Goal: Transaction & Acquisition: Obtain resource

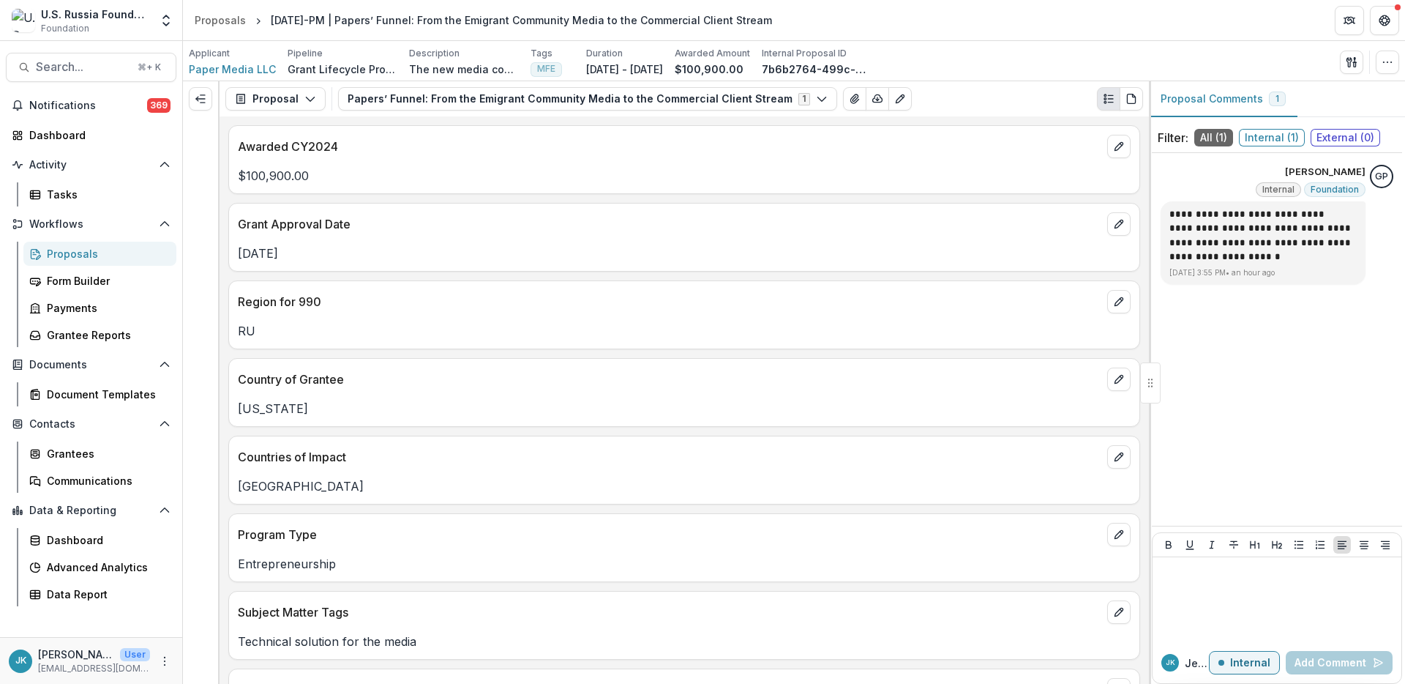
click at [1331, 367] on div "**********" at bounding box center [1277, 339] width 250 height 361
click at [1383, 201] on icon "Options" at bounding box center [1382, 199] width 15 height 15
click at [1317, 364] on div "**********" at bounding box center [1277, 339] width 250 height 361
click at [264, 105] on button "Proposal" at bounding box center [275, 98] width 100 height 23
click at [267, 174] on div "Reports" at bounding box center [322, 180] width 134 height 15
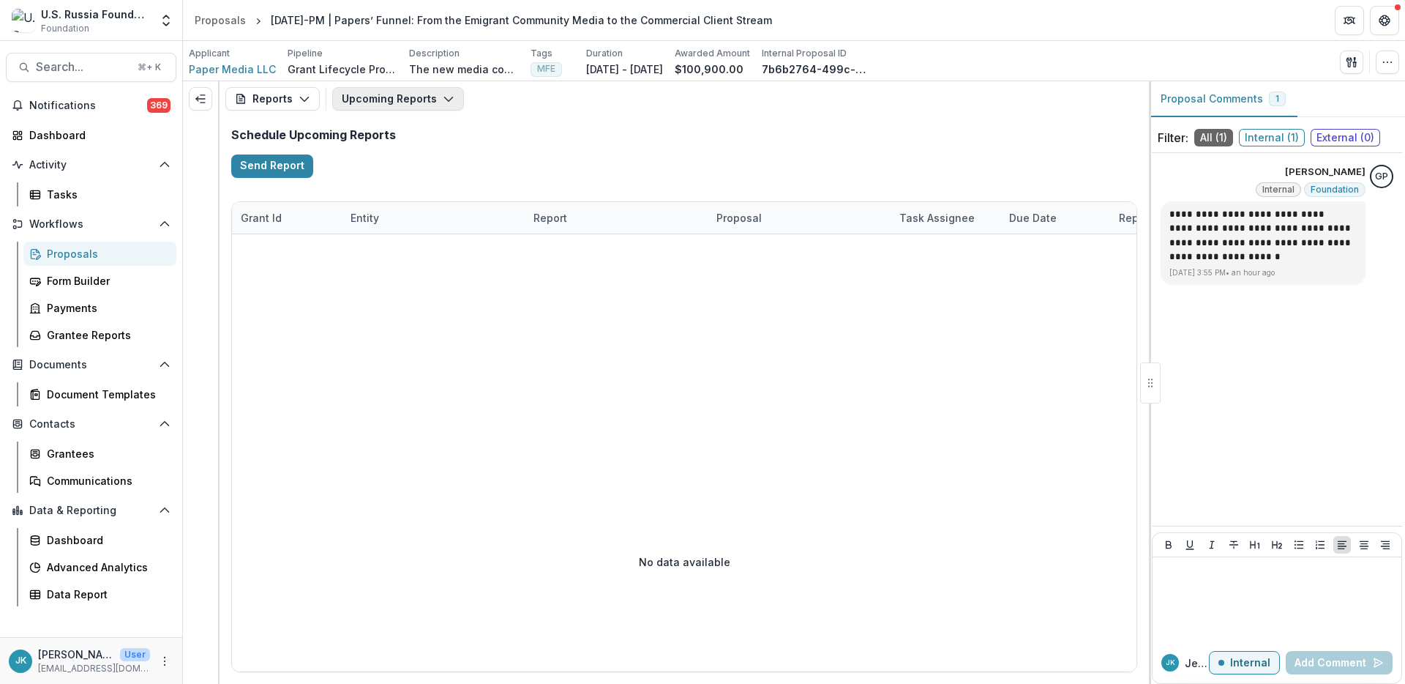
click at [408, 98] on button "Upcoming Reports" at bounding box center [398, 98] width 132 height 23
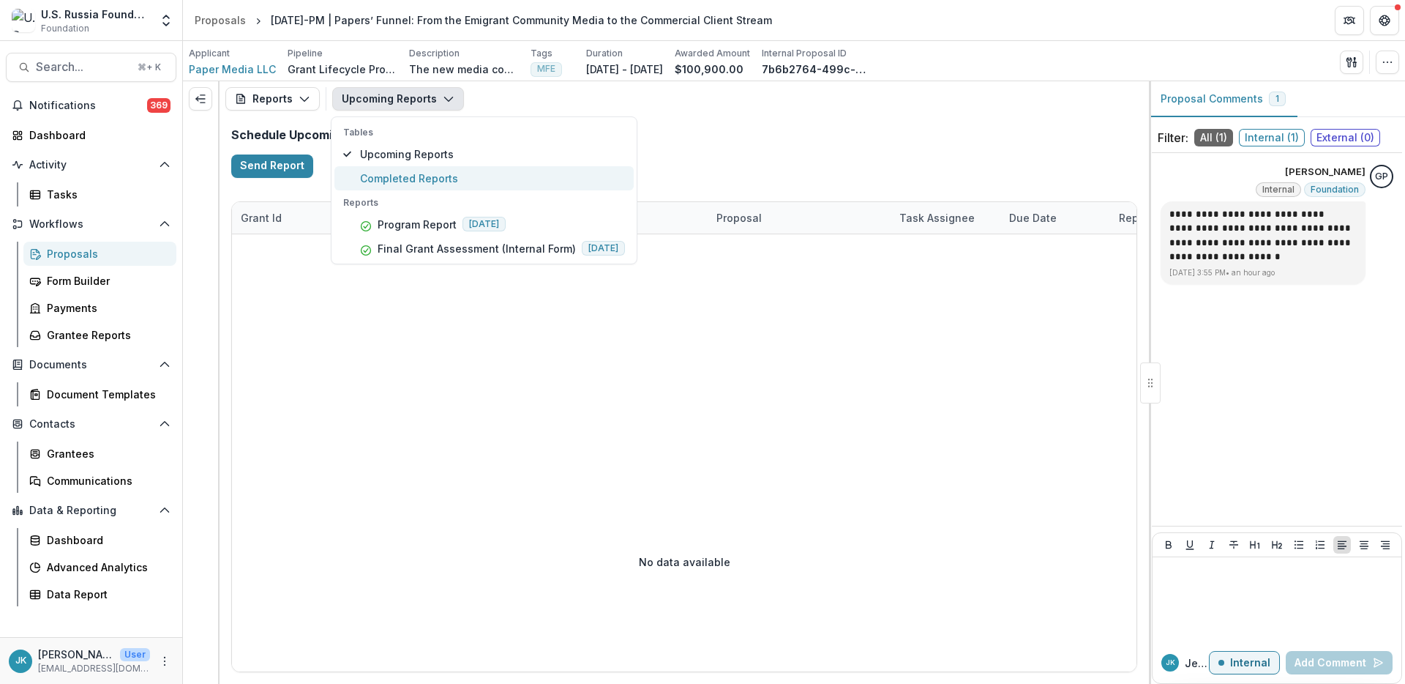
click at [403, 167] on button "Completed Reports" at bounding box center [483, 178] width 299 height 24
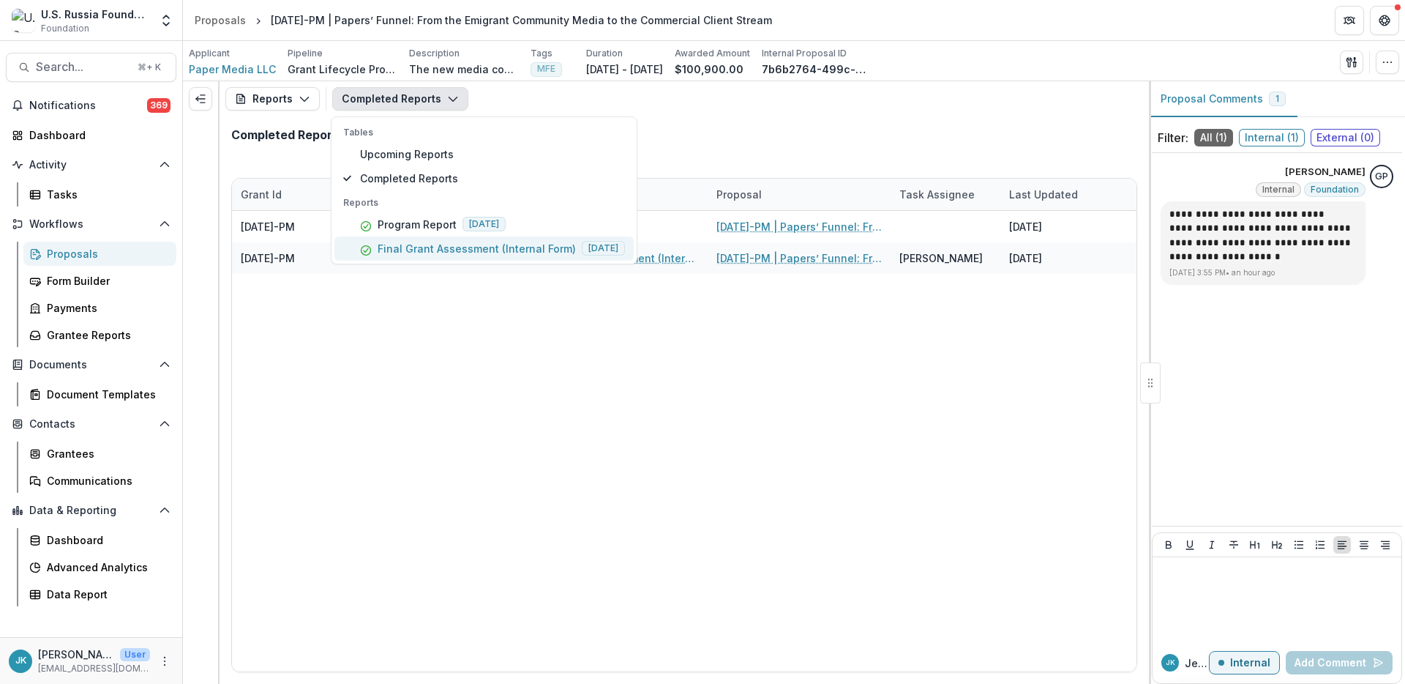
click at [411, 246] on p "Final Grant Assessment (Internal Form)" at bounding box center [477, 248] width 198 height 15
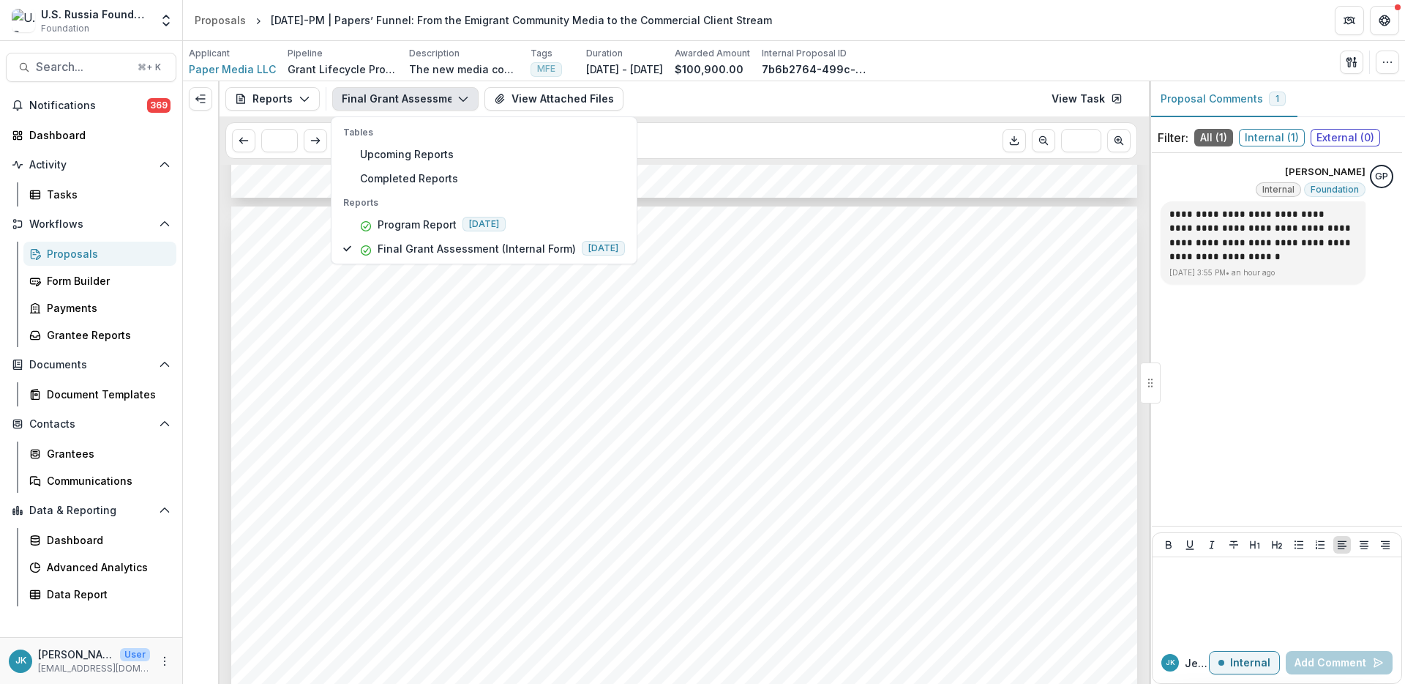
scroll to position [2559, 0]
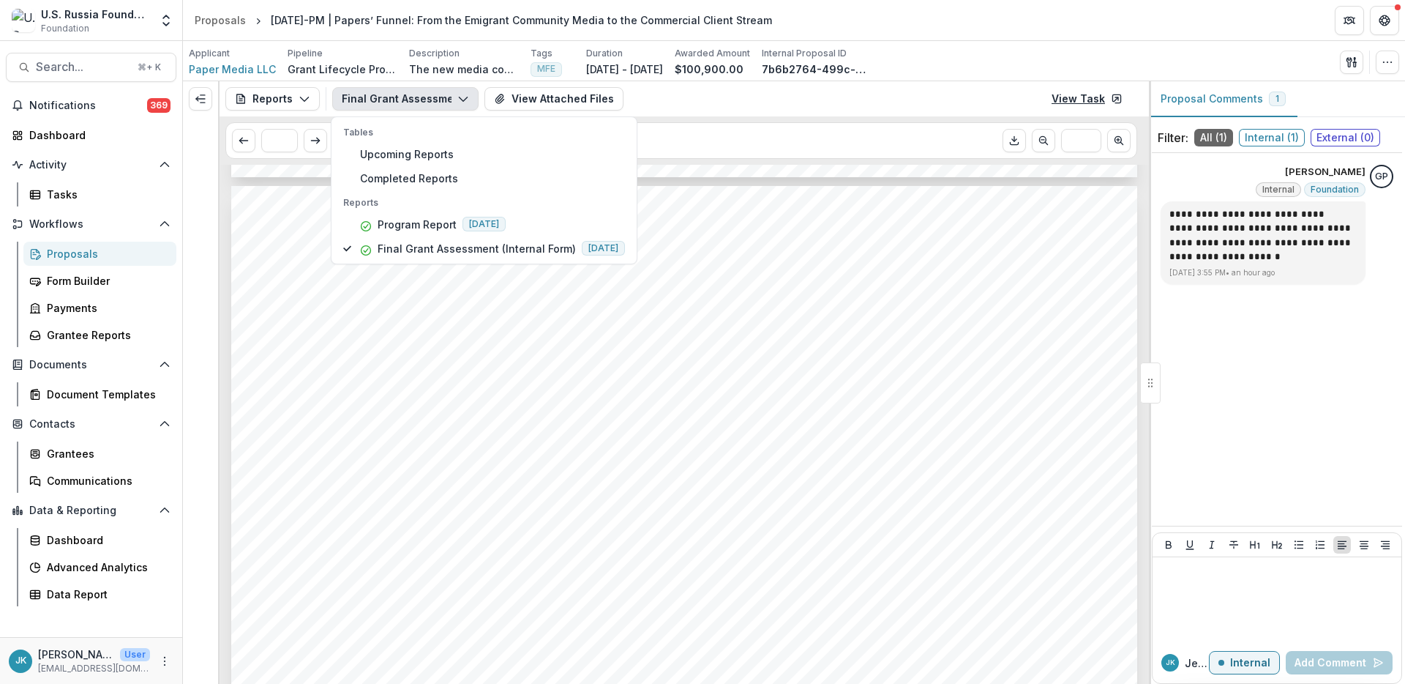
click at [1106, 97] on link "View Task" at bounding box center [1087, 98] width 89 height 23
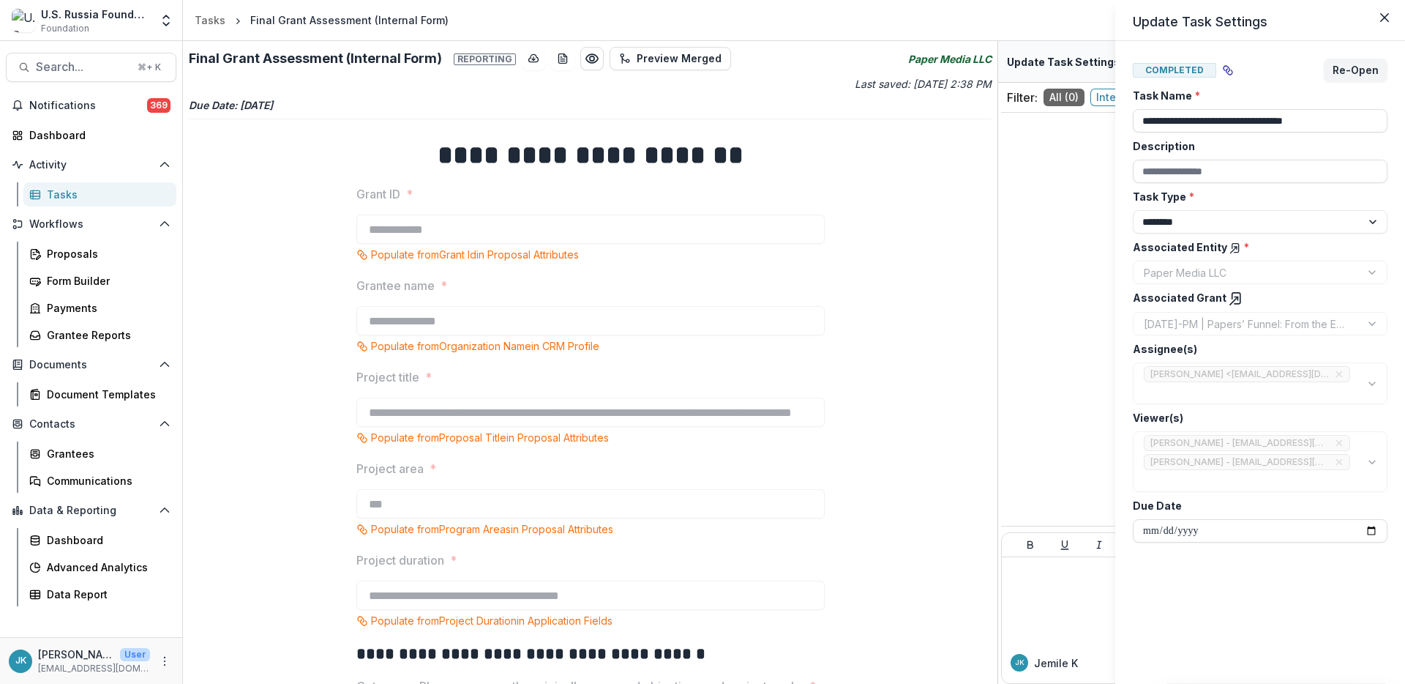
click at [517, 419] on div "**********" at bounding box center [702, 342] width 1405 height 684
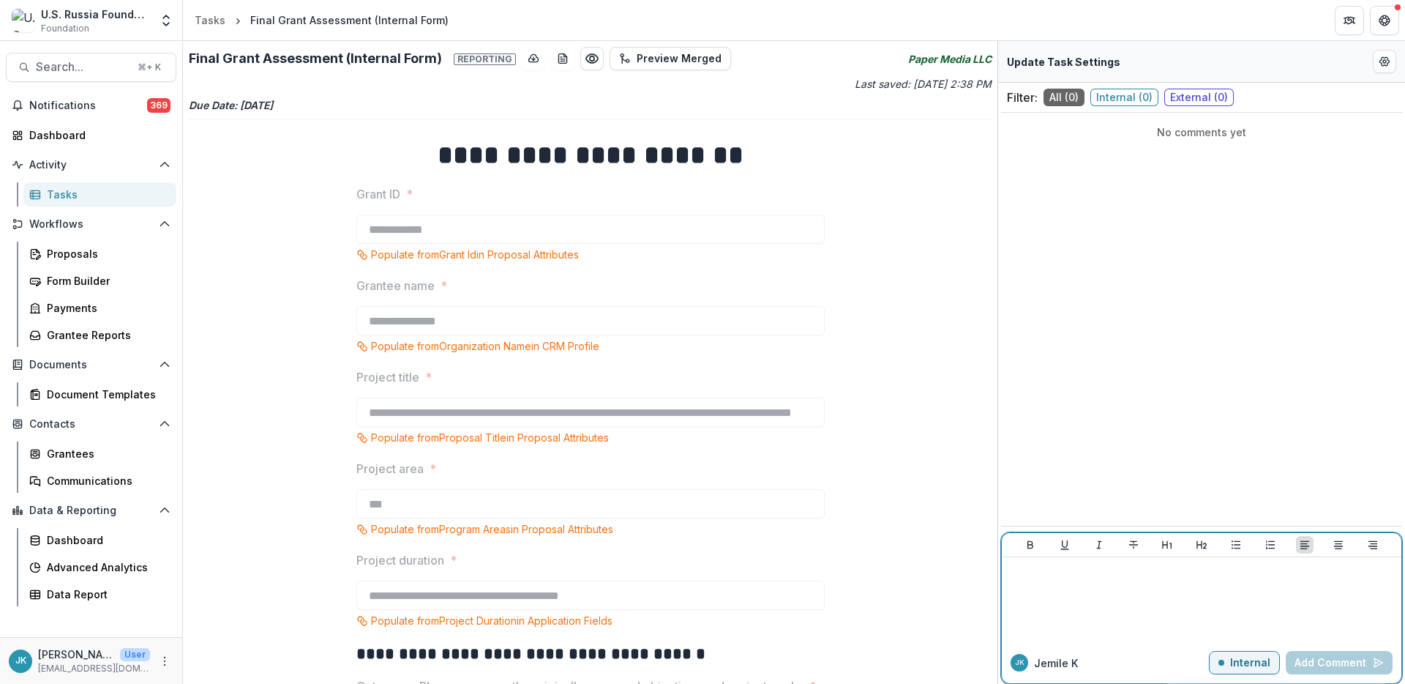
click at [1076, 586] on div at bounding box center [1202, 599] width 388 height 73
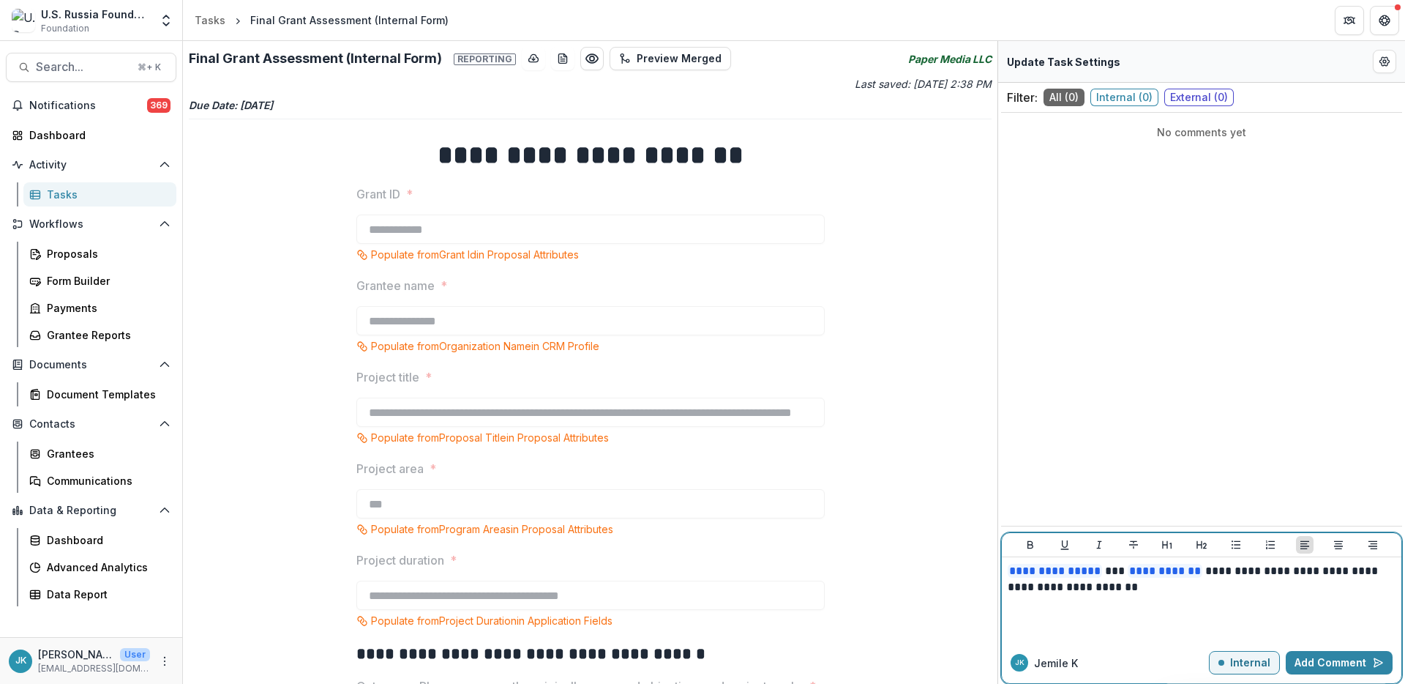
click at [1208, 589] on p "**********" at bounding box center [1202, 579] width 388 height 32
click at [1326, 673] on button "Add Comment" at bounding box center [1339, 662] width 107 height 23
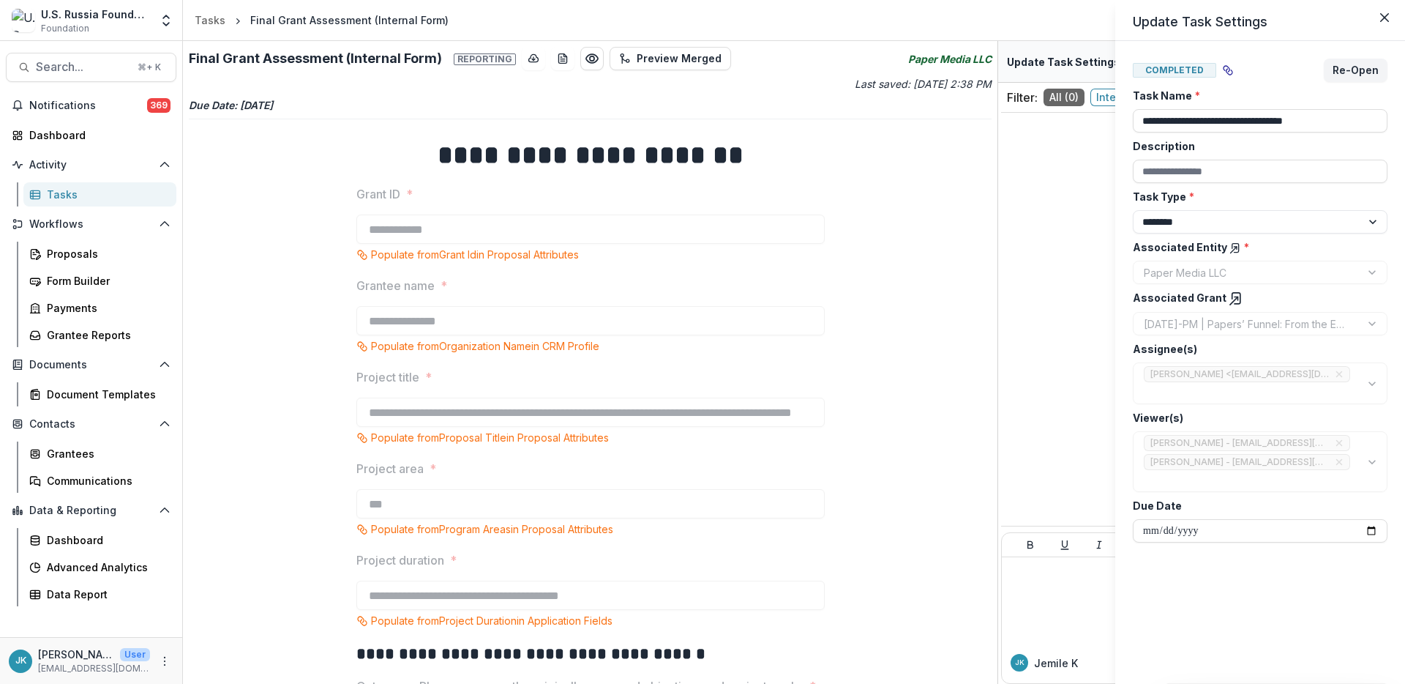
click at [289, 165] on div "**********" at bounding box center [702, 342] width 1405 height 684
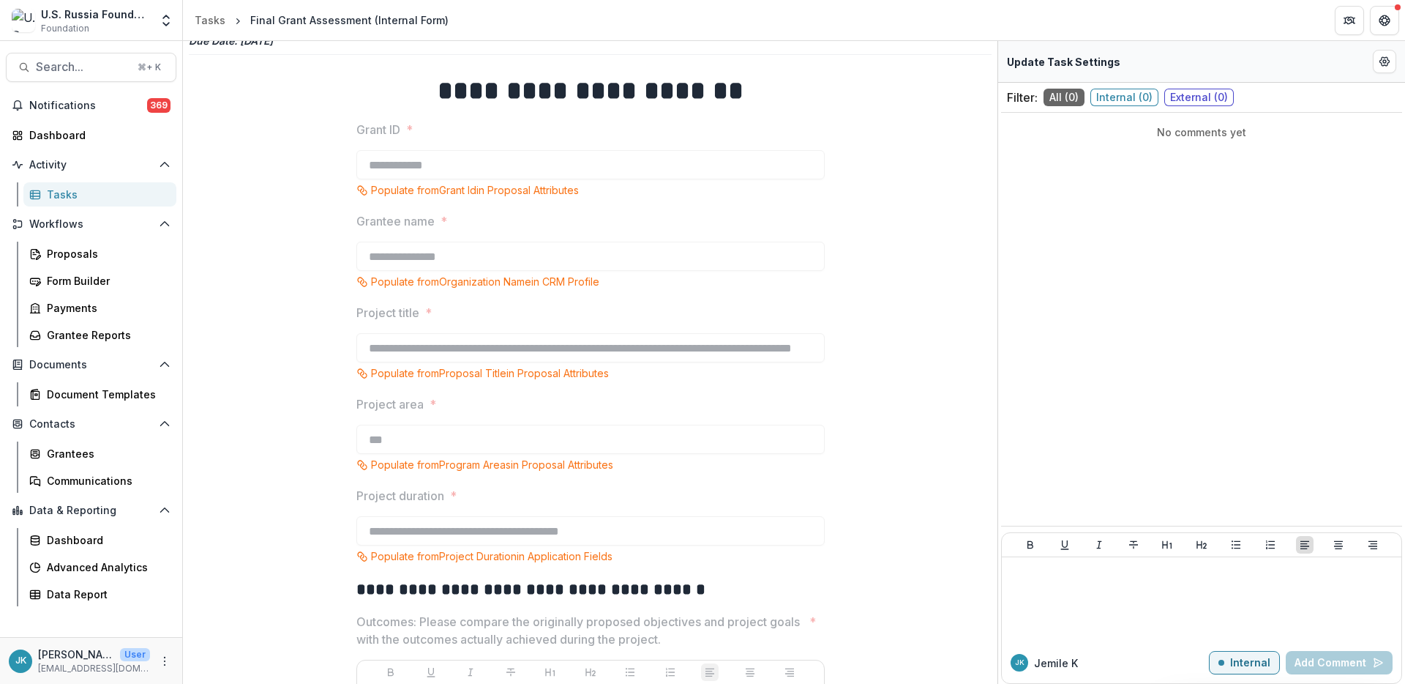
scroll to position [76, 0]
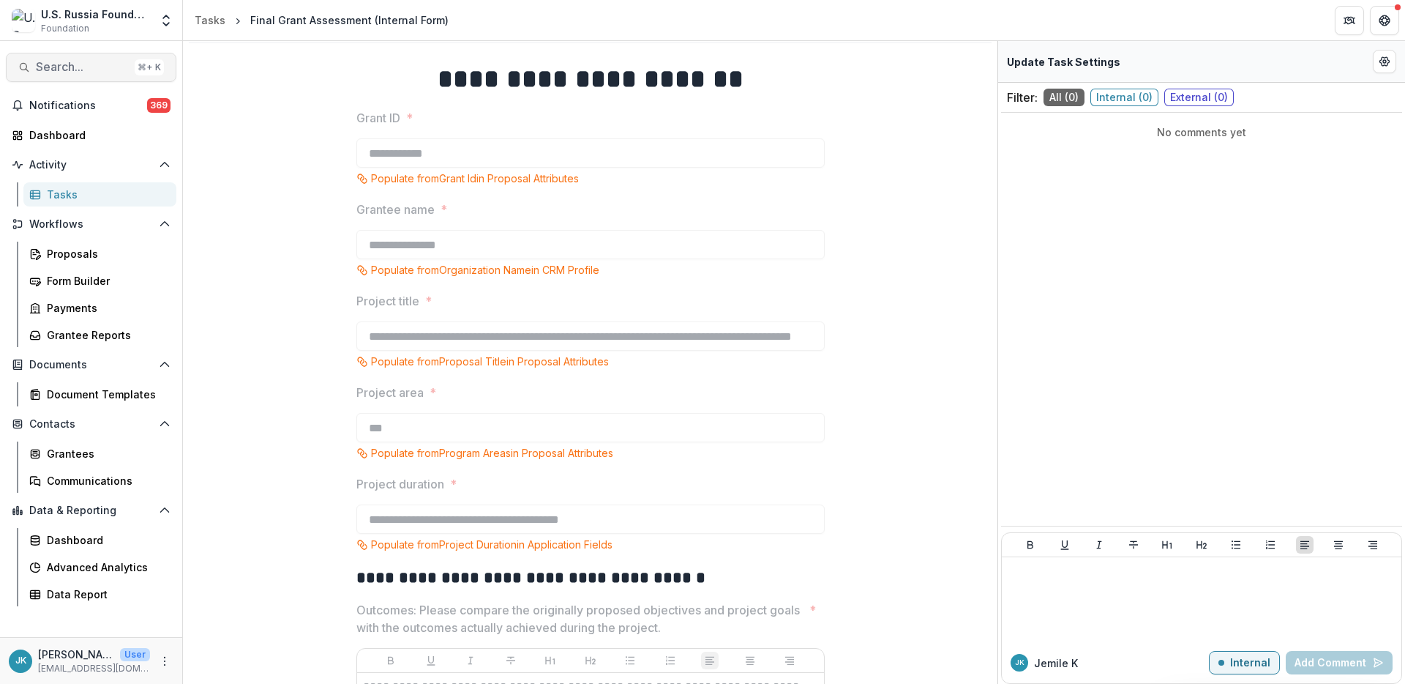
click at [49, 64] on span "Search..." at bounding box center [82, 67] width 93 height 14
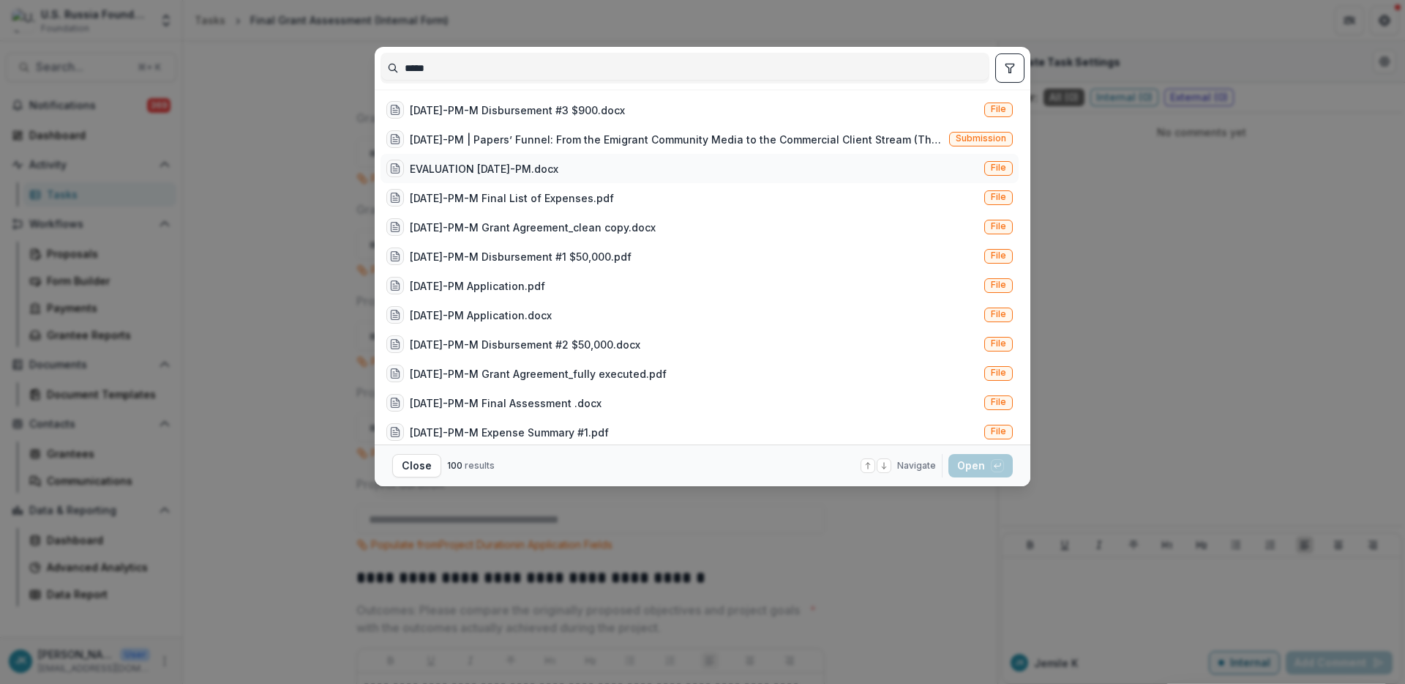
type input "*****"
click at [470, 154] on div "EVALUATION 23-DEC-11-PM.docx File" at bounding box center [700, 168] width 638 height 29
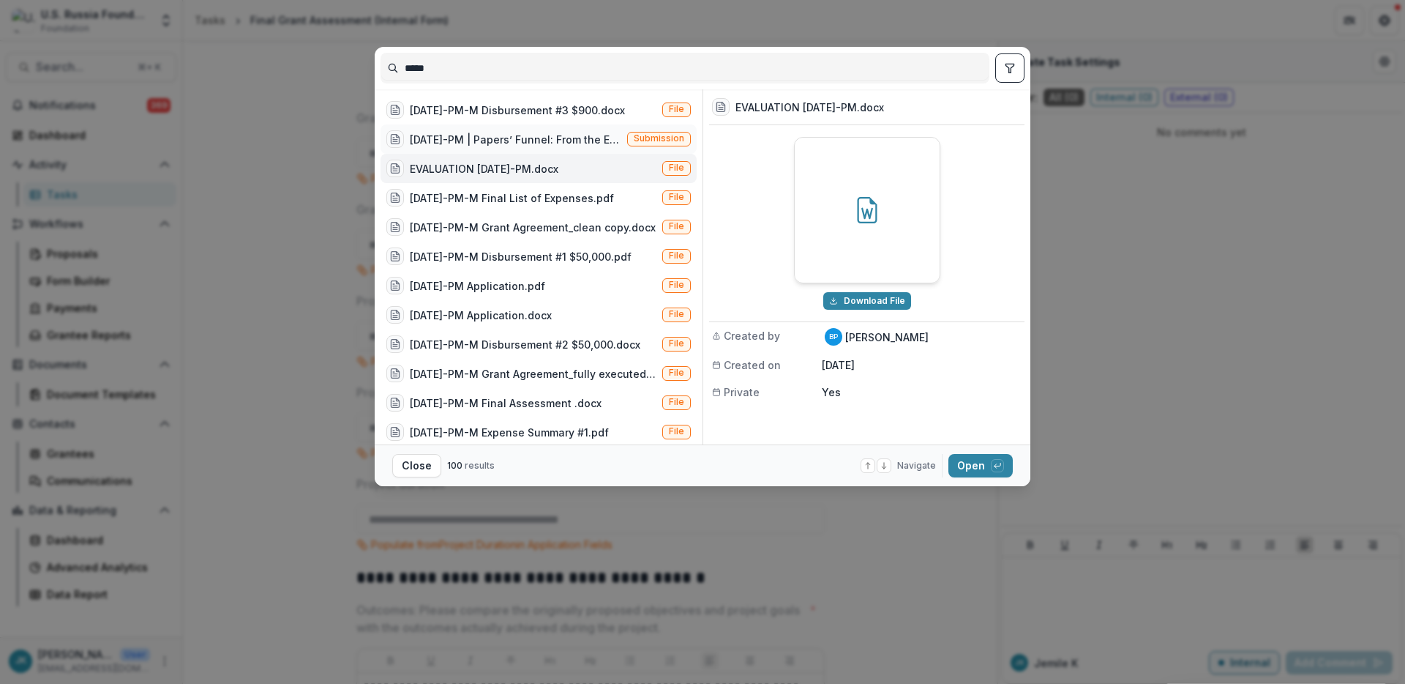
click at [471, 143] on div "23-DEC-11-PM | Papers’ Funnel: From the Emigrant Community Media to the Commerc…" at bounding box center [516, 139] width 212 height 15
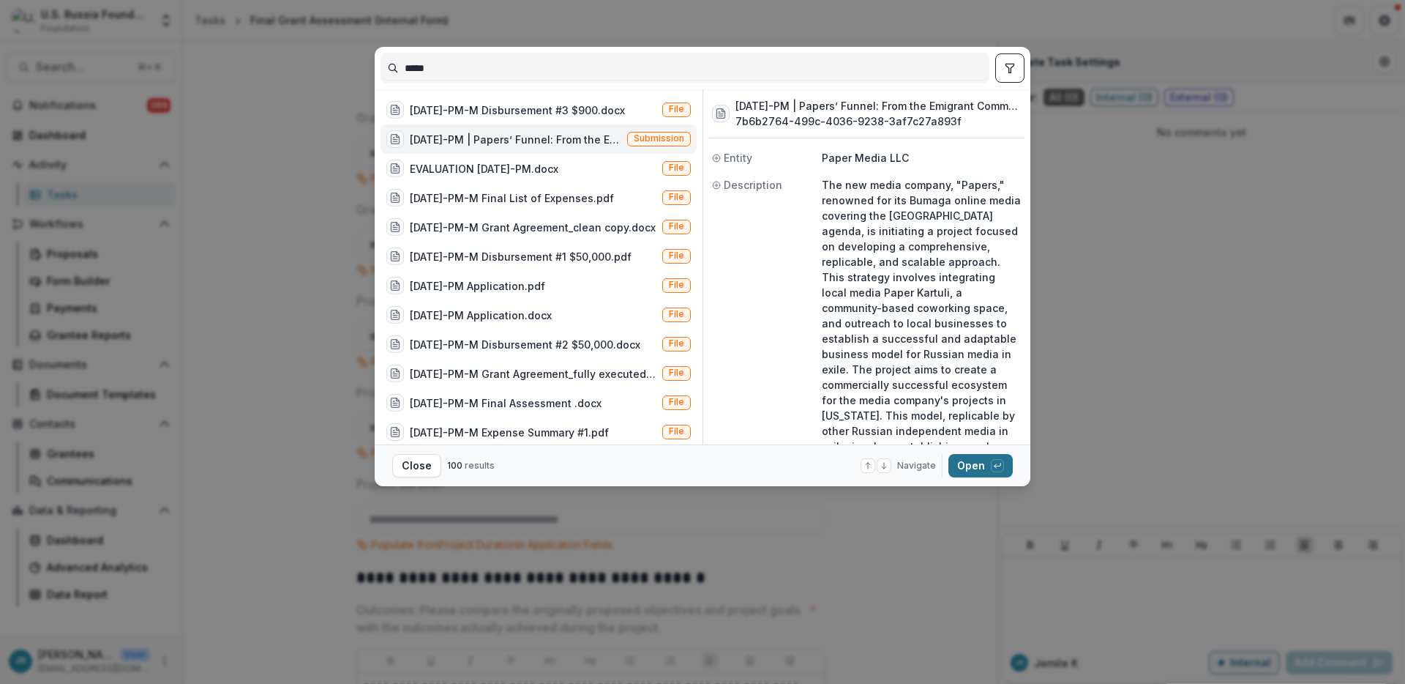
click at [980, 454] on button "Open with enter key" at bounding box center [981, 465] width 64 height 23
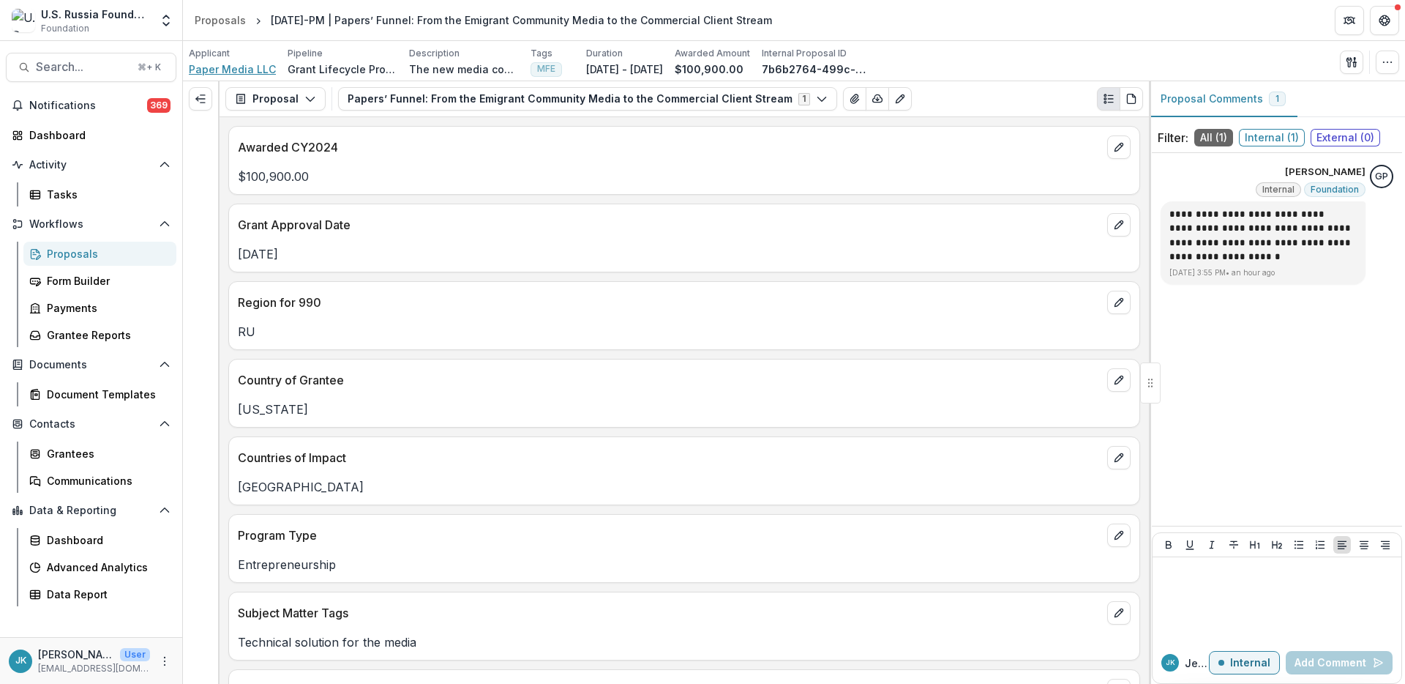
click at [249, 68] on span "Paper Media LLC" at bounding box center [232, 68] width 87 height 15
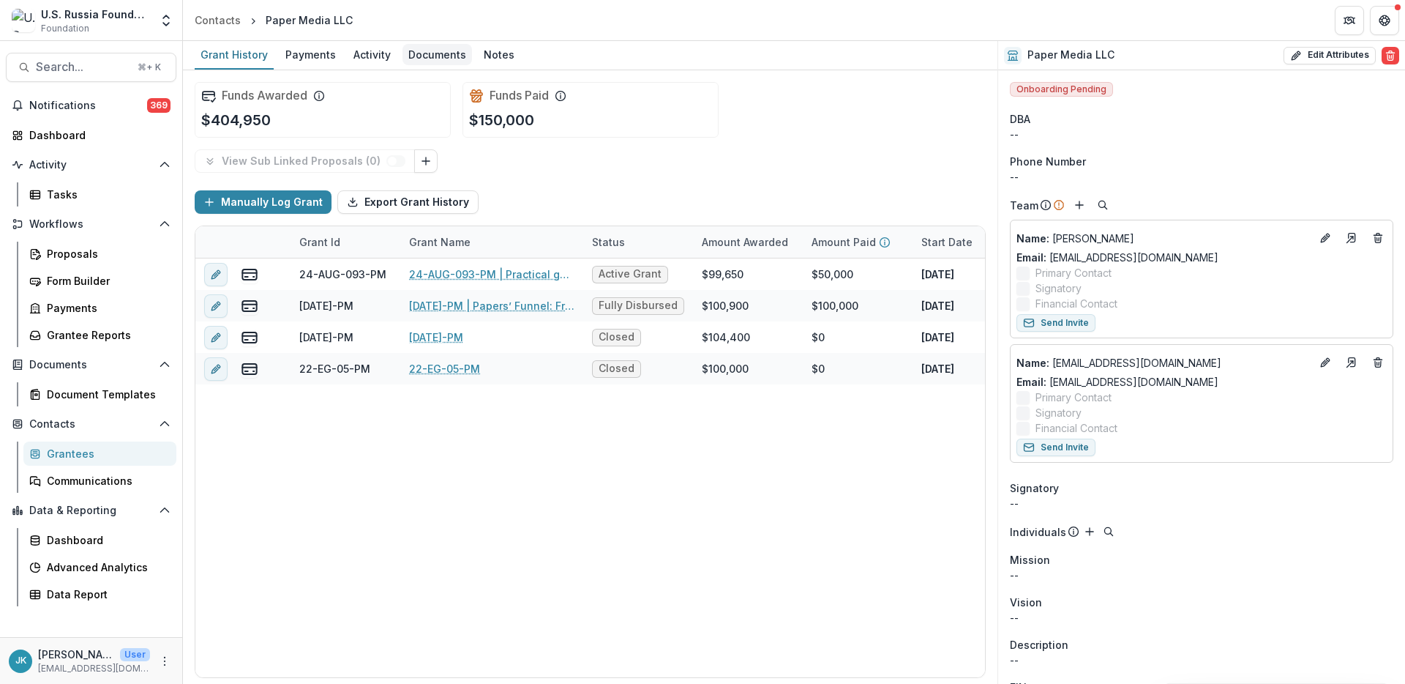
click at [452, 53] on div "Documents" at bounding box center [438, 54] width 70 height 21
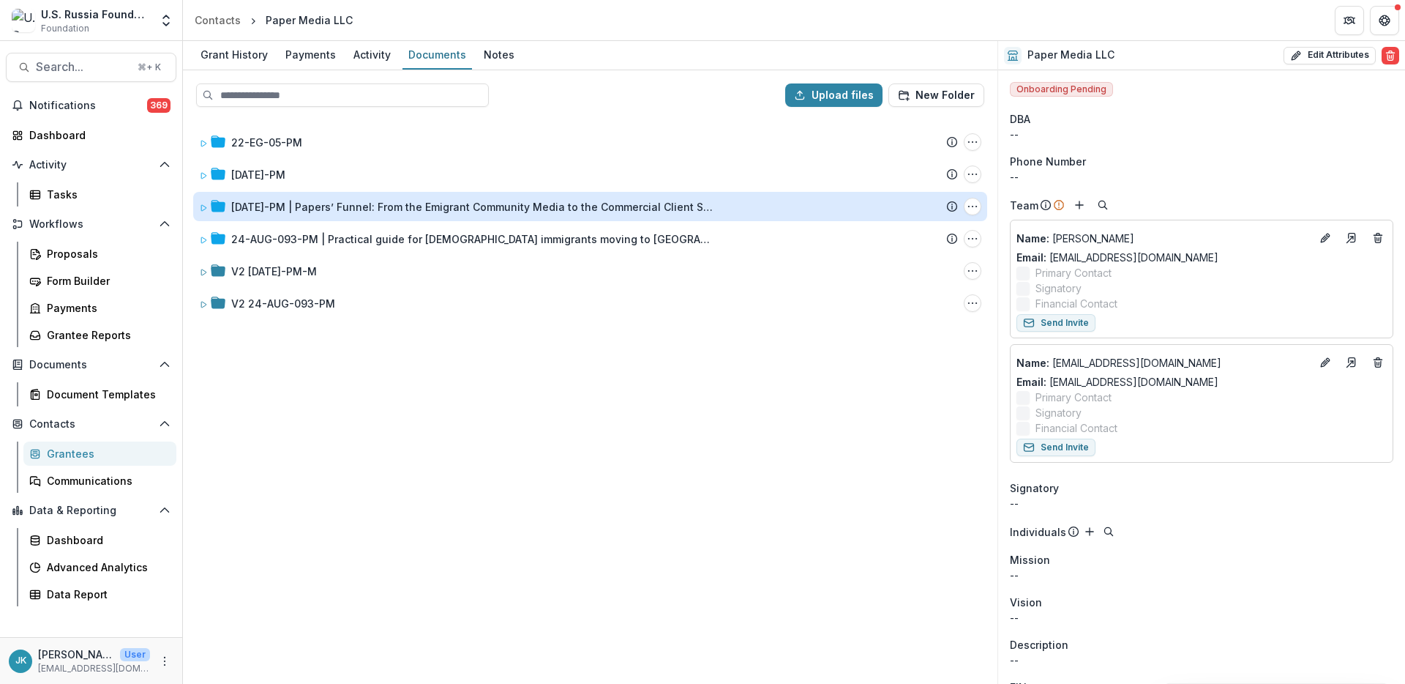
click at [276, 210] on div "[DATE]-PM | Papers’ Funnel: From the Emigrant Community Media to the Commercial…" at bounding box center [472, 206] width 483 height 15
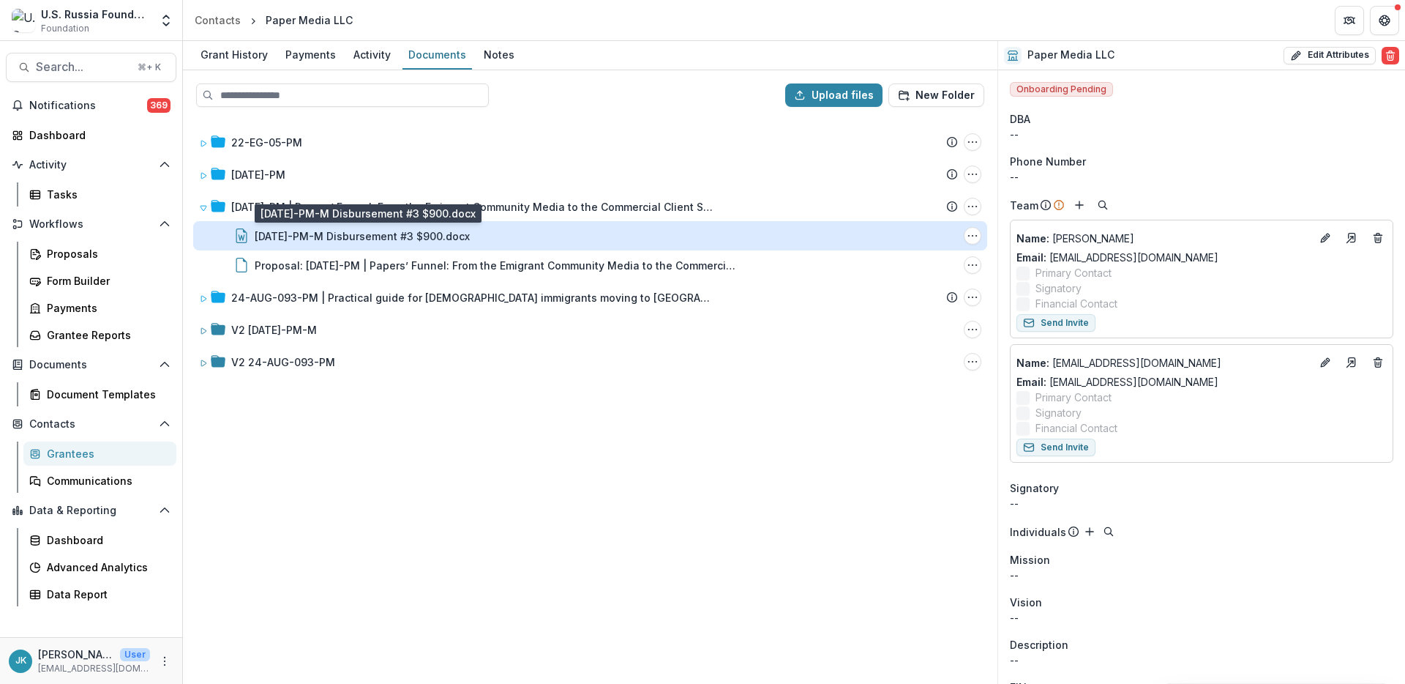
click at [305, 241] on div "23-DEC-11-PM-M Disbursement #3 $900.docx" at bounding box center [362, 235] width 215 height 15
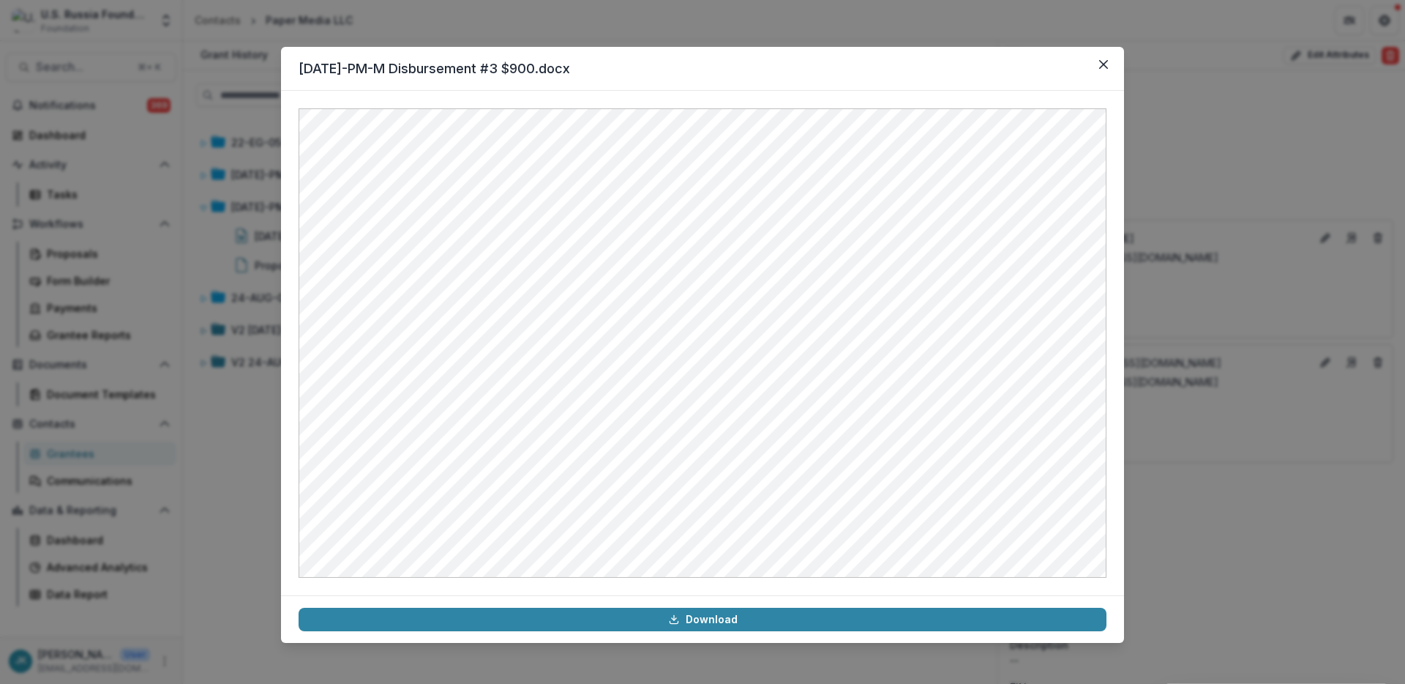
drag, startPoint x: 295, startPoint y: 452, endPoint x: 279, endPoint y: 454, distance: 16.2
click at [295, 452] on div at bounding box center [702, 343] width 843 height 504
click at [240, 447] on div "23-DEC-11-PM-M Disbursement #3 $900.docx Download" at bounding box center [702, 342] width 1405 height 684
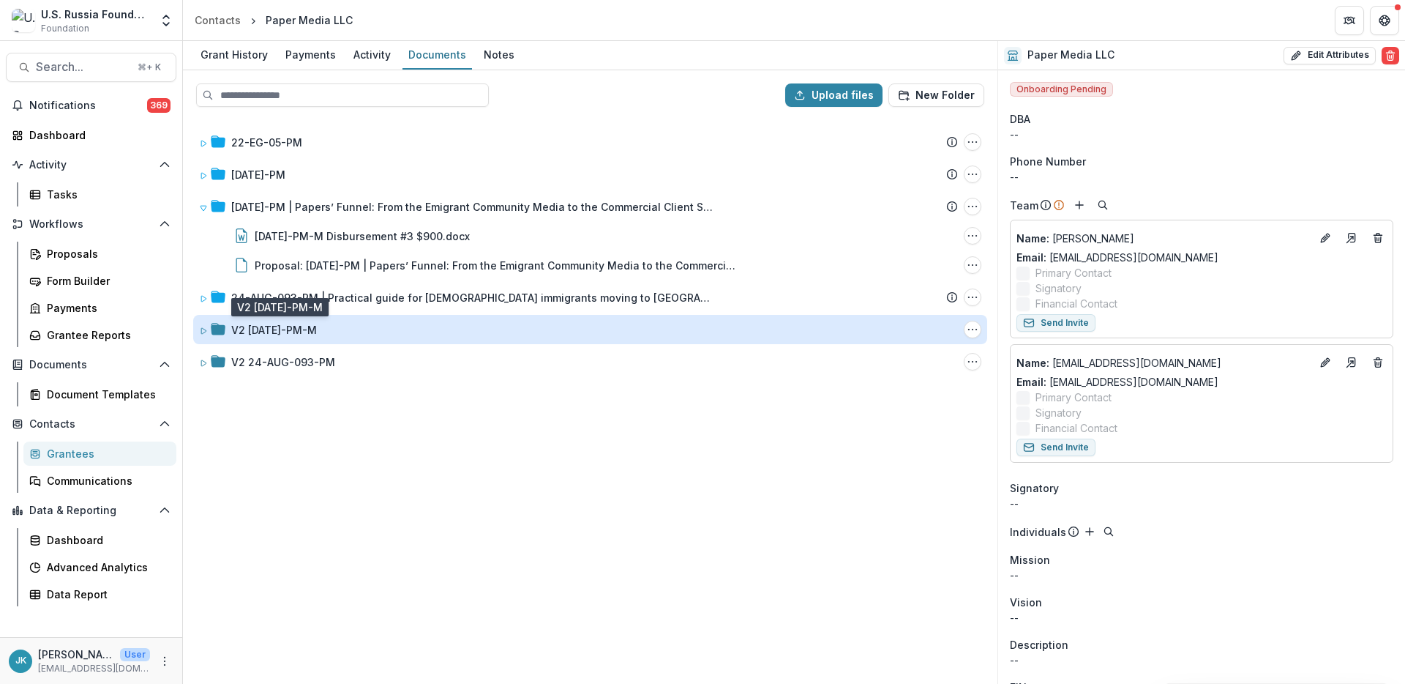
click at [291, 334] on div "V2 [DATE]-PM-M" at bounding box center [274, 329] width 86 height 15
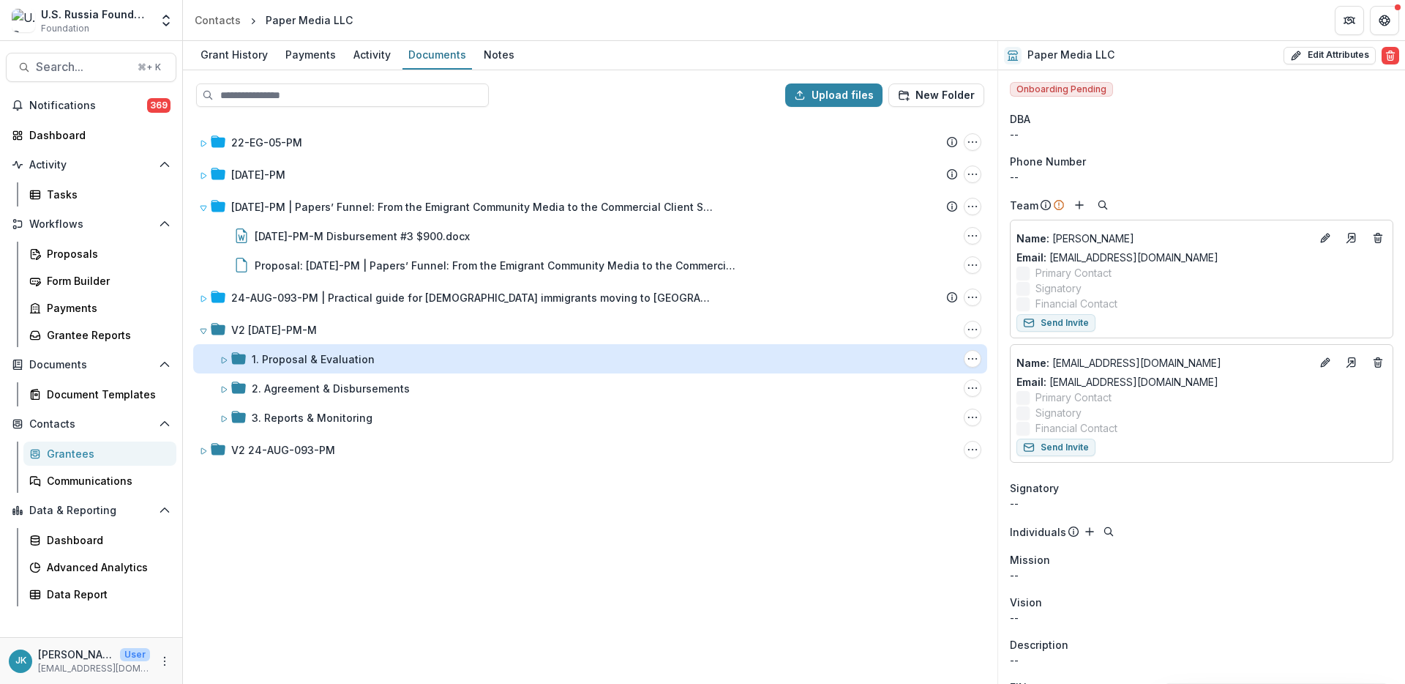
click at [311, 363] on div "1. Proposal & Evaluation" at bounding box center [313, 358] width 123 height 15
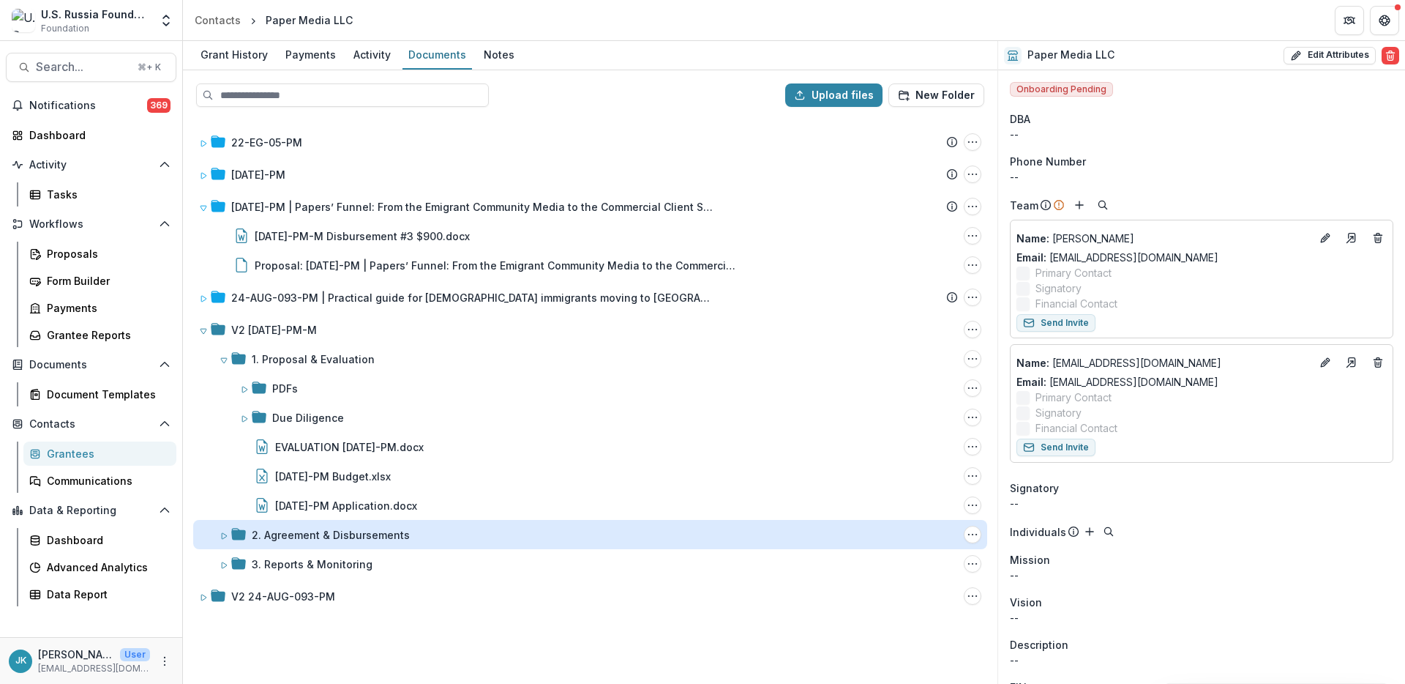
click at [313, 534] on div "2. Agreement & Disbursements" at bounding box center [331, 534] width 158 height 15
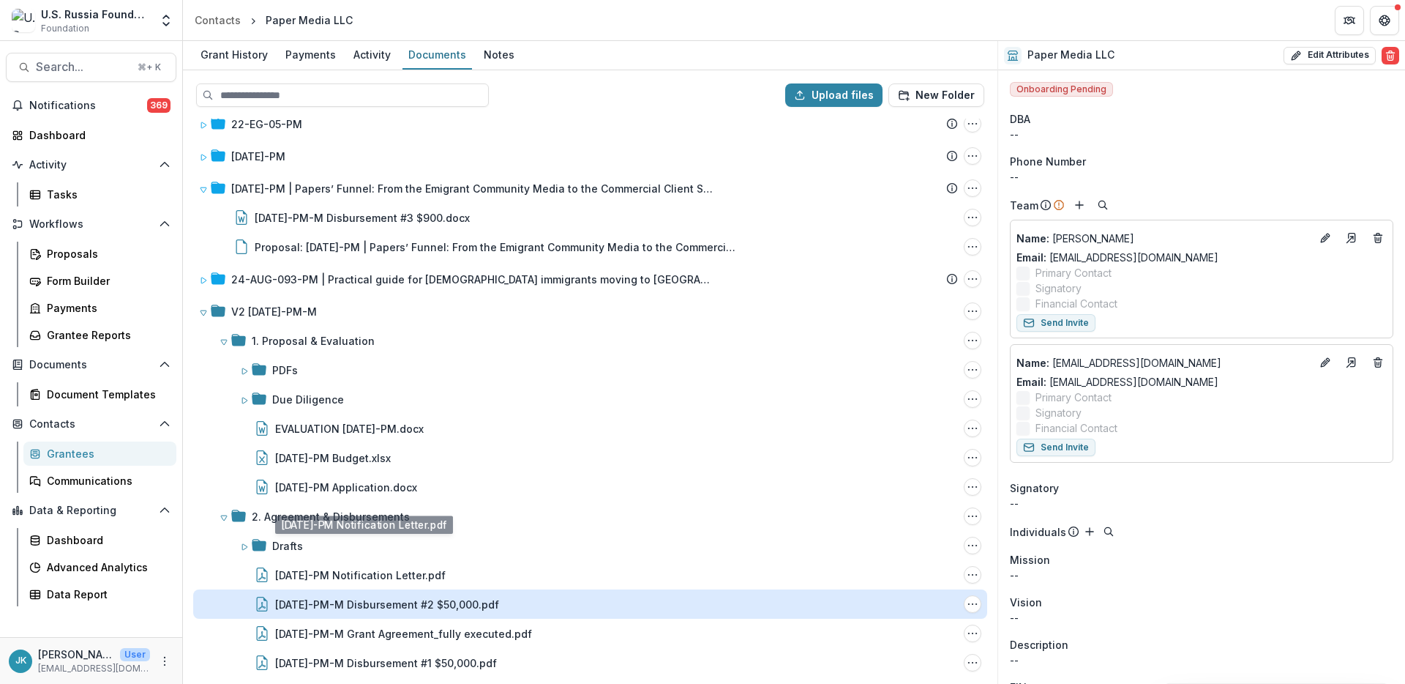
scroll to position [82, 0]
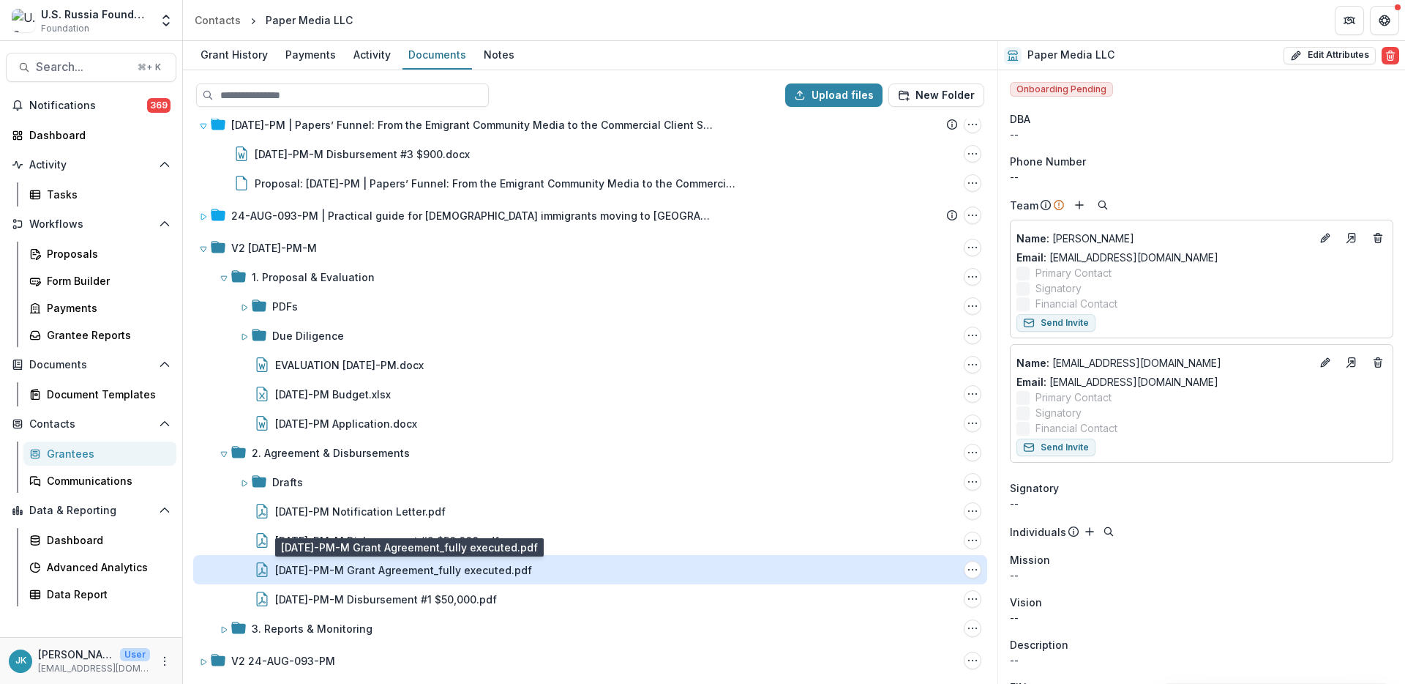
click at [329, 565] on div "23-DEC-11-PM-M Grant Agreement_fully executed.pdf" at bounding box center [403, 569] width 257 height 15
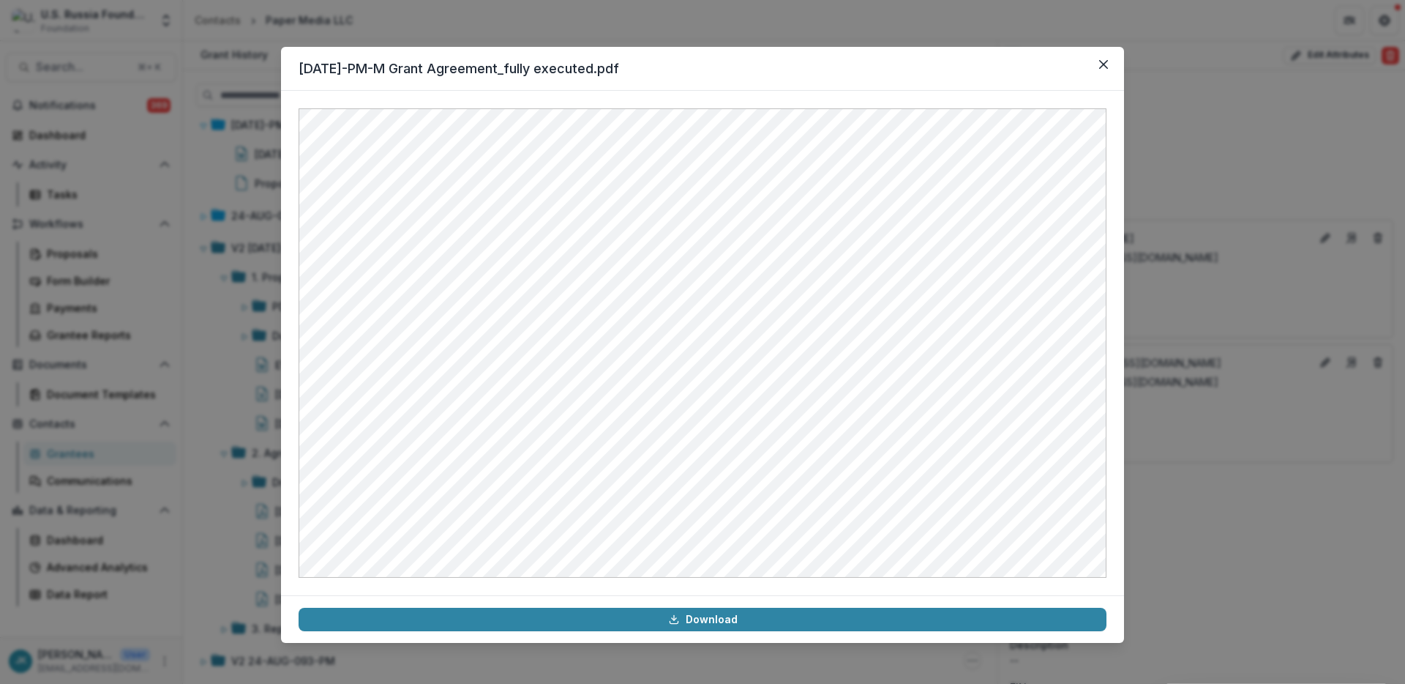
click at [1218, 148] on div "23-DEC-11-PM-M Grant Agreement_fully executed.pdf Download" at bounding box center [702, 342] width 1405 height 684
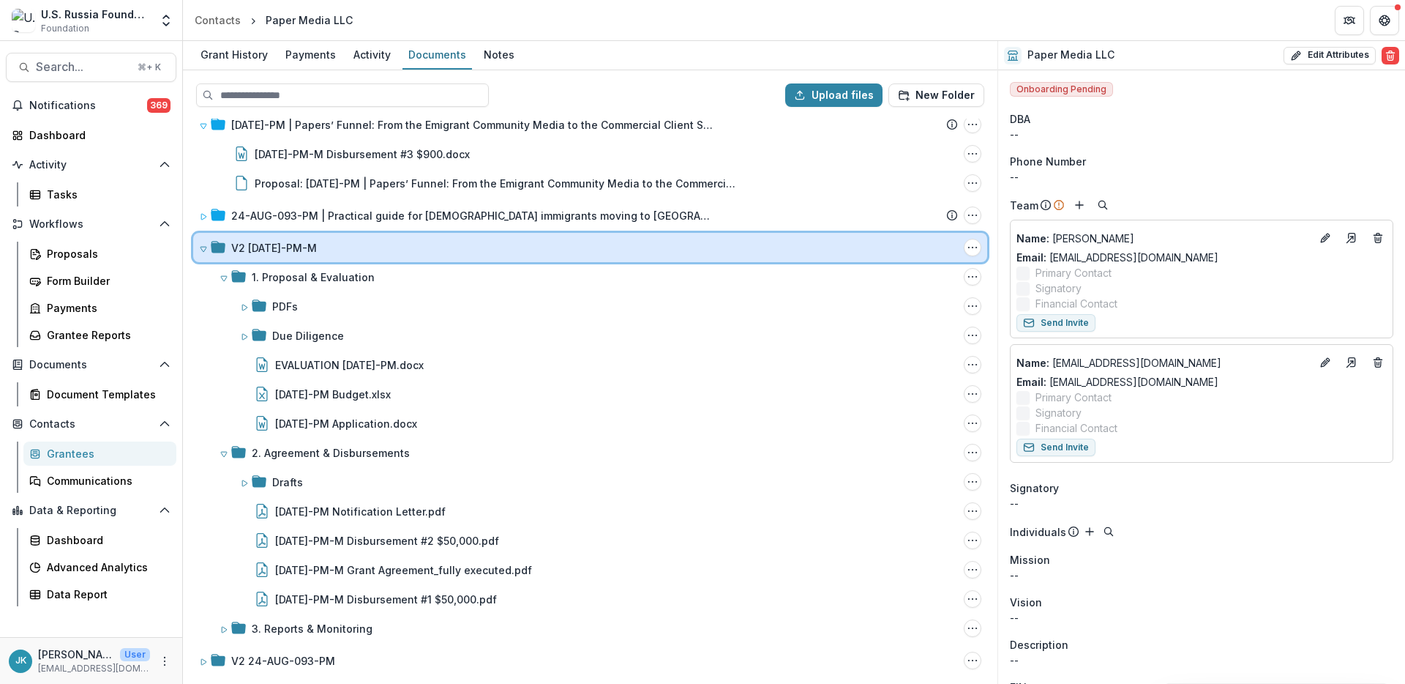
click at [201, 252] on icon at bounding box center [203, 248] width 9 height 9
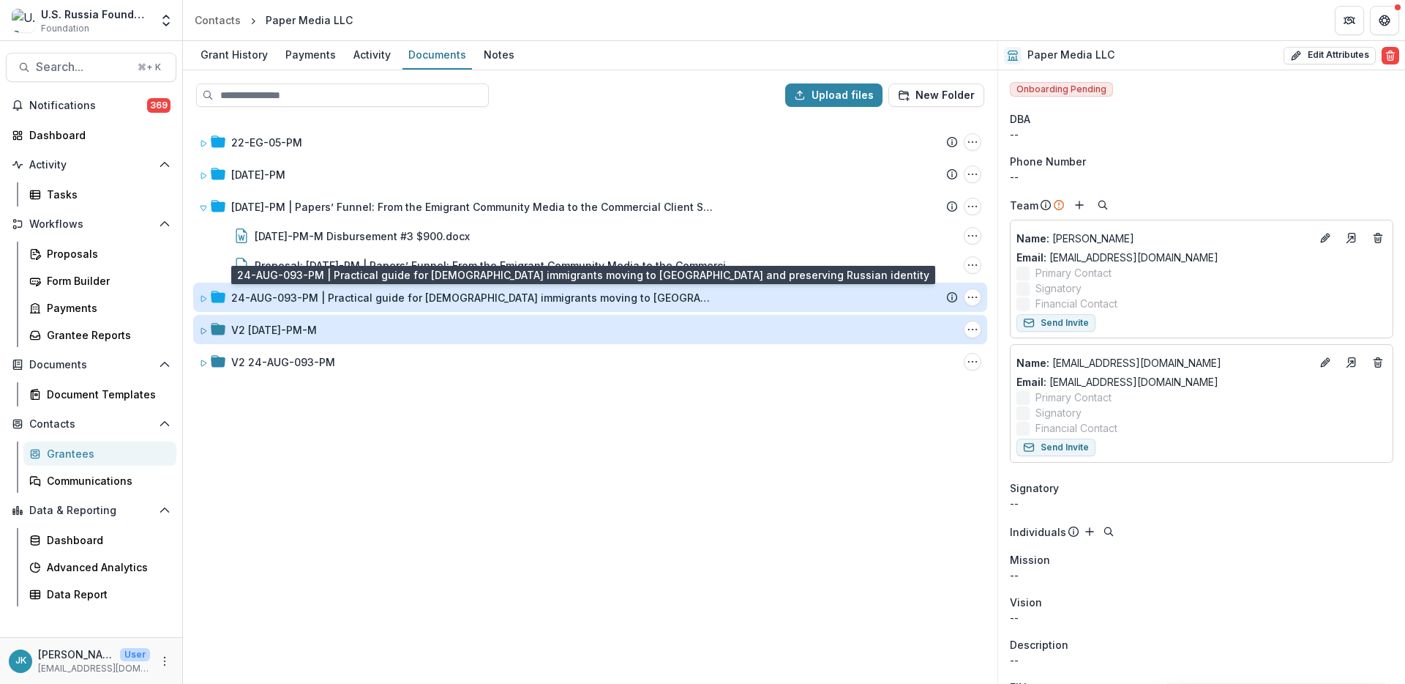
click at [283, 300] on div "24-AUG-093-PM | Practical guide for Russian-speaking immigrants moving to Argen…" at bounding box center [472, 297] width 483 height 15
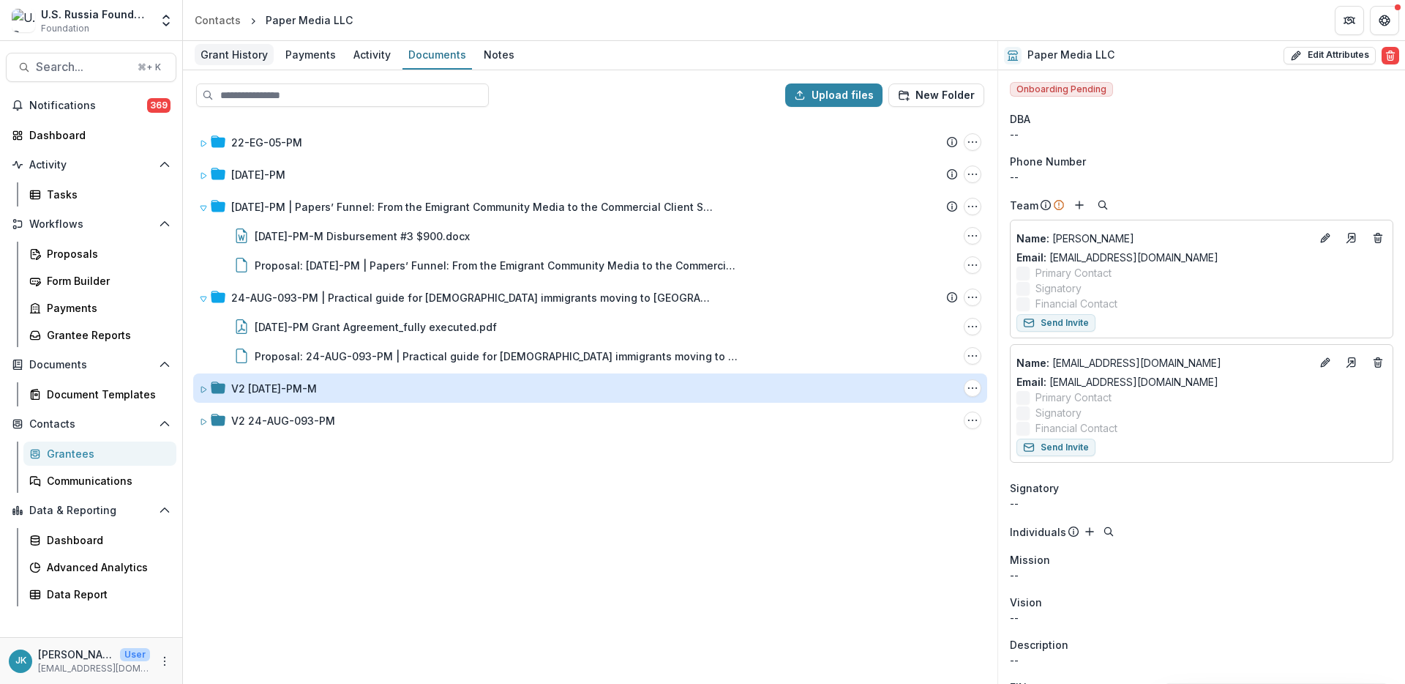
click at [235, 55] on div "Grant History" at bounding box center [234, 54] width 79 height 21
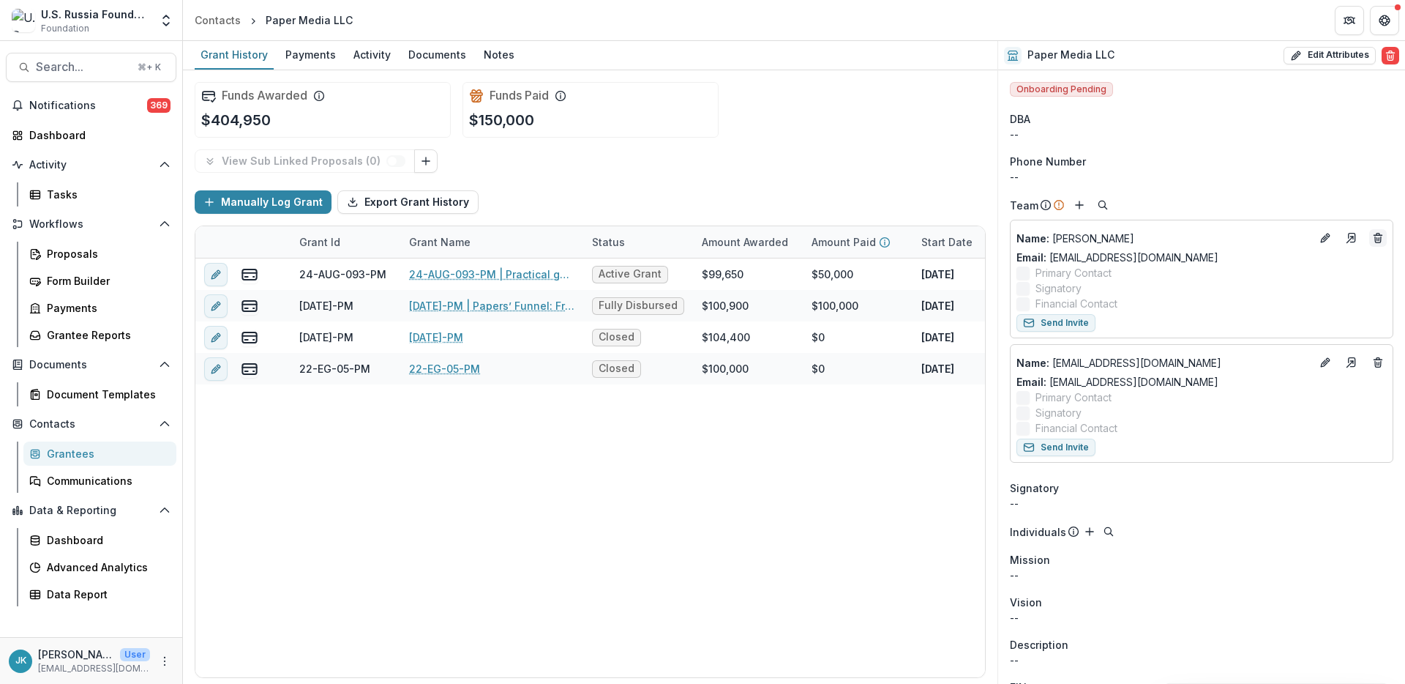
click at [1376, 239] on icon "Deletes" at bounding box center [1378, 239] width 6 height 6
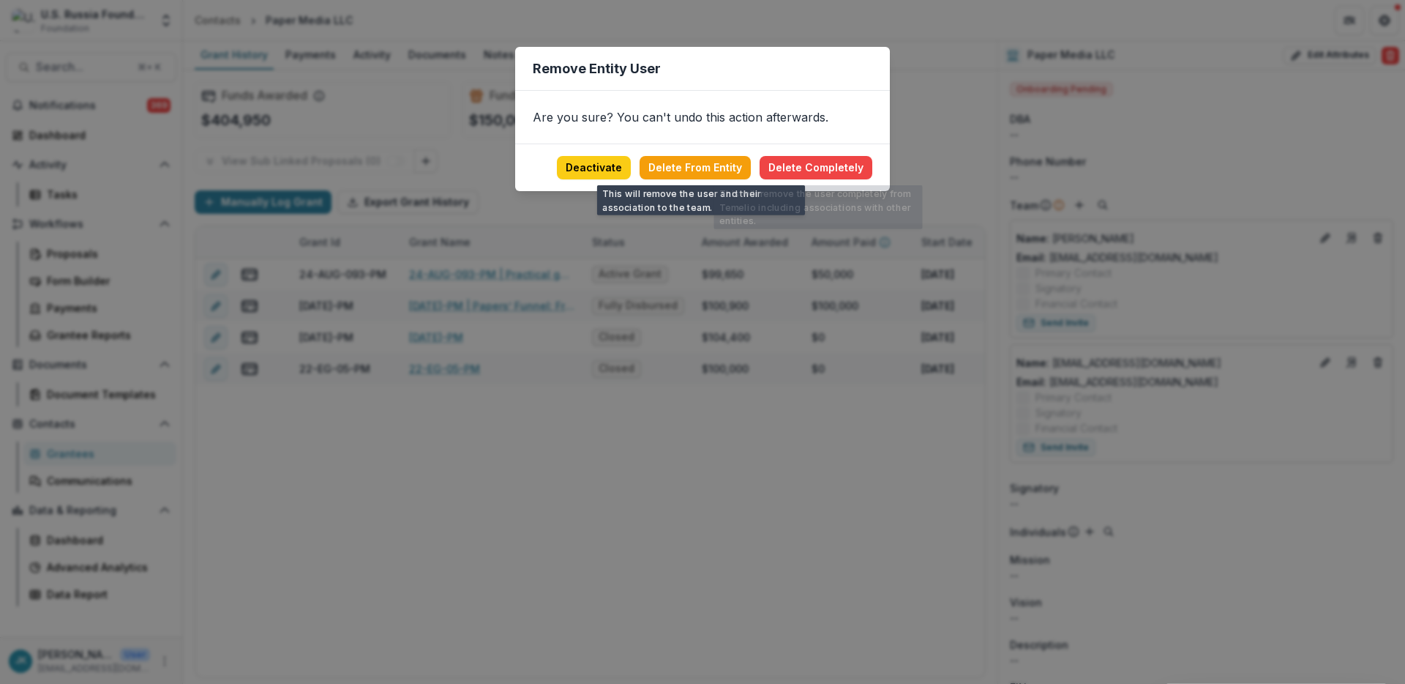
click at [926, 135] on div "Remove Entity User Are you sure? You can't undo this action afterwards. Deactiv…" at bounding box center [702, 342] width 1405 height 684
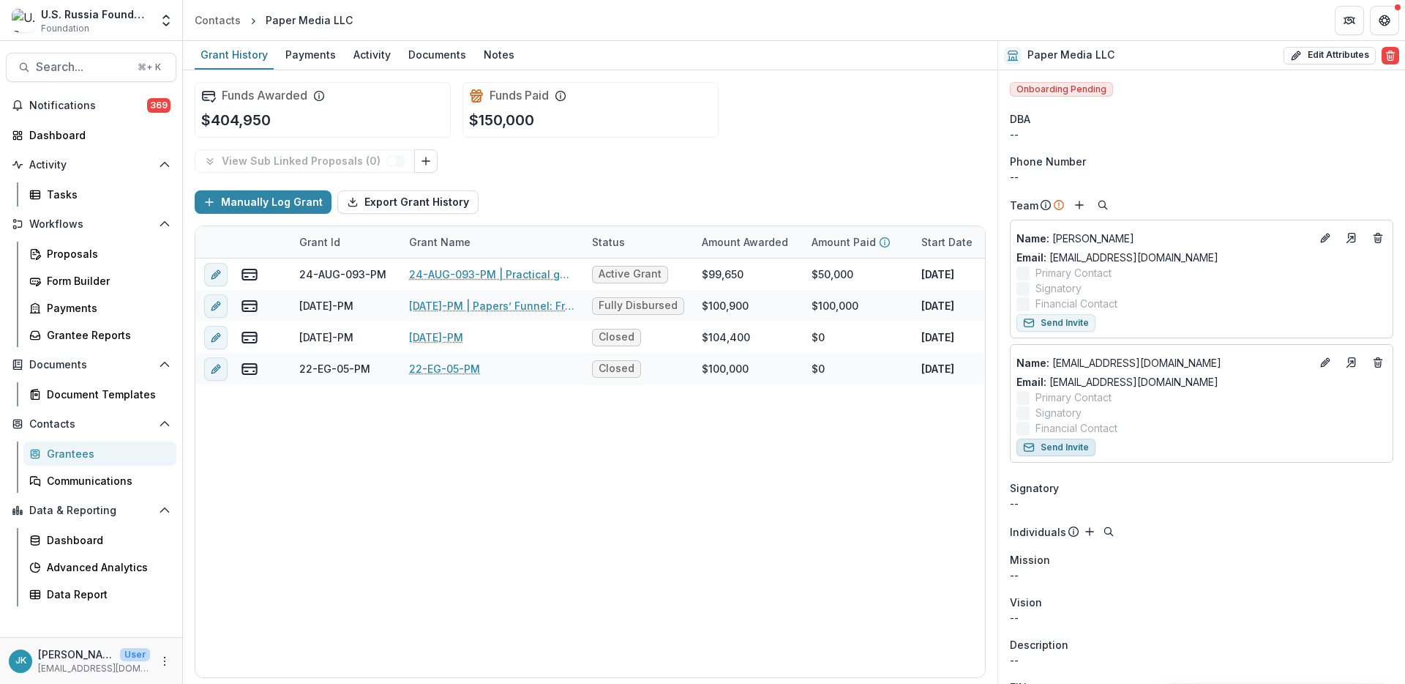
click at [1070, 448] on button "Send Invite" at bounding box center [1056, 447] width 79 height 18
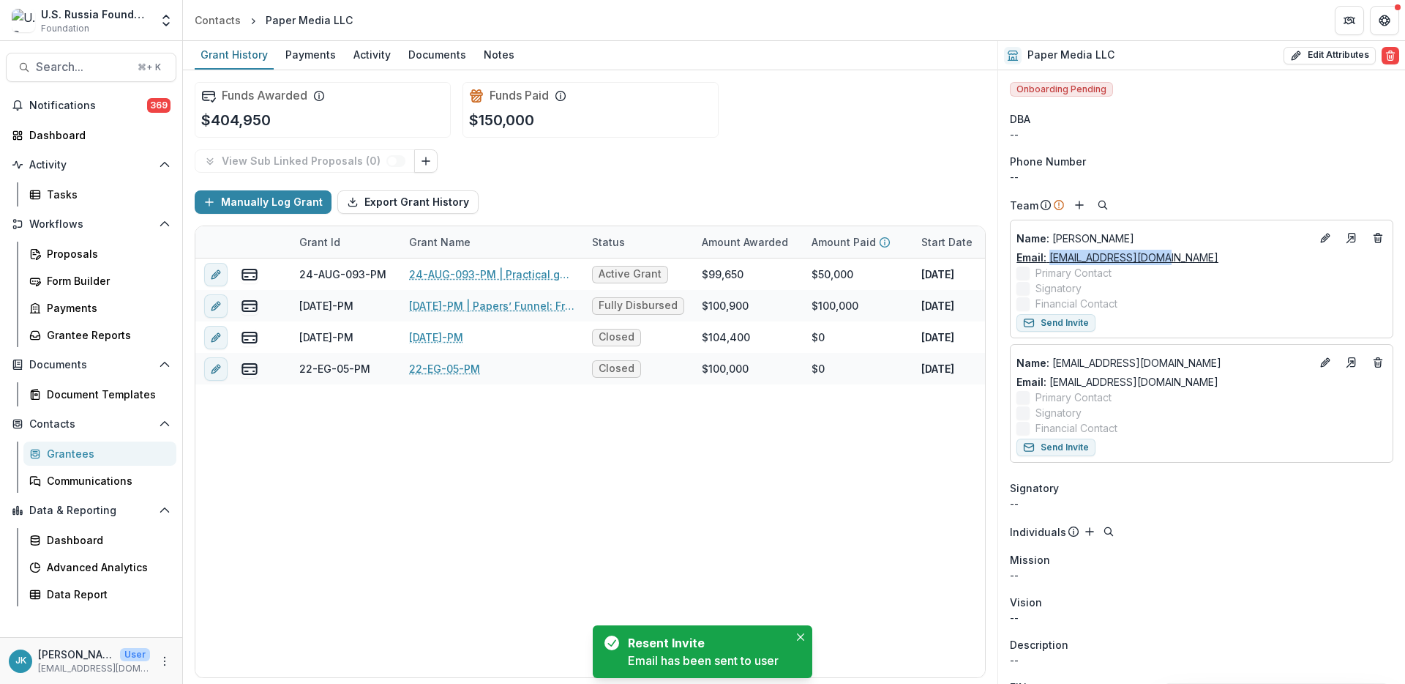
drag, startPoint x: 1162, startPoint y: 256, endPoint x: 1050, endPoint y: 258, distance: 112.0
click at [1050, 258] on div "Email: kirill@paperpaper.ru" at bounding box center [1202, 257] width 370 height 15
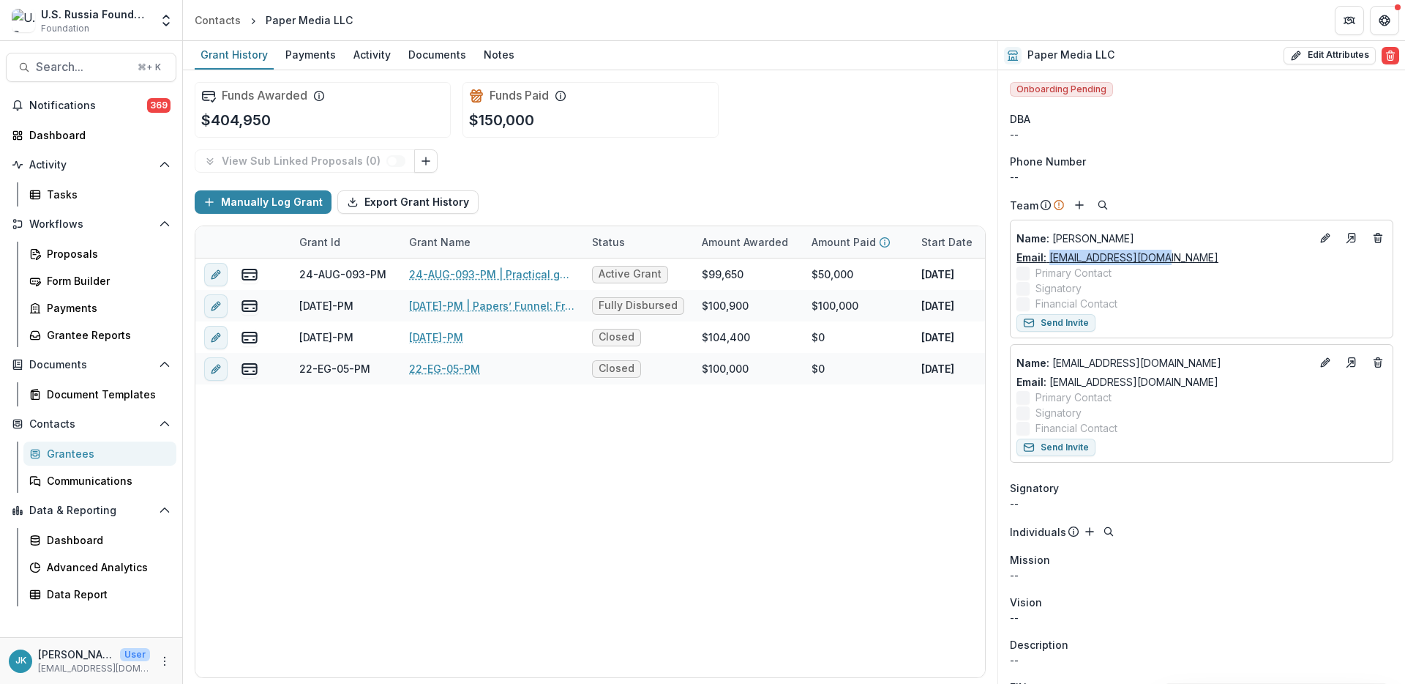
copy link "kirill@paperpaper.ru"
click at [1051, 452] on button "Send Invite" at bounding box center [1056, 447] width 79 height 18
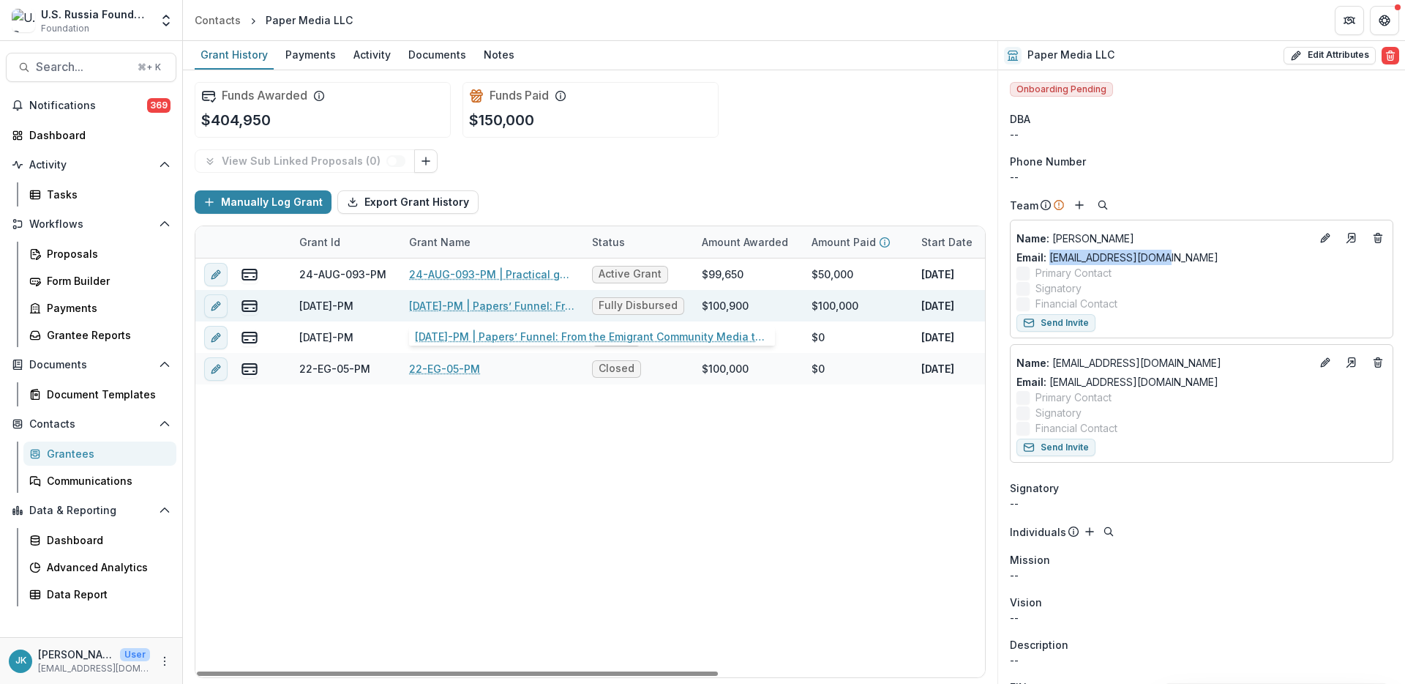
click at [482, 307] on link "23-DEC-11-PM | Papers’ Funnel: From the Emigrant Community Media to the Commerc…" at bounding box center [491, 305] width 165 height 15
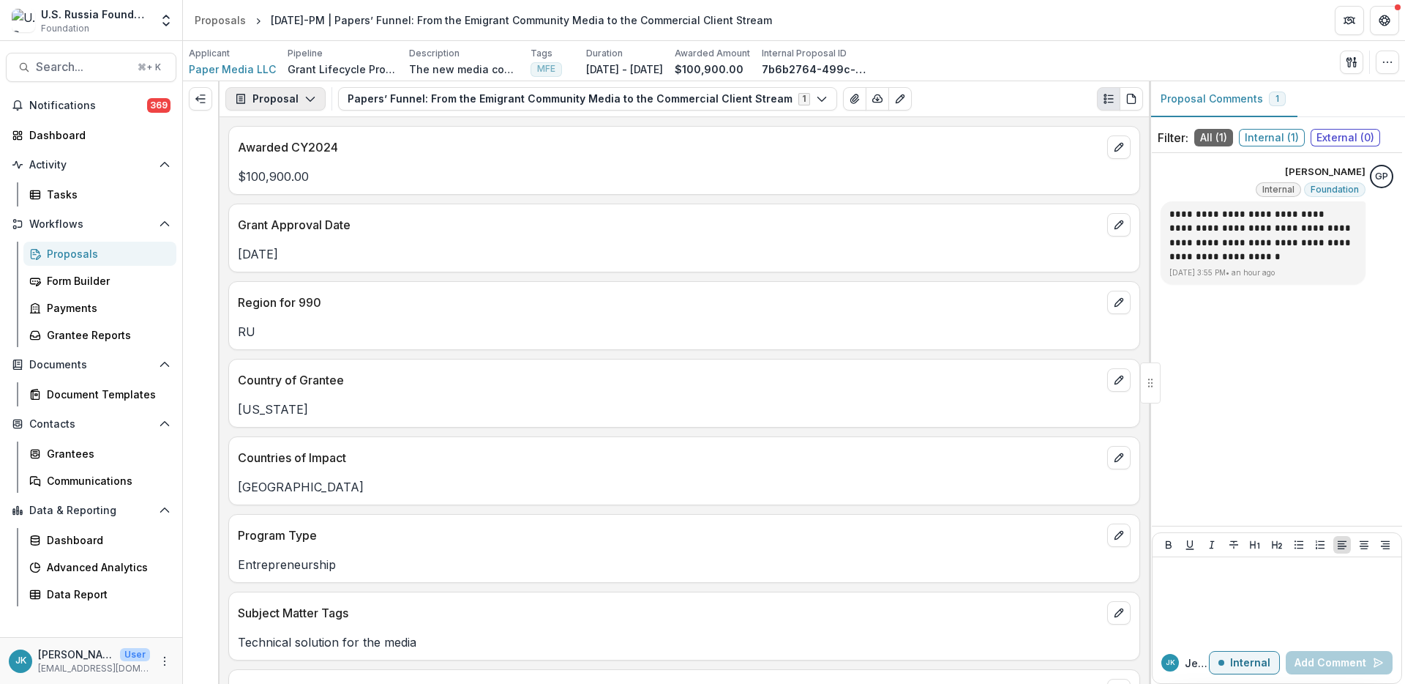
click at [294, 102] on button "Proposal" at bounding box center [275, 98] width 100 height 23
click at [302, 181] on div "Reports" at bounding box center [322, 180] width 134 height 15
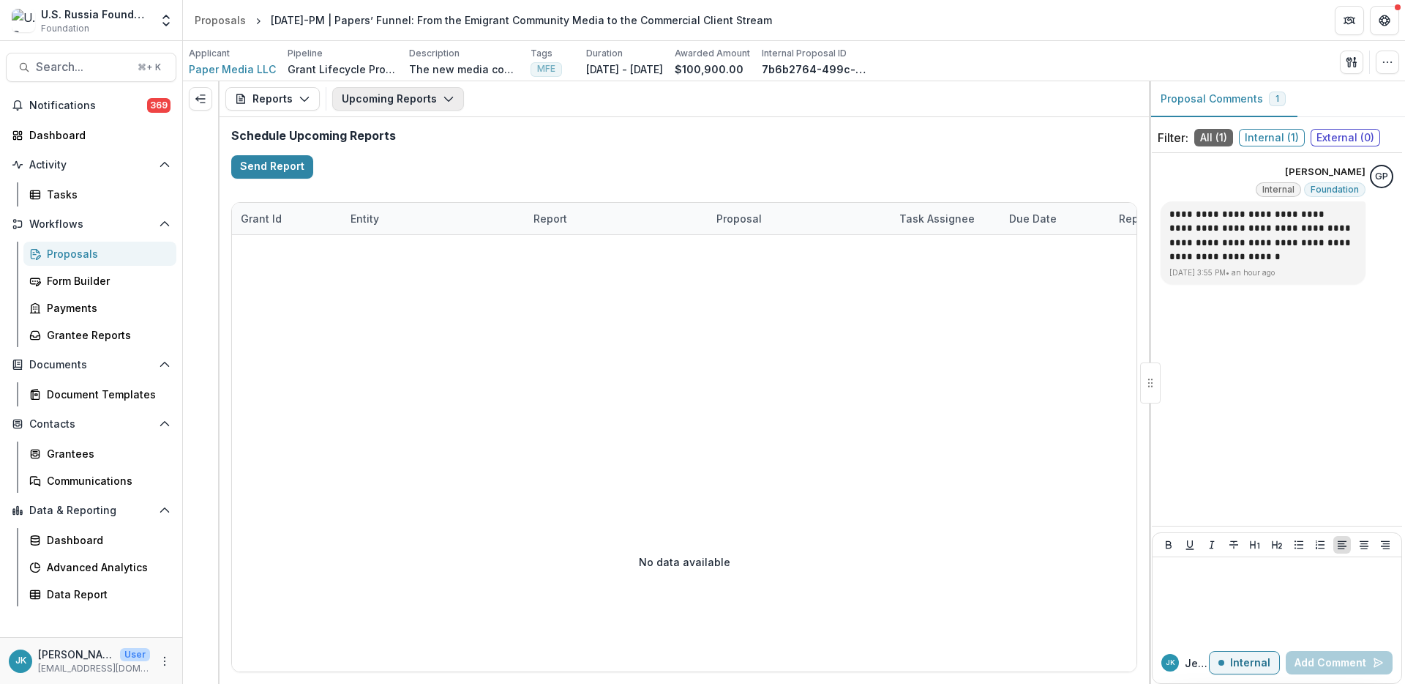
click at [408, 98] on button "Upcoming Reports" at bounding box center [398, 98] width 132 height 23
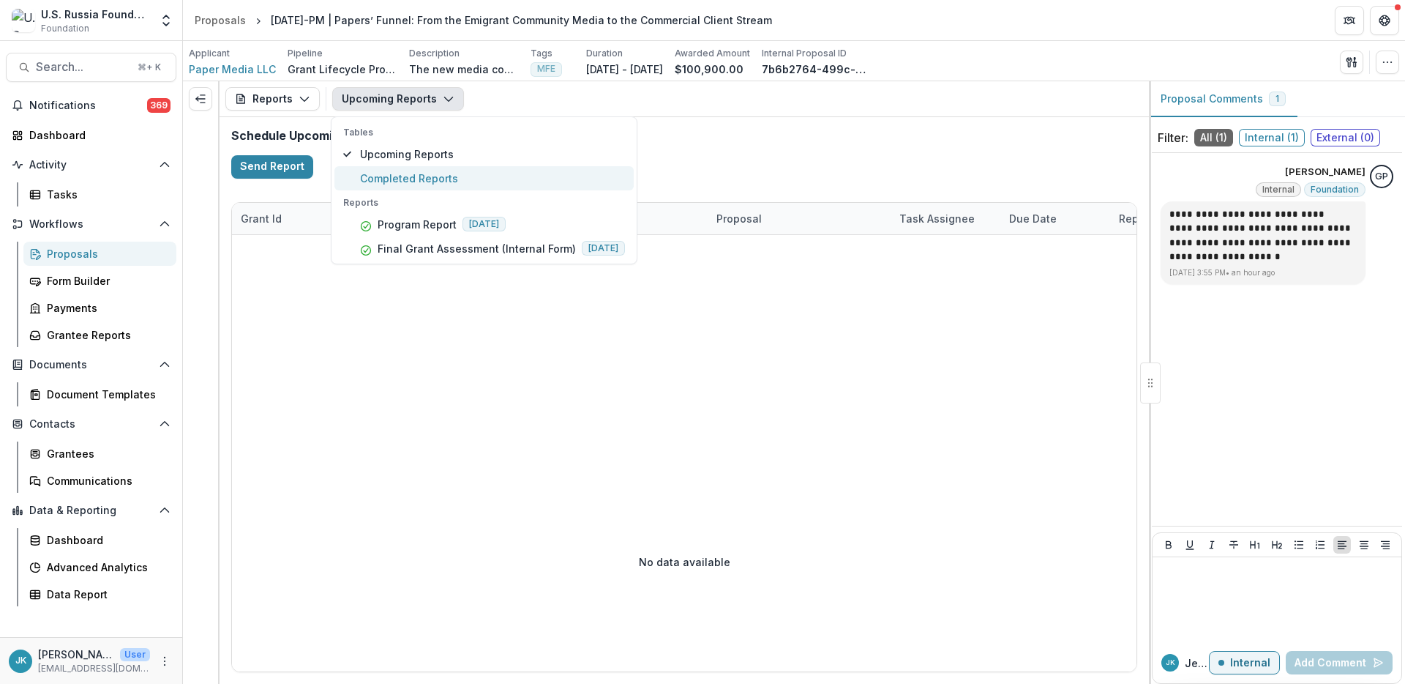
click at [422, 176] on span "Completed Reports" at bounding box center [492, 178] width 265 height 15
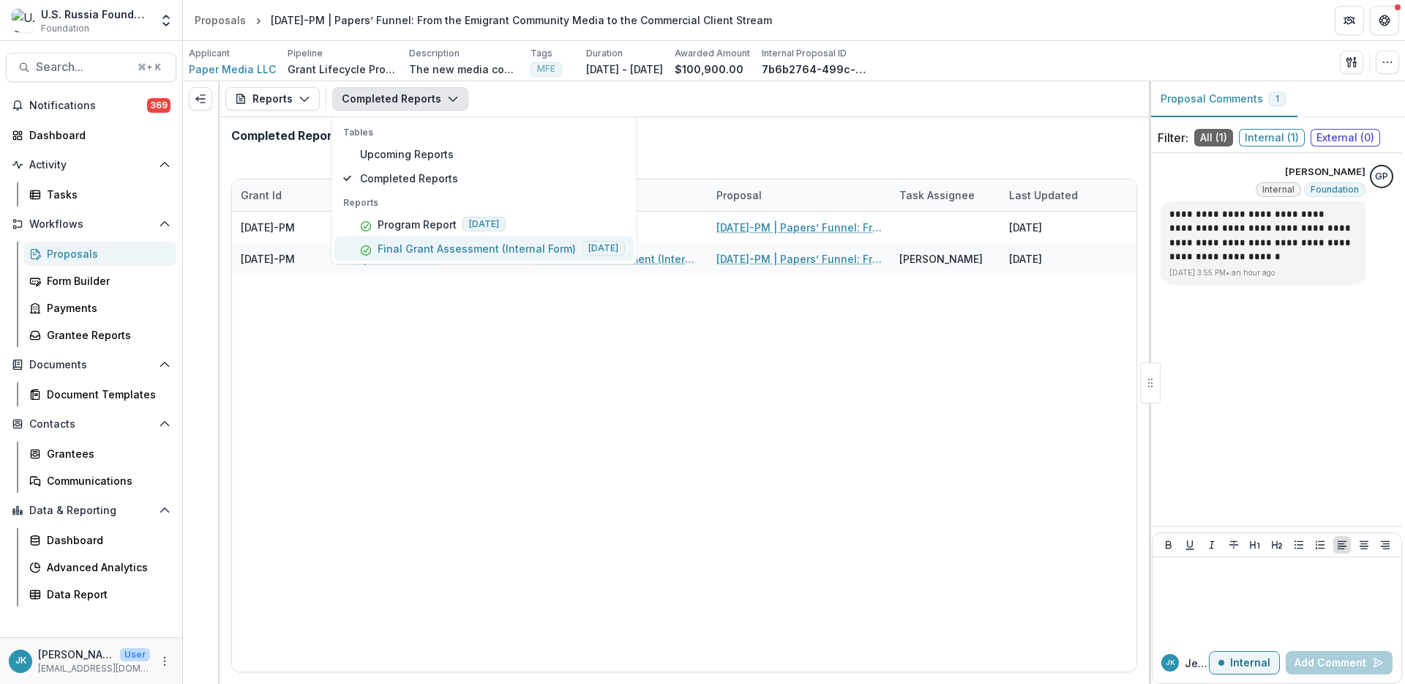
click at [431, 248] on p "Final Grant Assessment (Internal Form)" at bounding box center [477, 248] width 198 height 15
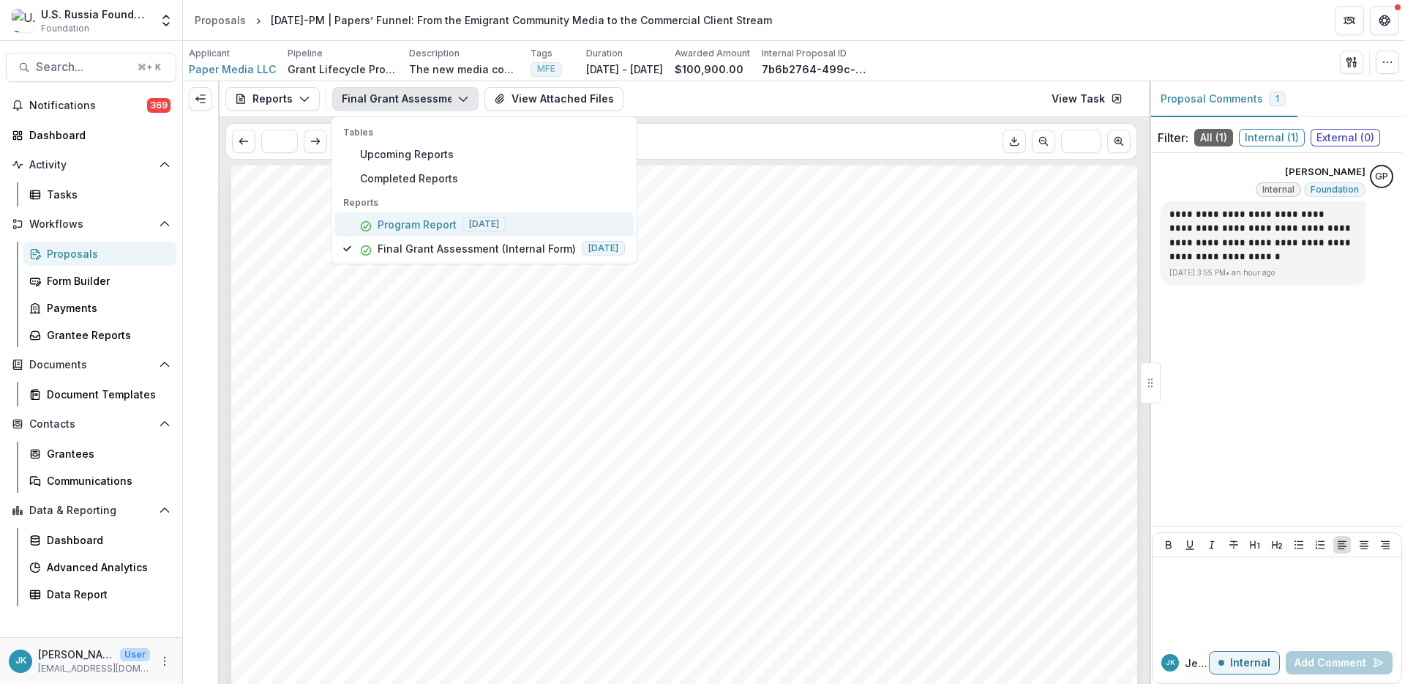
click at [427, 228] on p "Program Report" at bounding box center [417, 224] width 79 height 15
click at [536, 102] on button "View Attached Files" at bounding box center [525, 98] width 139 height 23
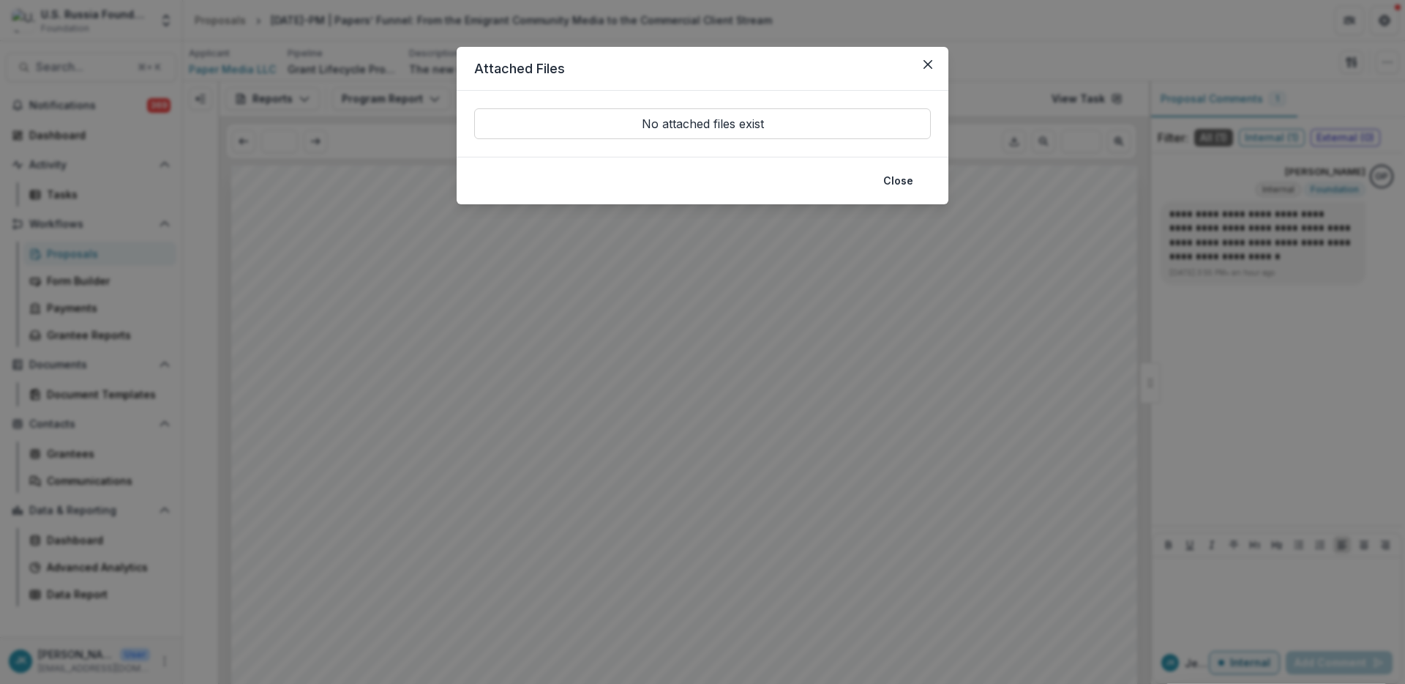
click at [591, 261] on div "Attached Files No attached files exist Close" at bounding box center [702, 342] width 1405 height 684
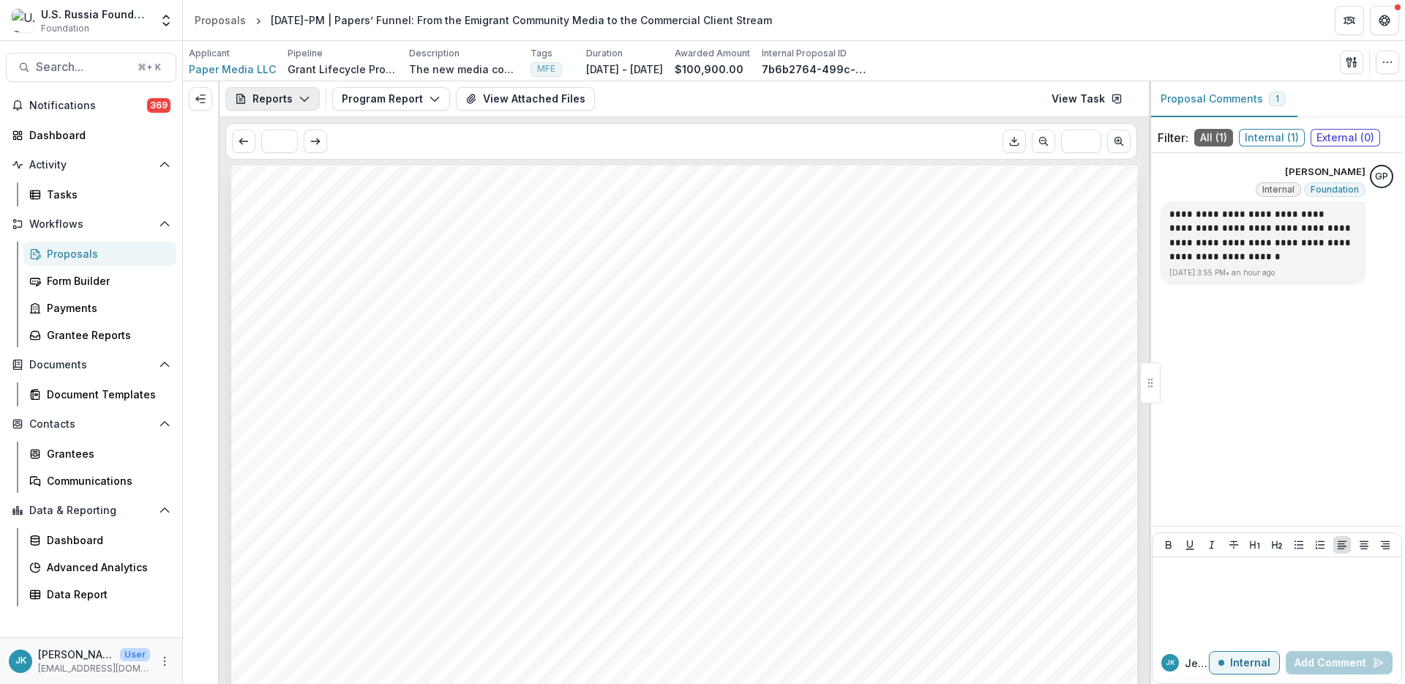
click at [259, 95] on button "Reports" at bounding box center [272, 98] width 94 height 23
click at [286, 187] on div "Reports" at bounding box center [322, 180] width 134 height 15
click at [235, 70] on span "Paper Media LLC" at bounding box center [232, 68] width 87 height 15
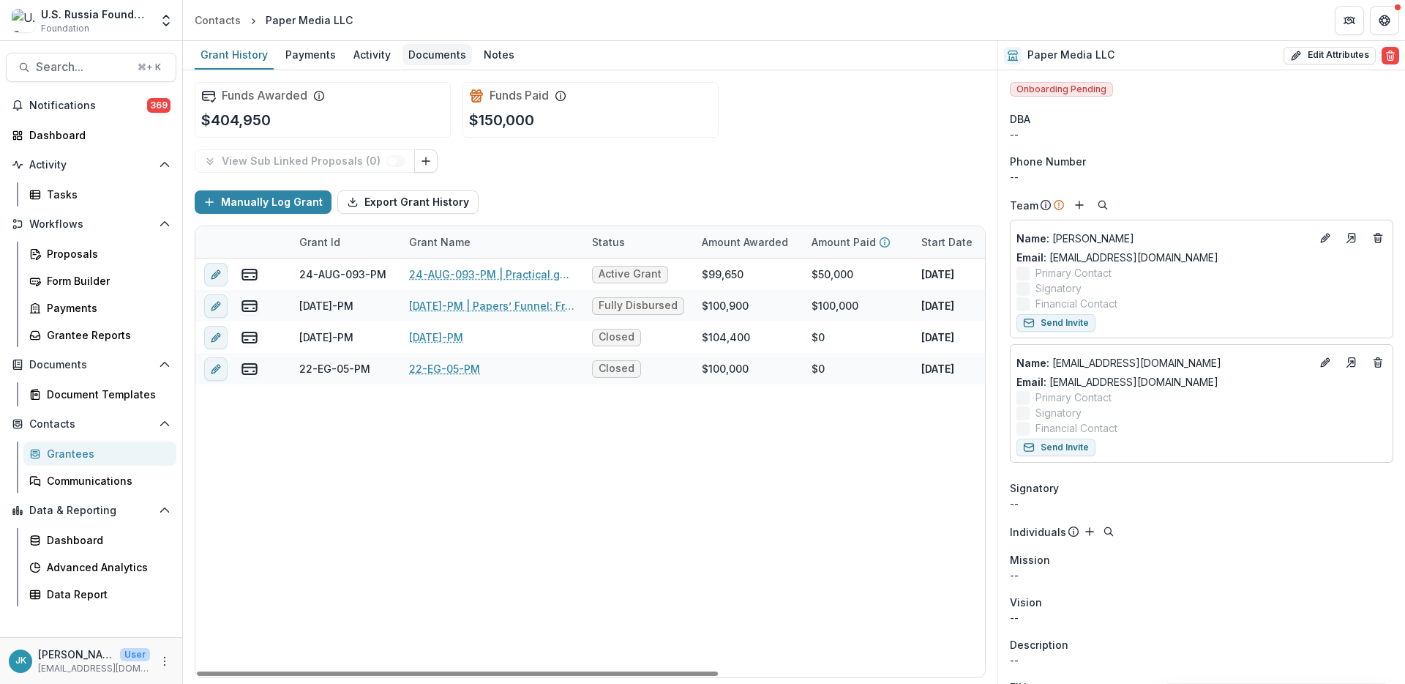
click at [451, 56] on div "Documents" at bounding box center [438, 54] width 70 height 21
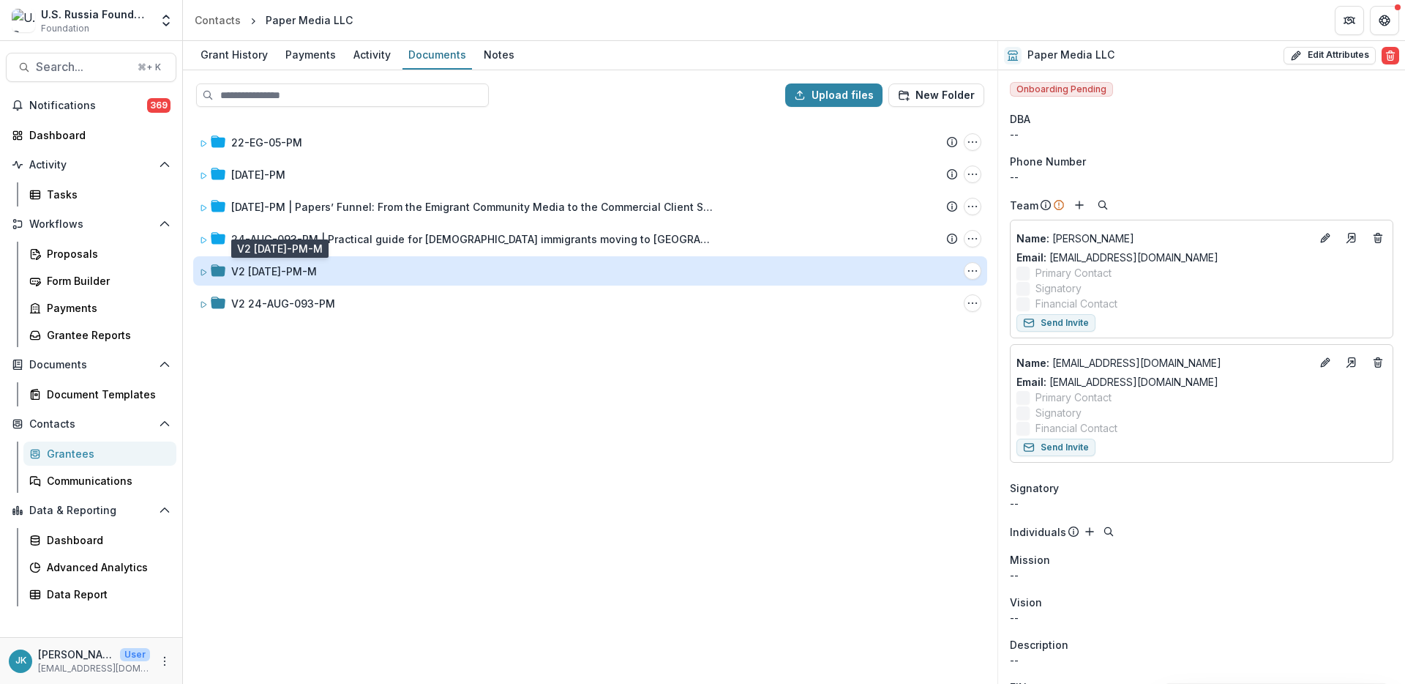
click at [285, 274] on div "V2 23-DEC-11-PM-M" at bounding box center [274, 270] width 86 height 15
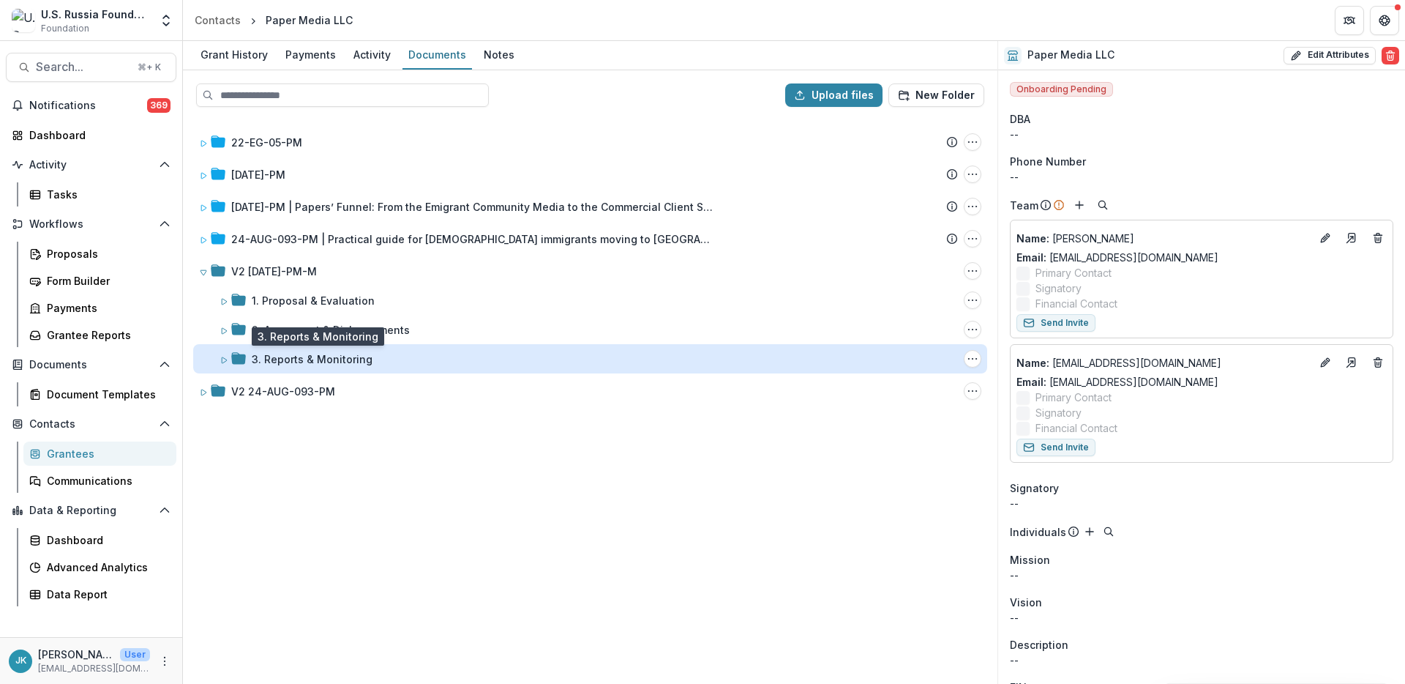
click at [318, 352] on div "3. Reports & Monitoring" at bounding box center [312, 358] width 121 height 15
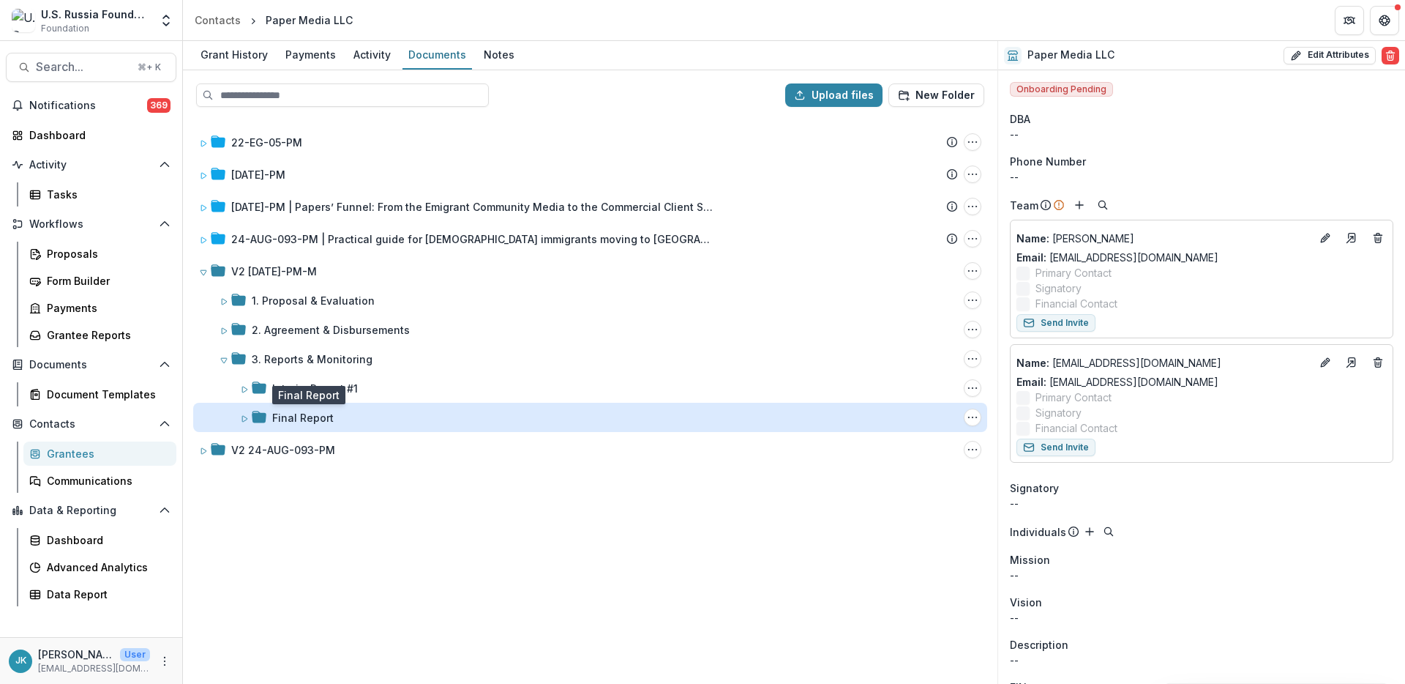
click at [324, 417] on div "Final Report" at bounding box center [302, 417] width 61 height 15
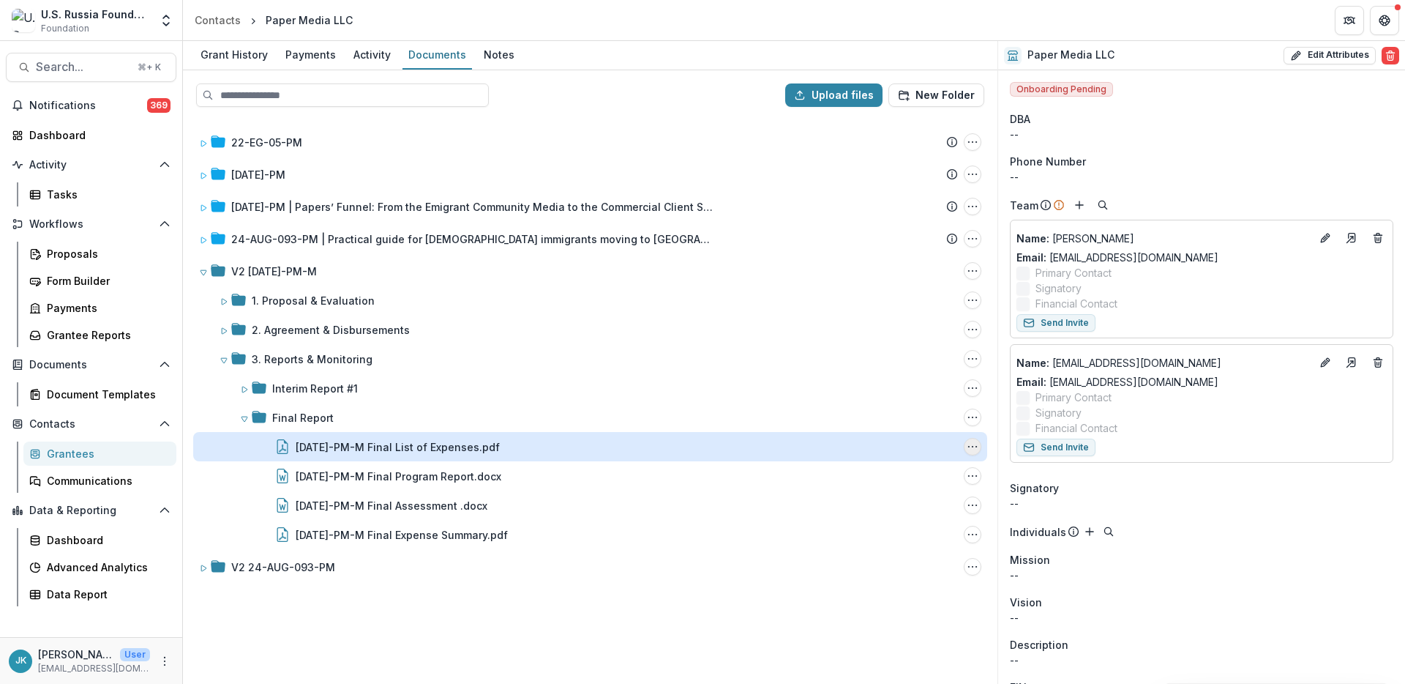
click at [974, 446] on icon "23-DEC-11-PM-M Final List of Expenses.pdf Options" at bounding box center [973, 447] width 12 height 12
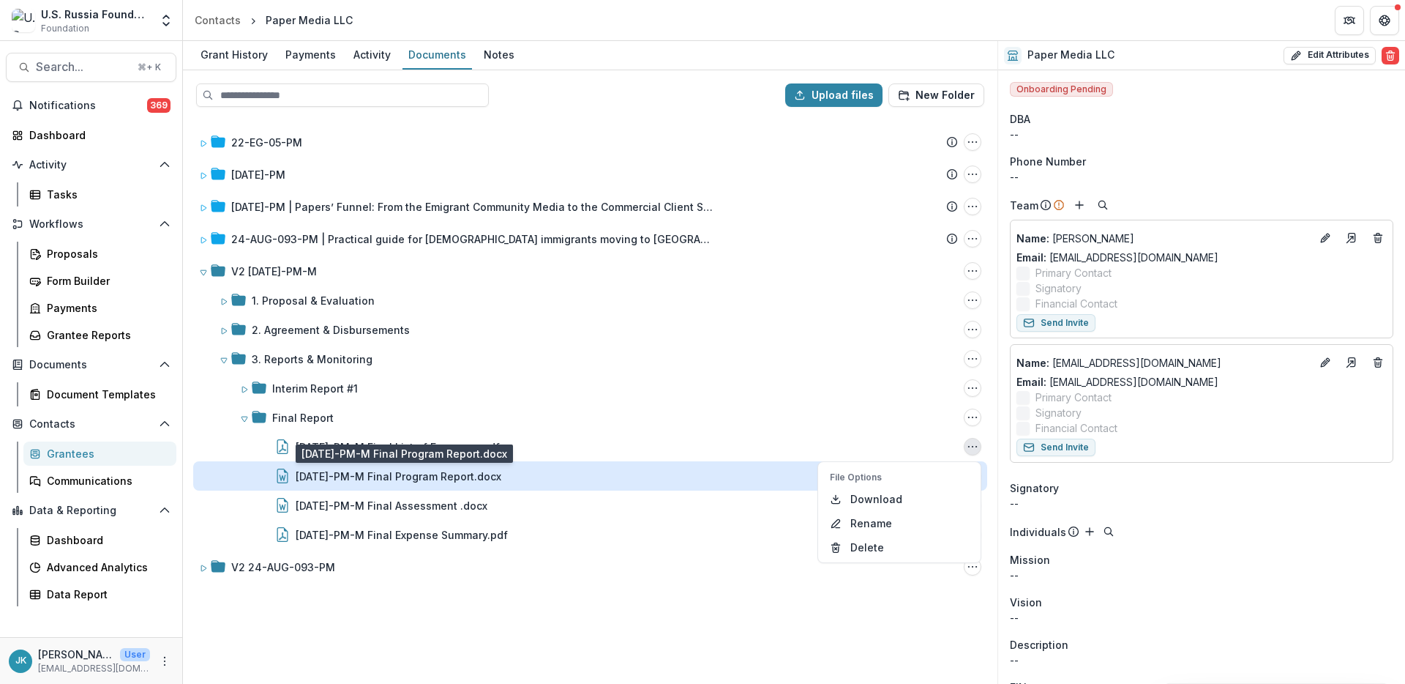
click at [501, 473] on div "23-DEC-11-PM-M Final Program Report.docx" at bounding box center [399, 475] width 206 height 15
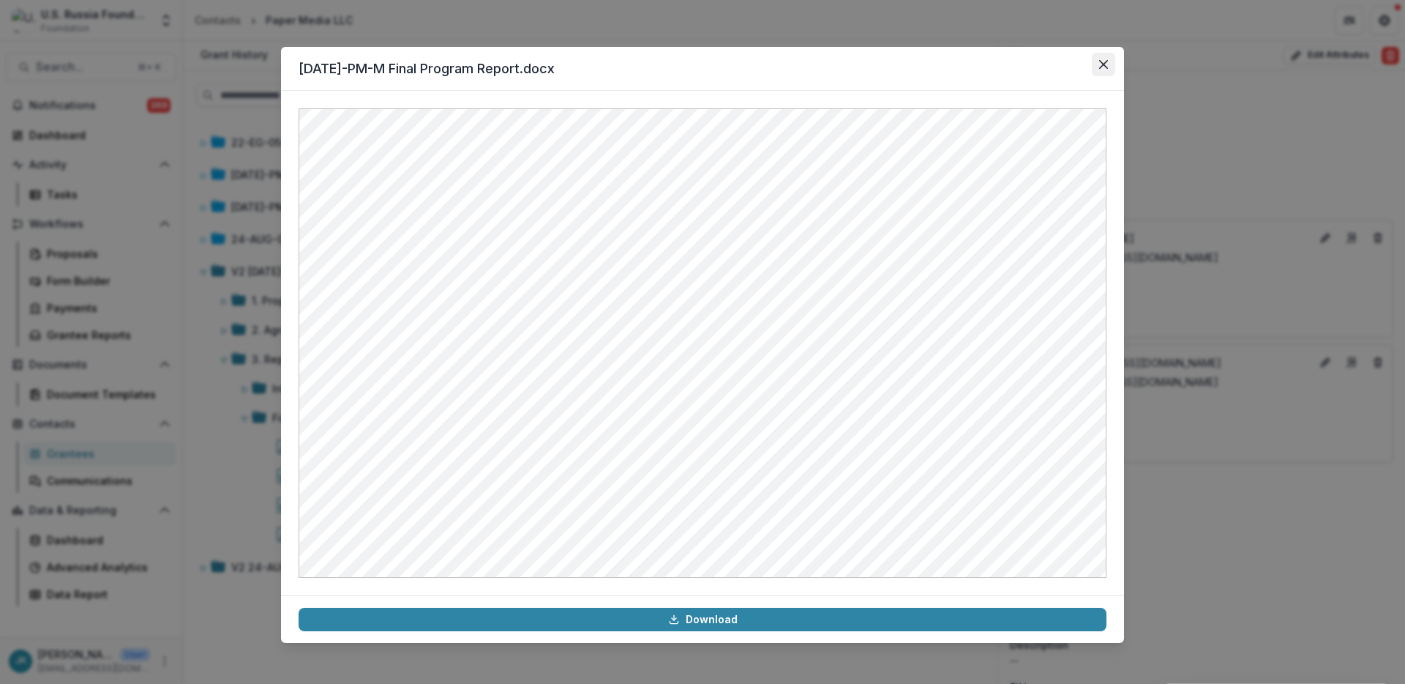
click at [1107, 70] on button "Close" at bounding box center [1103, 64] width 23 height 23
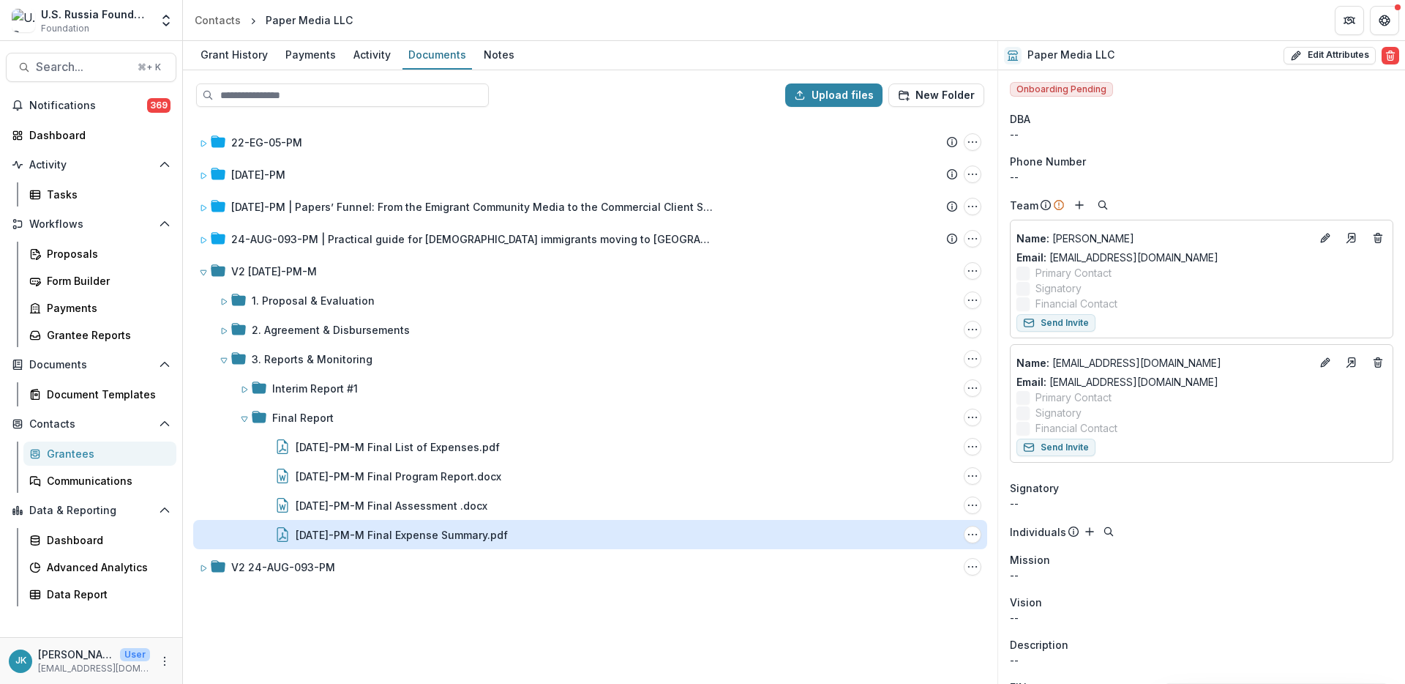
click at [411, 536] on div "23-DEC-11-PM-M Final Expense Summary.pdf" at bounding box center [402, 534] width 212 height 15
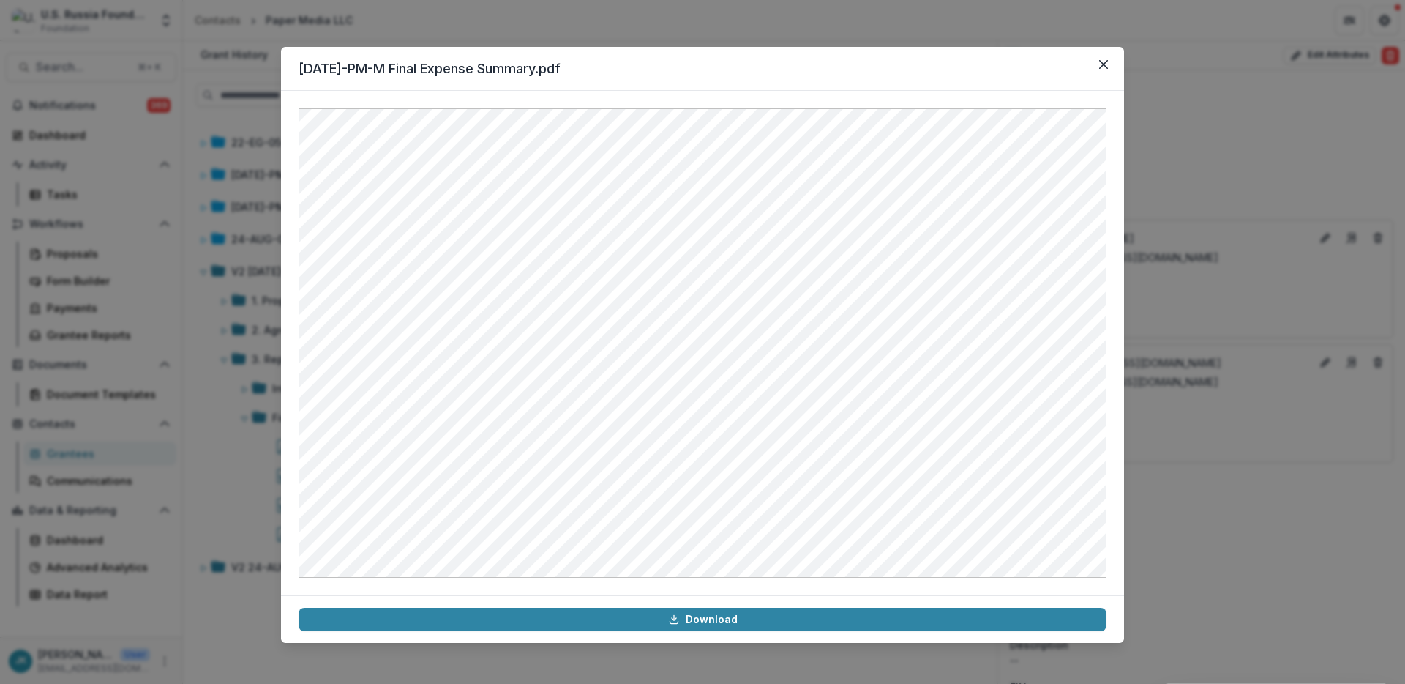
click at [511, 7] on div "23-DEC-11-PM-M Final Expense Summary.pdf Download" at bounding box center [702, 342] width 1405 height 684
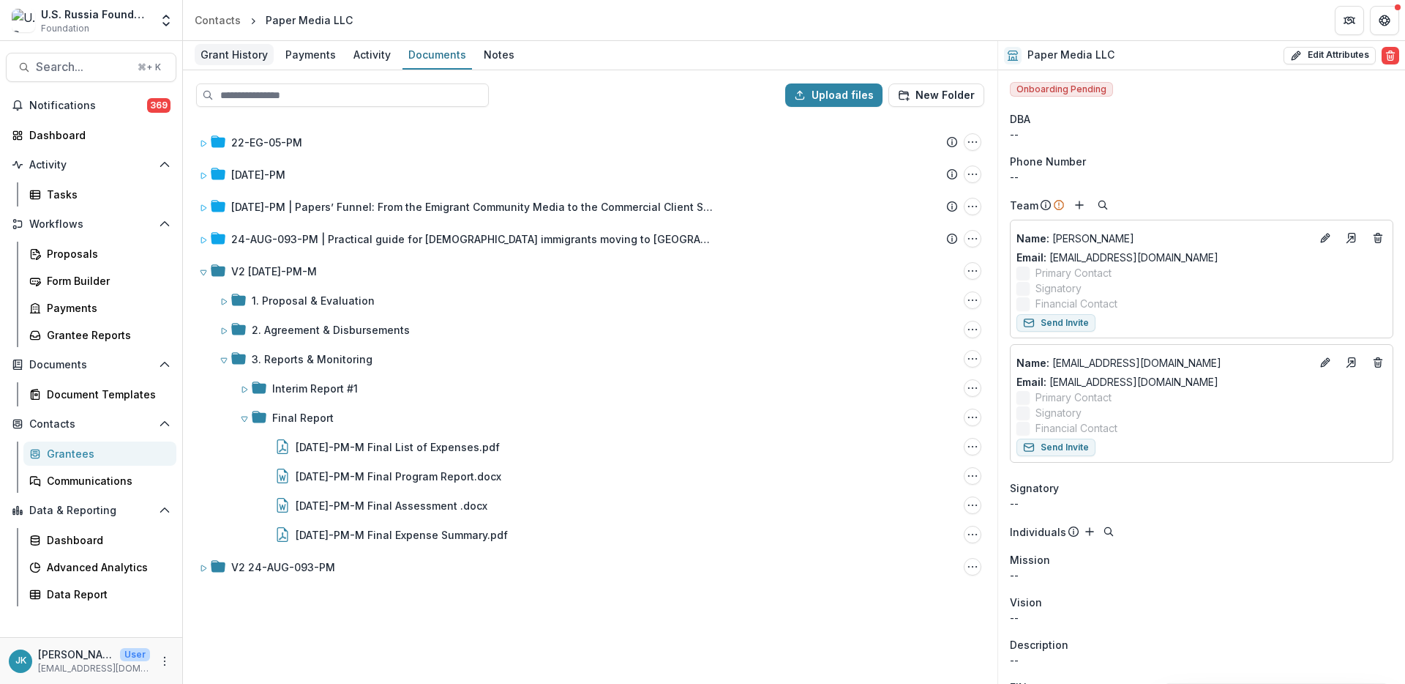
click at [215, 51] on div "Grant History" at bounding box center [234, 54] width 79 height 21
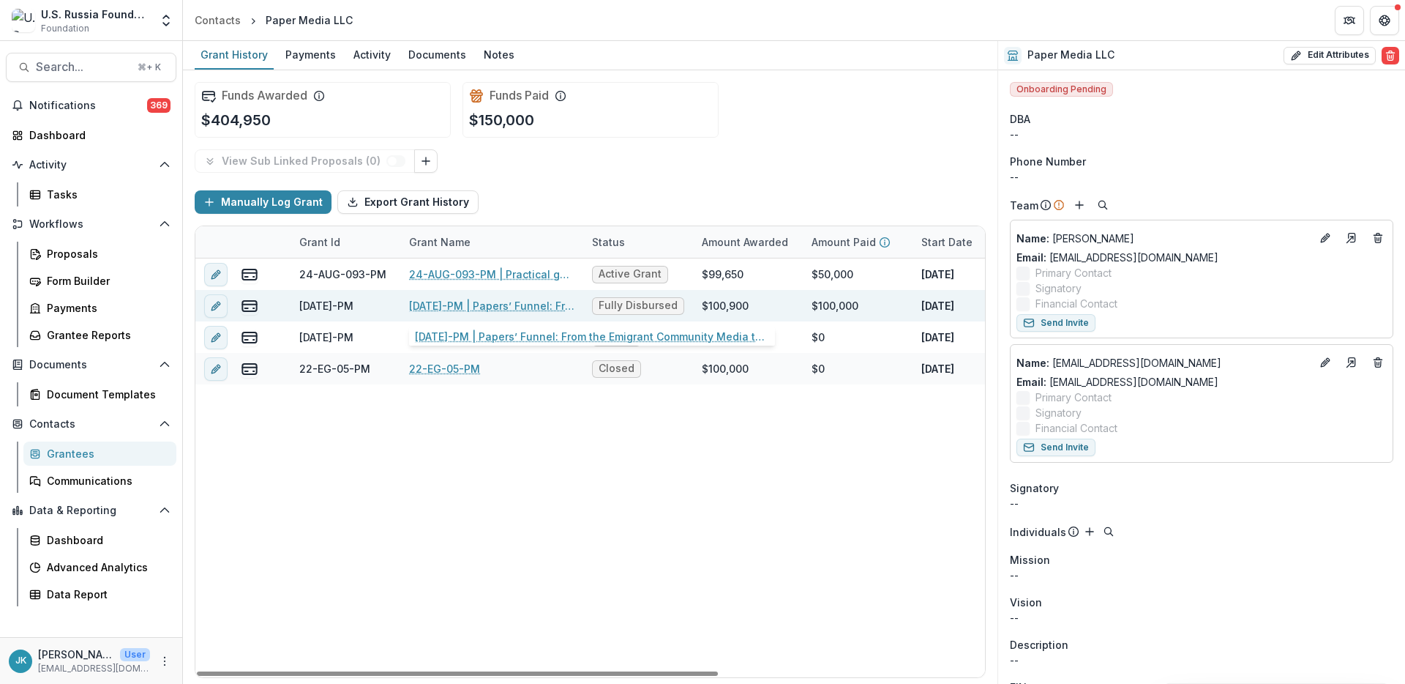
click at [436, 308] on link "23-DEC-11-PM | Papers’ Funnel: From the Emigrant Community Media to the Commerc…" at bounding box center [491, 305] width 165 height 15
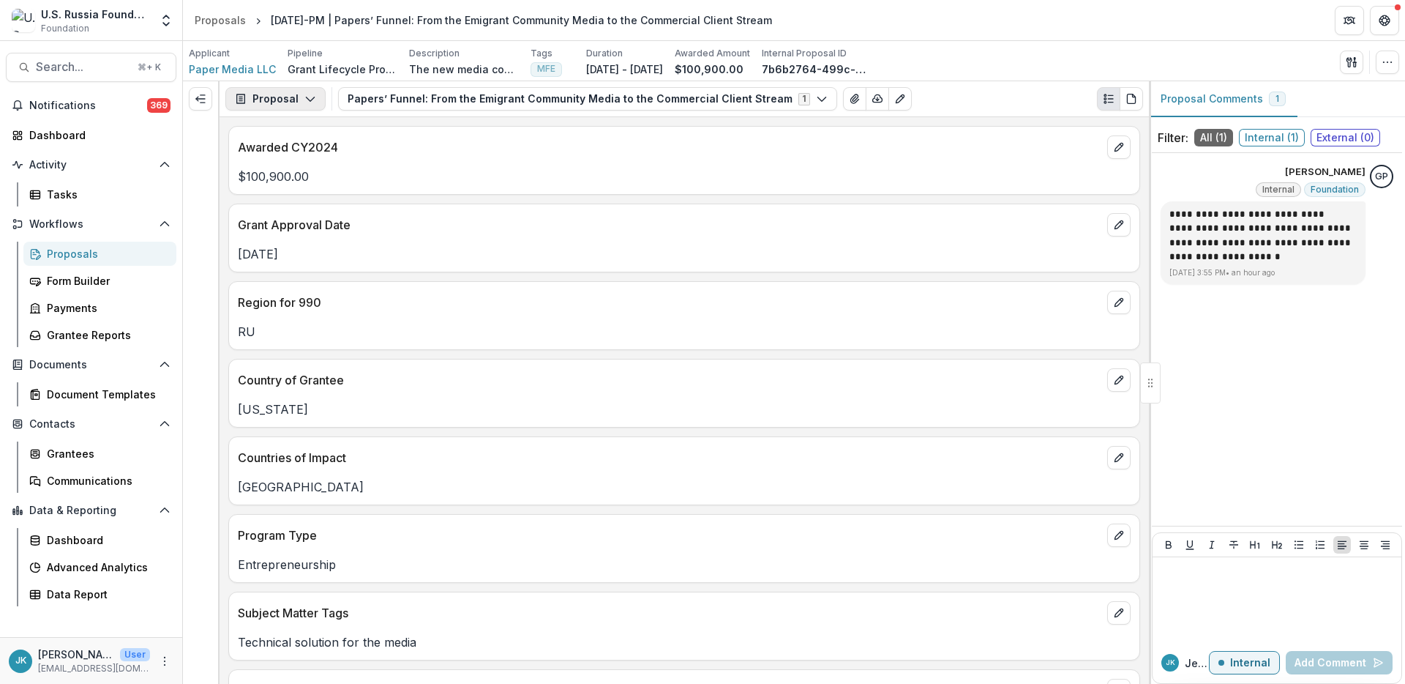
click at [288, 102] on button "Proposal" at bounding box center [275, 98] width 100 height 23
click at [293, 179] on div "Reports" at bounding box center [322, 180] width 134 height 15
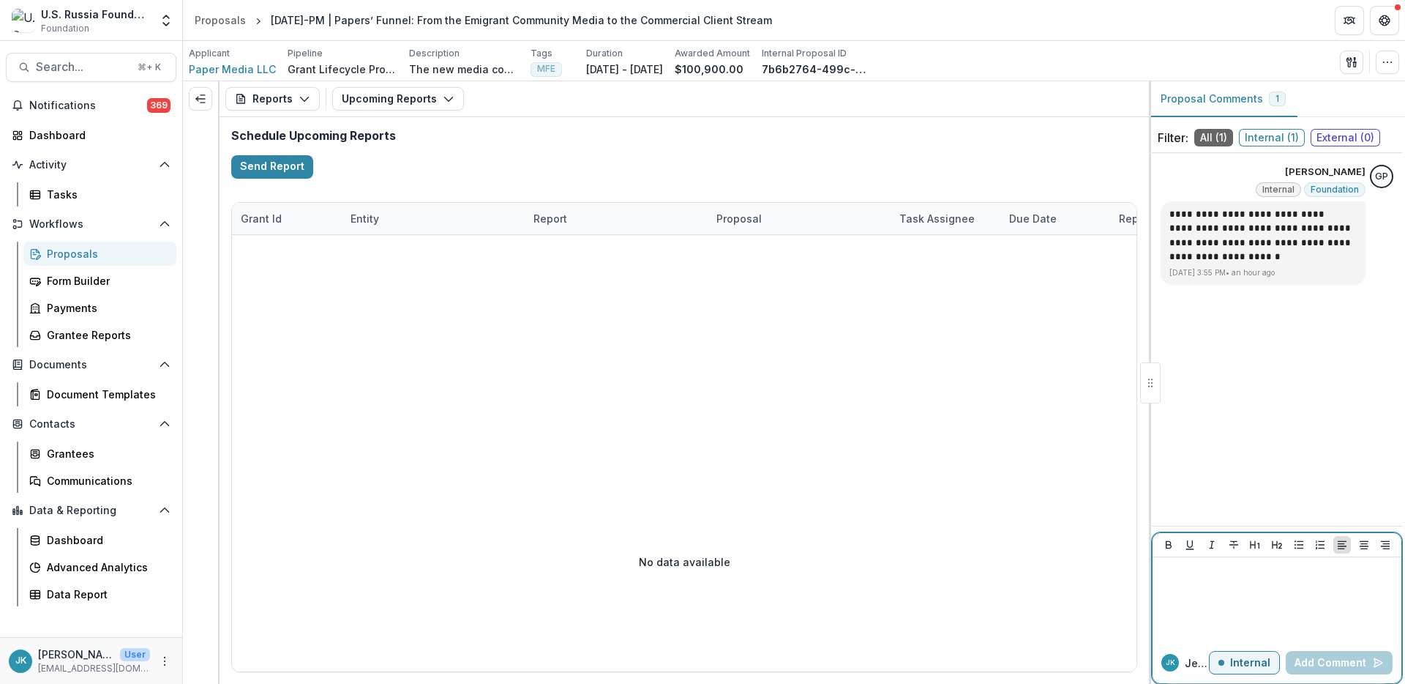
click at [1290, 582] on div at bounding box center [1277, 599] width 237 height 73
click at [1289, 580] on div at bounding box center [1277, 599] width 237 height 73
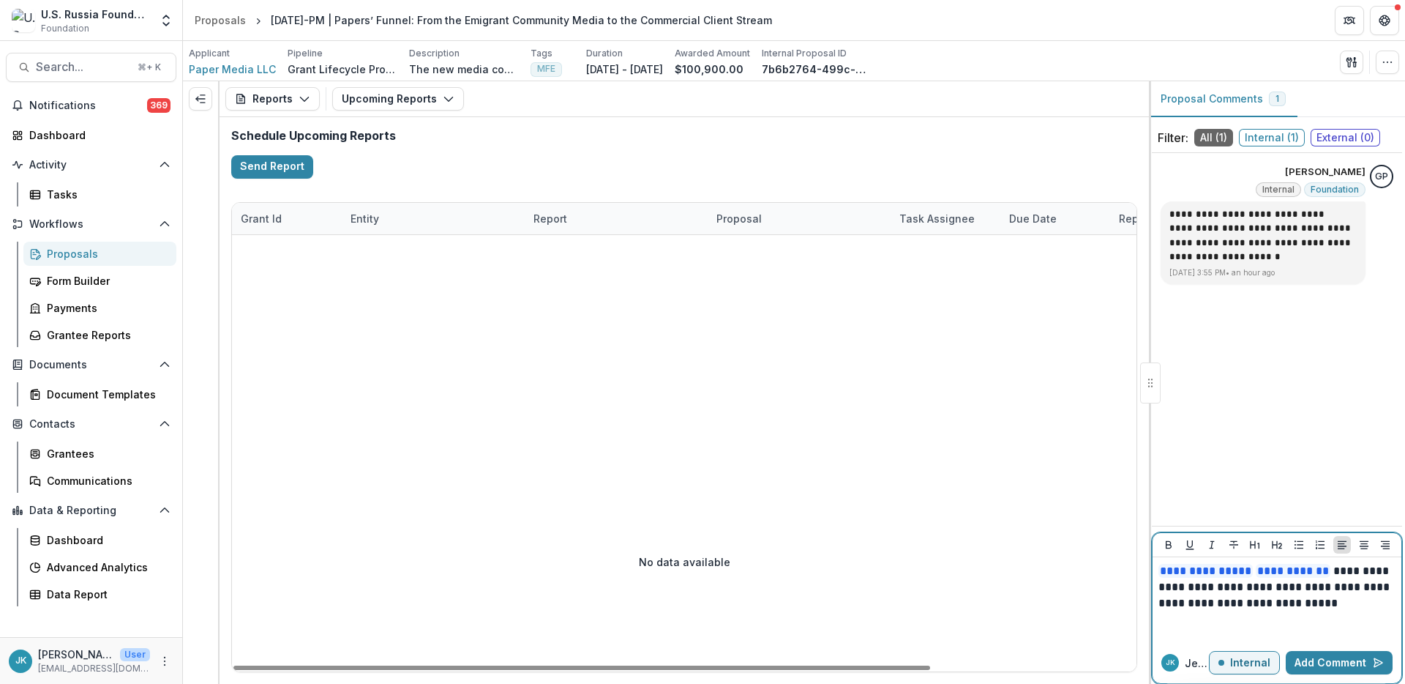
click at [1353, 601] on p "**********" at bounding box center [1277, 587] width 237 height 48
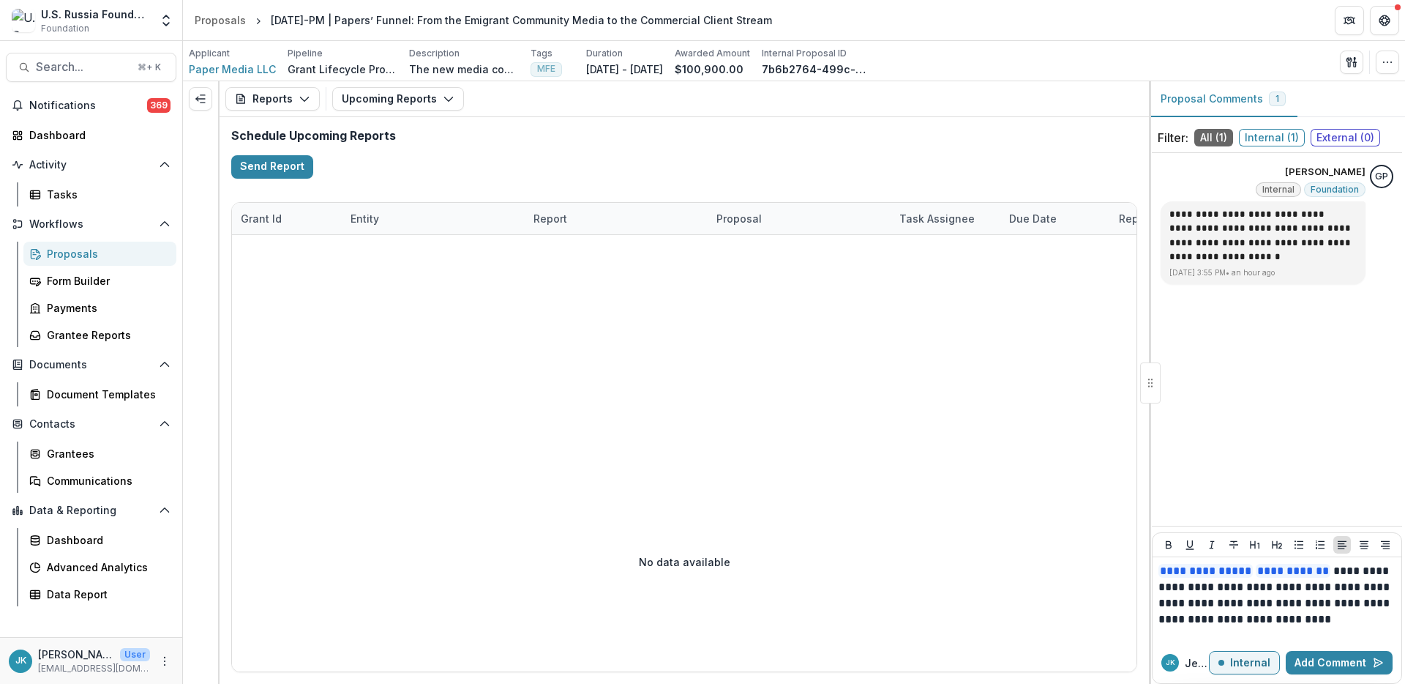
click at [1321, 471] on div "**********" at bounding box center [1277, 339] width 250 height 361
click at [1295, 605] on p "**********" at bounding box center [1277, 595] width 237 height 64
click at [1304, 603] on p "**********" at bounding box center [1277, 595] width 237 height 64
click at [1344, 660] on button "Add Comment" at bounding box center [1339, 662] width 107 height 23
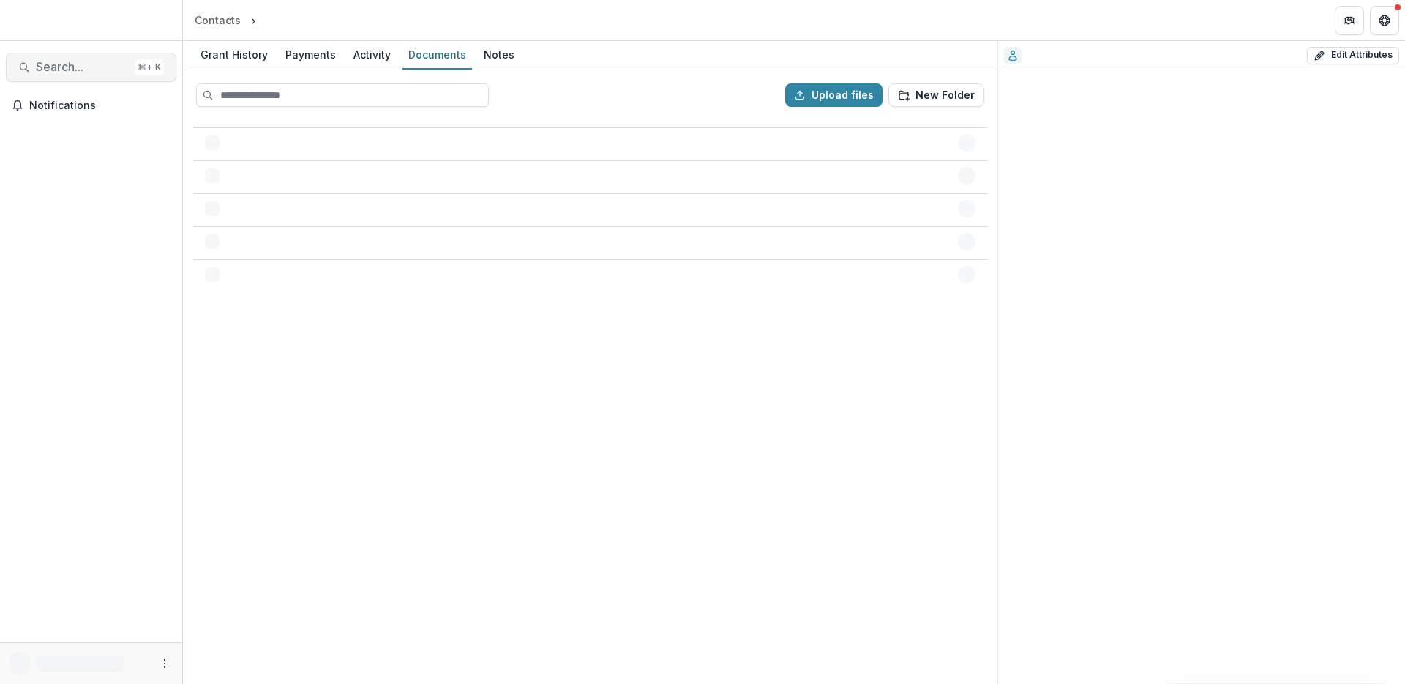
click at [62, 65] on span "Search..." at bounding box center [82, 67] width 93 height 14
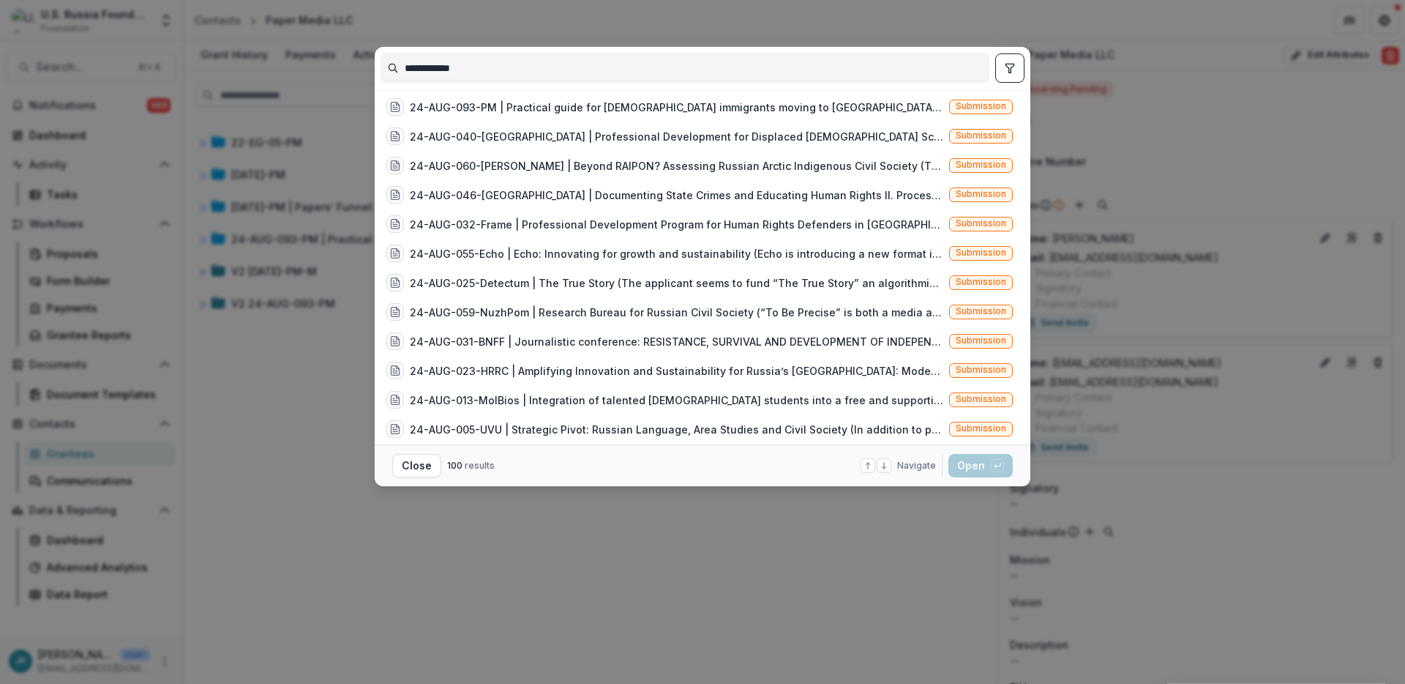
scroll to position [1331, 0]
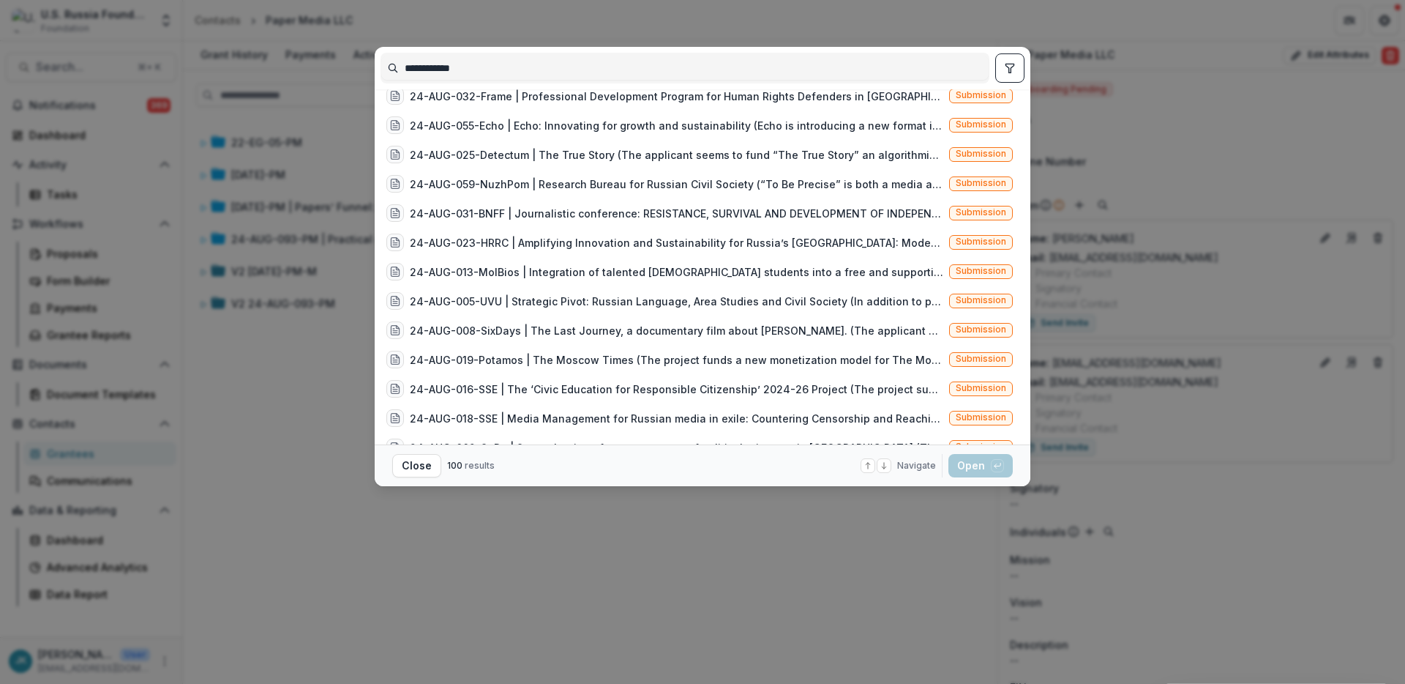
drag, startPoint x: 449, startPoint y: 67, endPoint x: 318, endPoint y: 47, distance: 132.6
click at [318, 47] on div "**********" at bounding box center [702, 342] width 1405 height 684
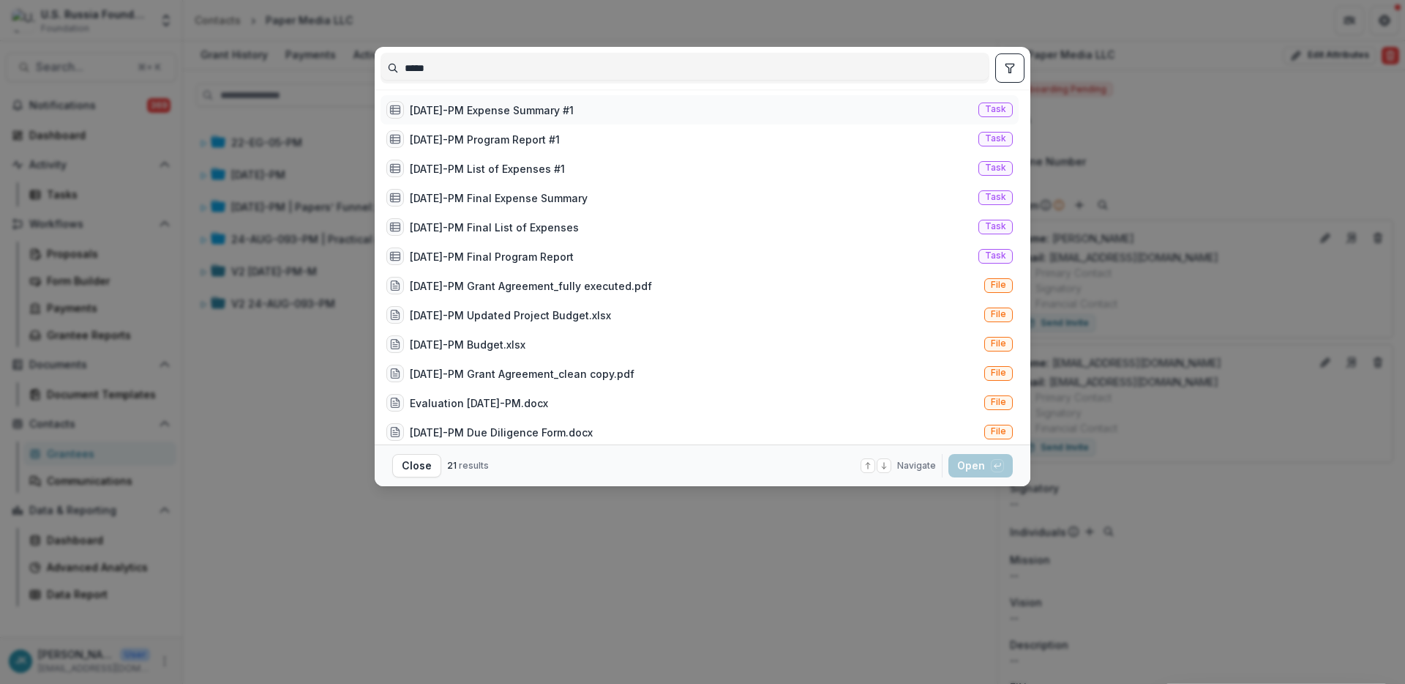
type input "*****"
click at [510, 105] on div "24-AUG-93-PM Expense Summary #1" at bounding box center [492, 109] width 164 height 15
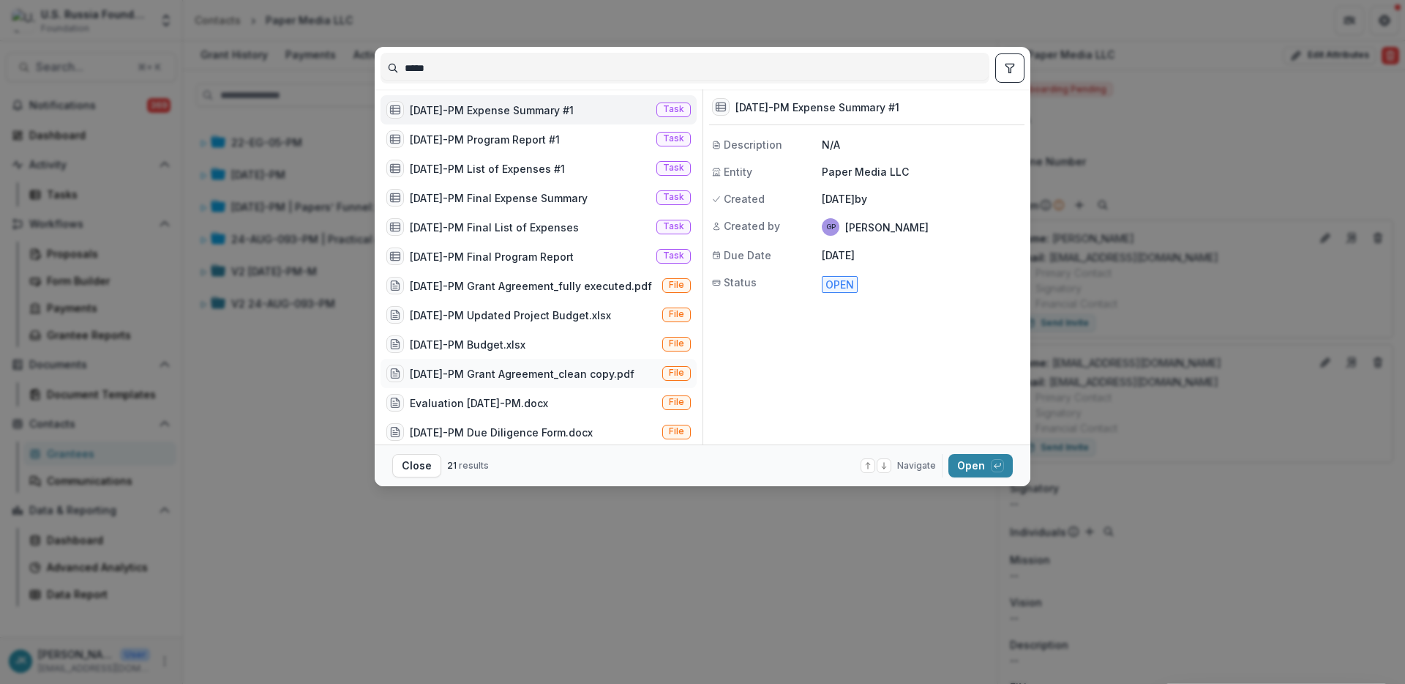
click at [573, 368] on div "24-AUG-93-PM Grant Agreement_clean copy.pdf" at bounding box center [522, 373] width 225 height 15
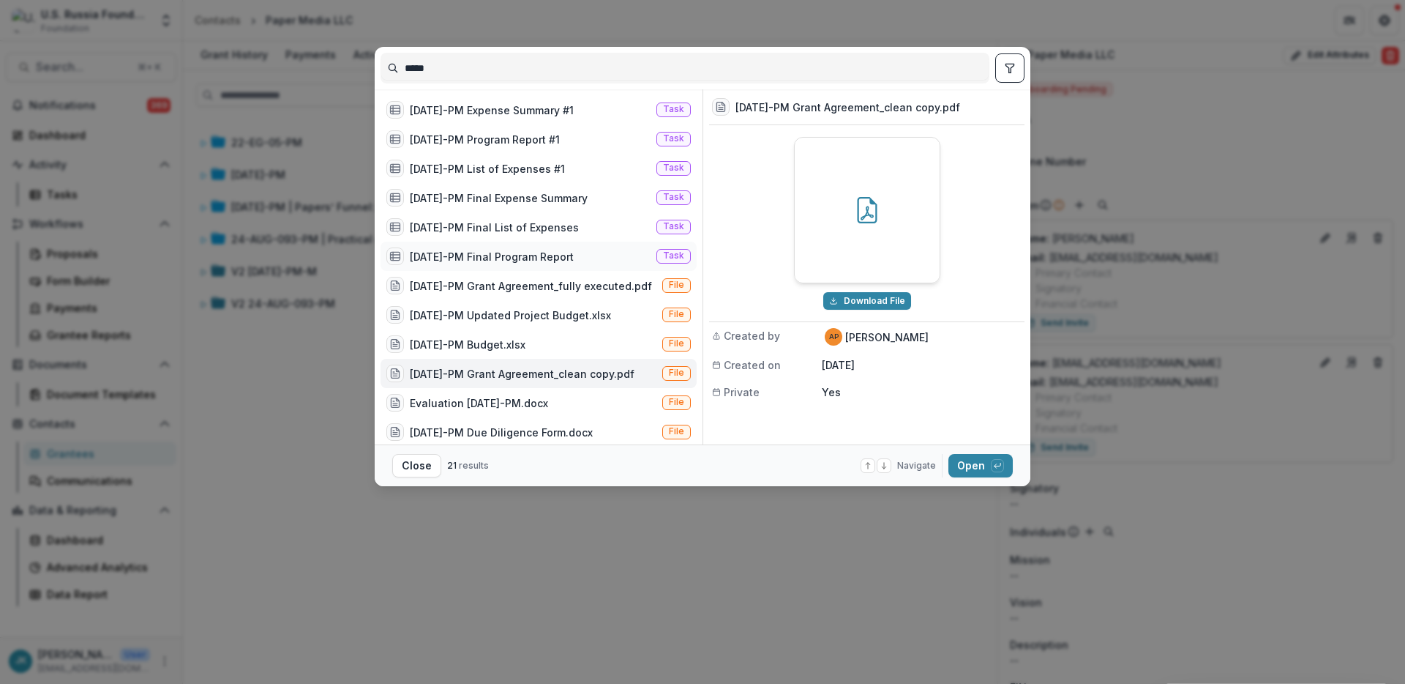
click at [543, 258] on div "24-AUG-93-PM Final Program Report" at bounding box center [492, 256] width 164 height 15
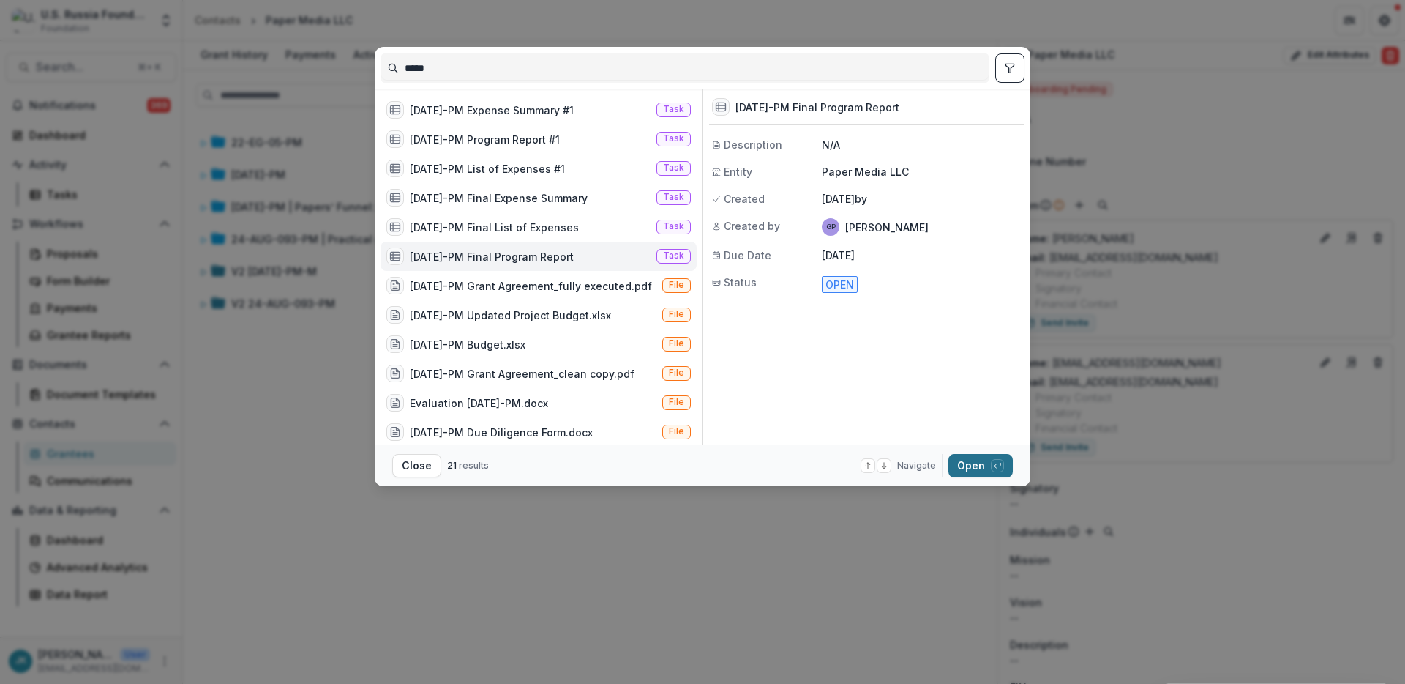
click at [968, 469] on button "Open with enter key" at bounding box center [981, 465] width 64 height 23
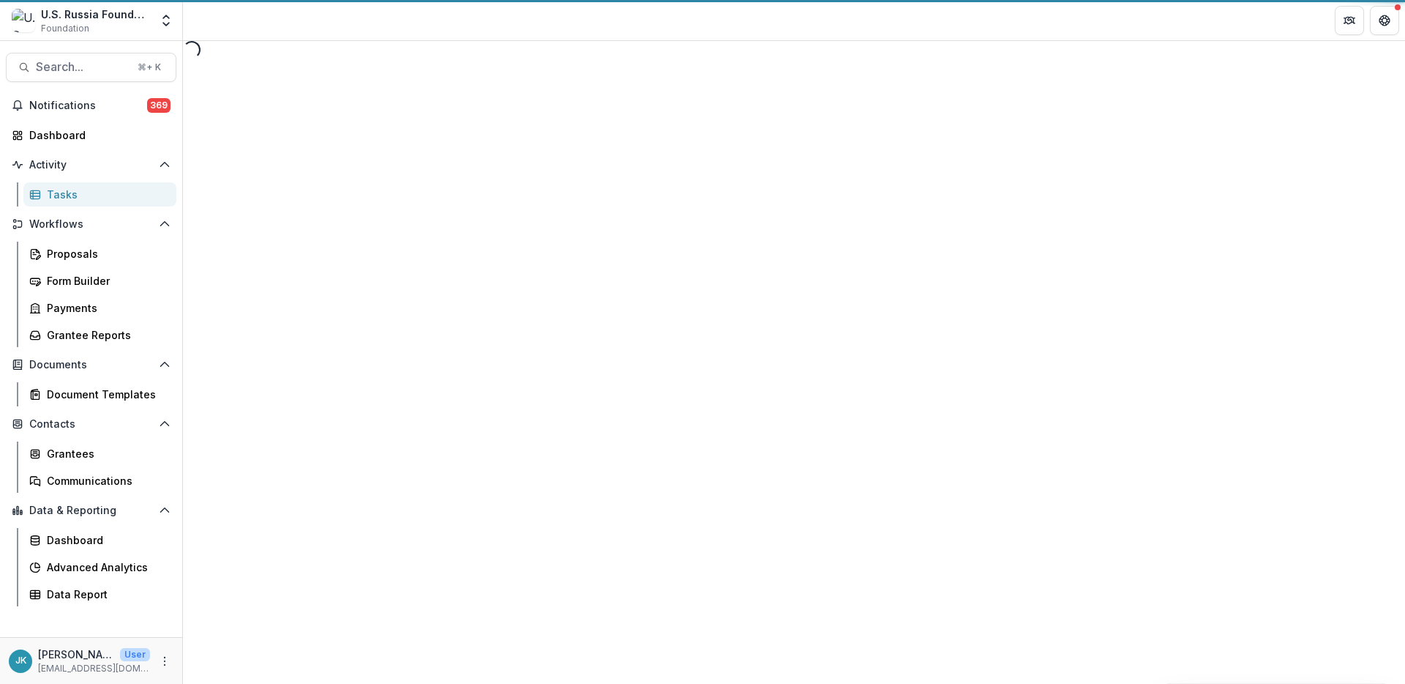
select select "********"
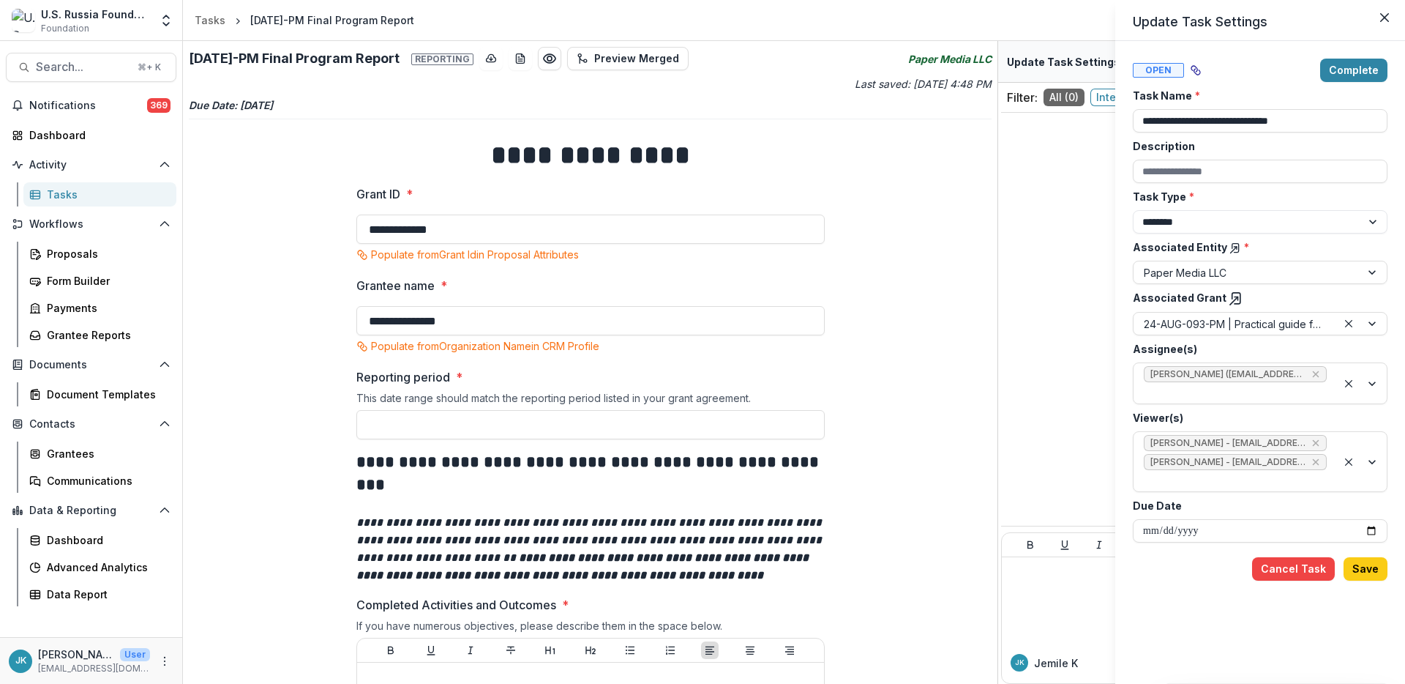
click at [205, 18] on div "**********" at bounding box center [702, 342] width 1405 height 684
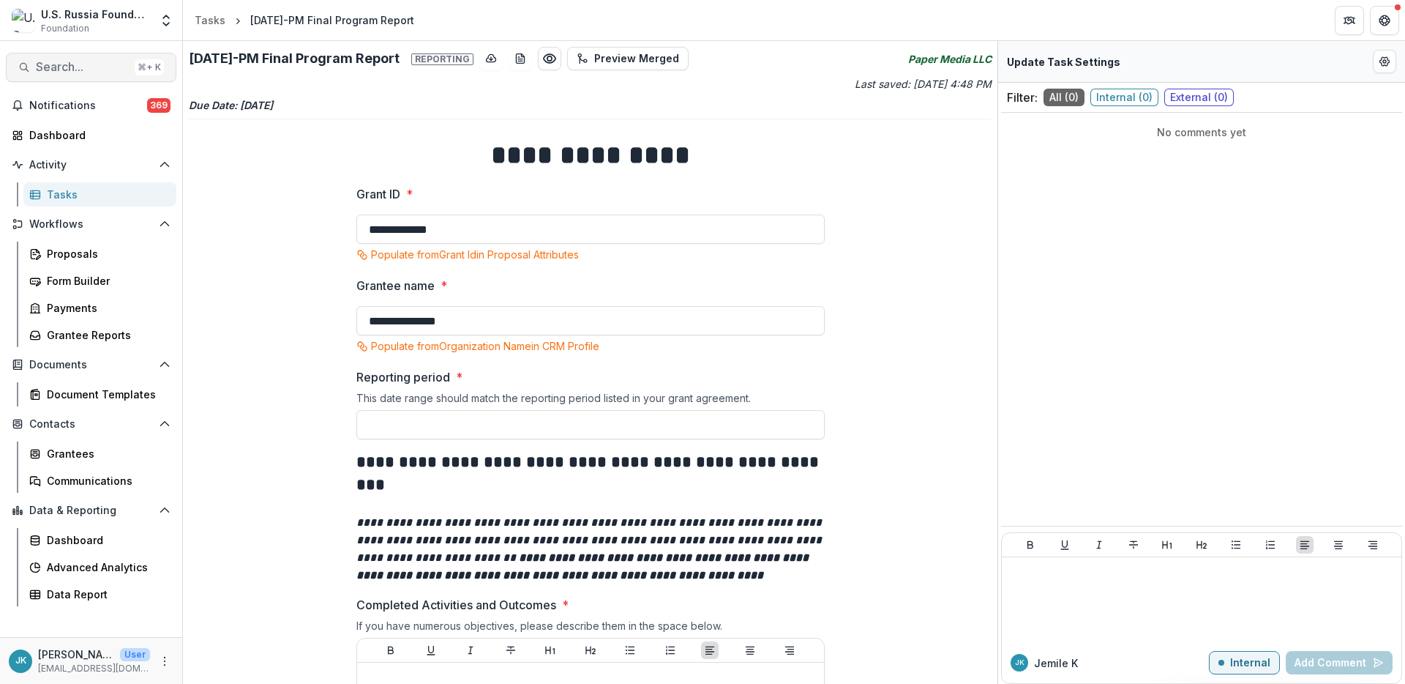
click at [79, 62] on span "Search..." at bounding box center [82, 67] width 93 height 14
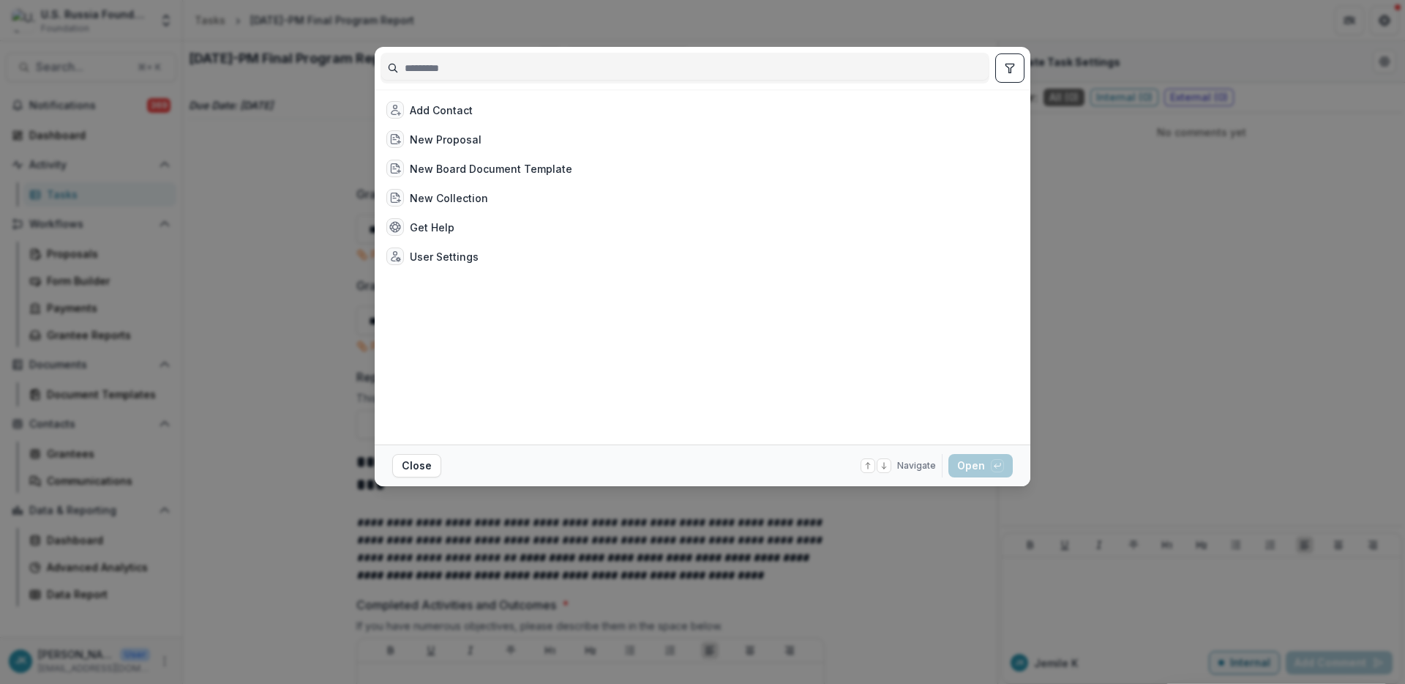
click at [514, 75] on input at bounding box center [684, 67] width 607 height 23
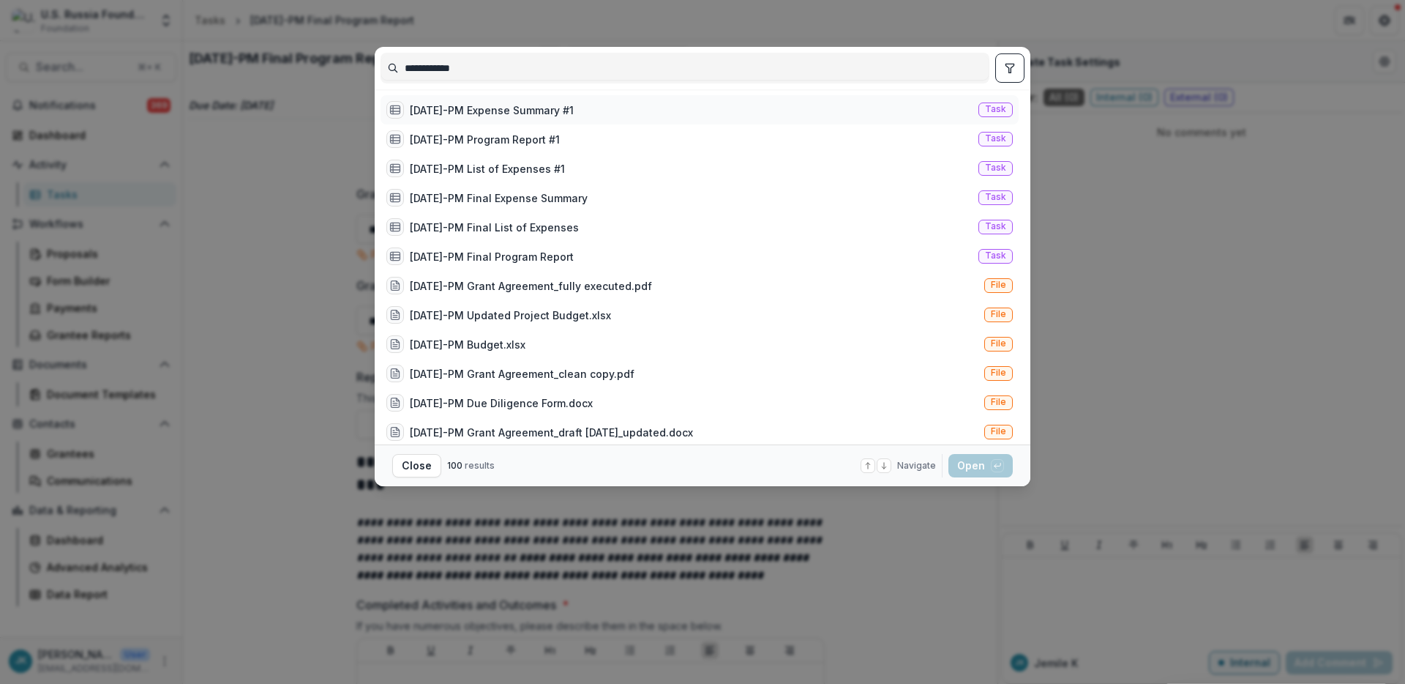
click at [528, 119] on div "24-AUG-93-PM Expense Summary #1 Task" at bounding box center [700, 109] width 638 height 29
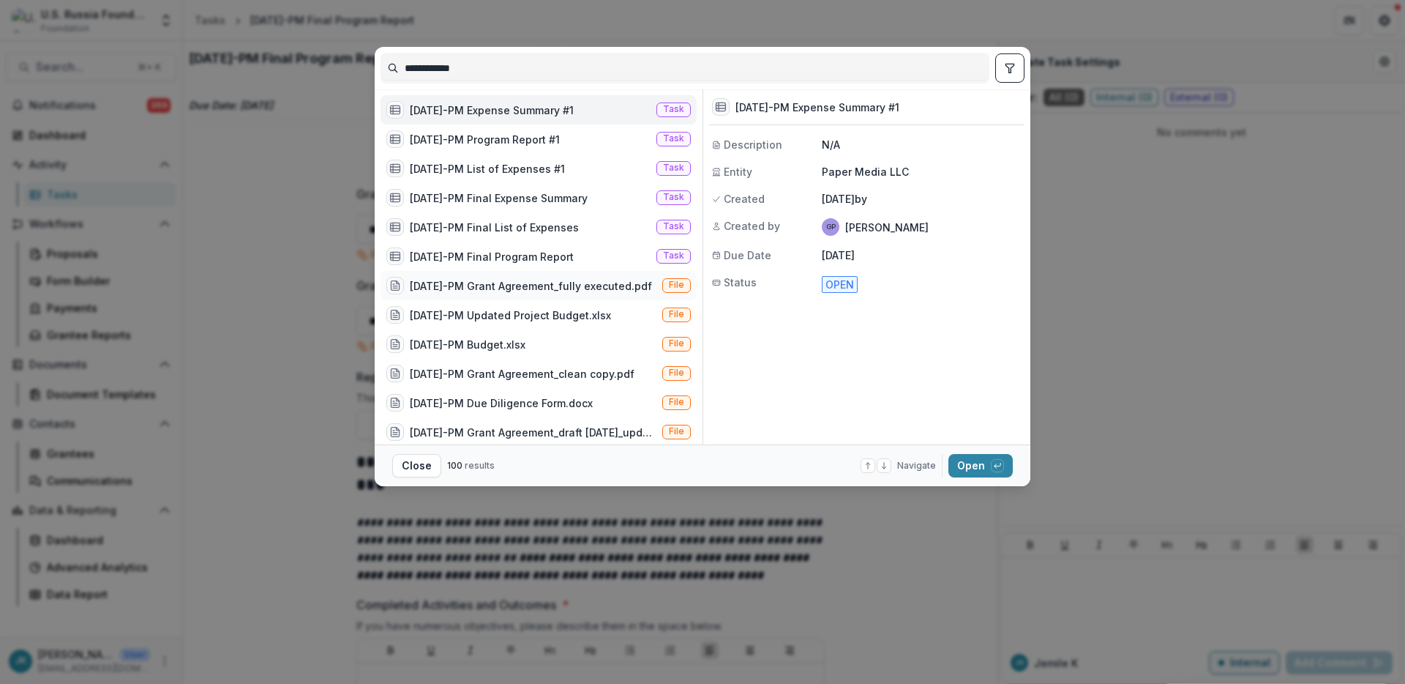
click at [550, 282] on div "[DATE]-PM Grant Agreement_fully executed.pdf" at bounding box center [531, 285] width 242 height 15
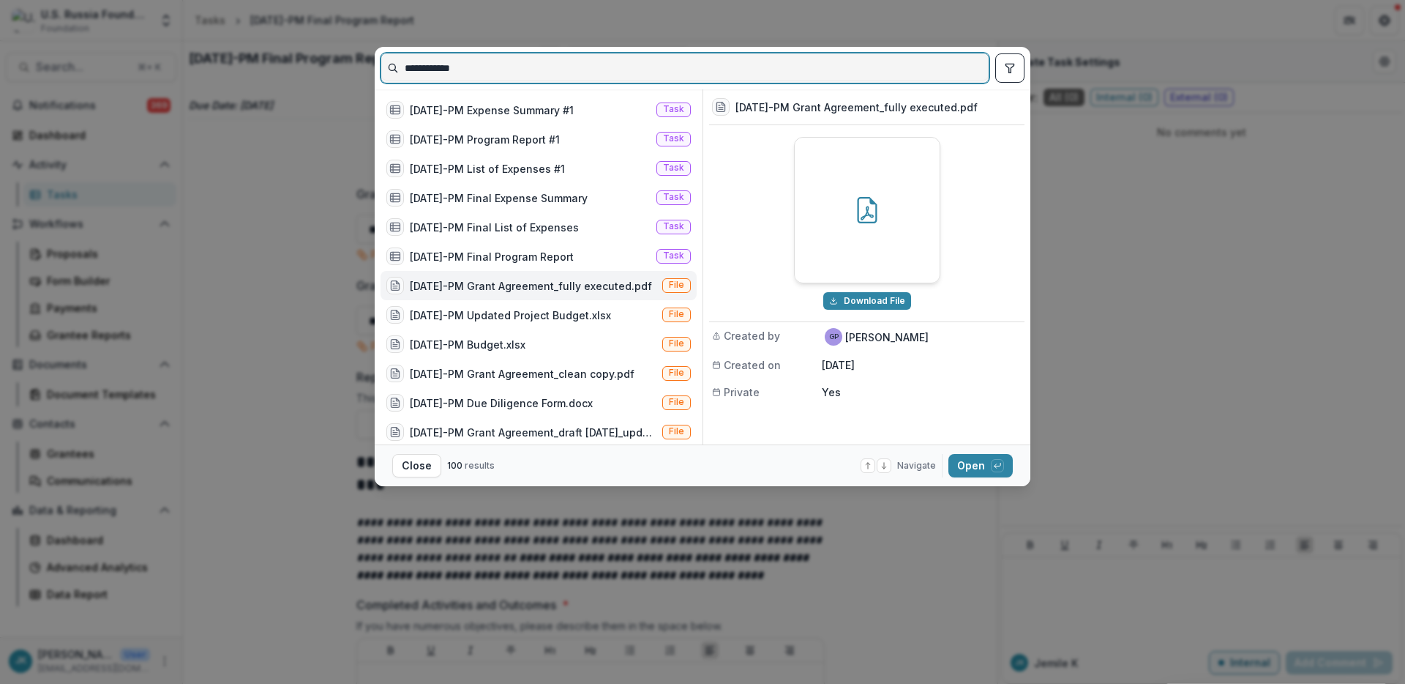
click at [506, 69] on input "**********" at bounding box center [684, 67] width 607 height 23
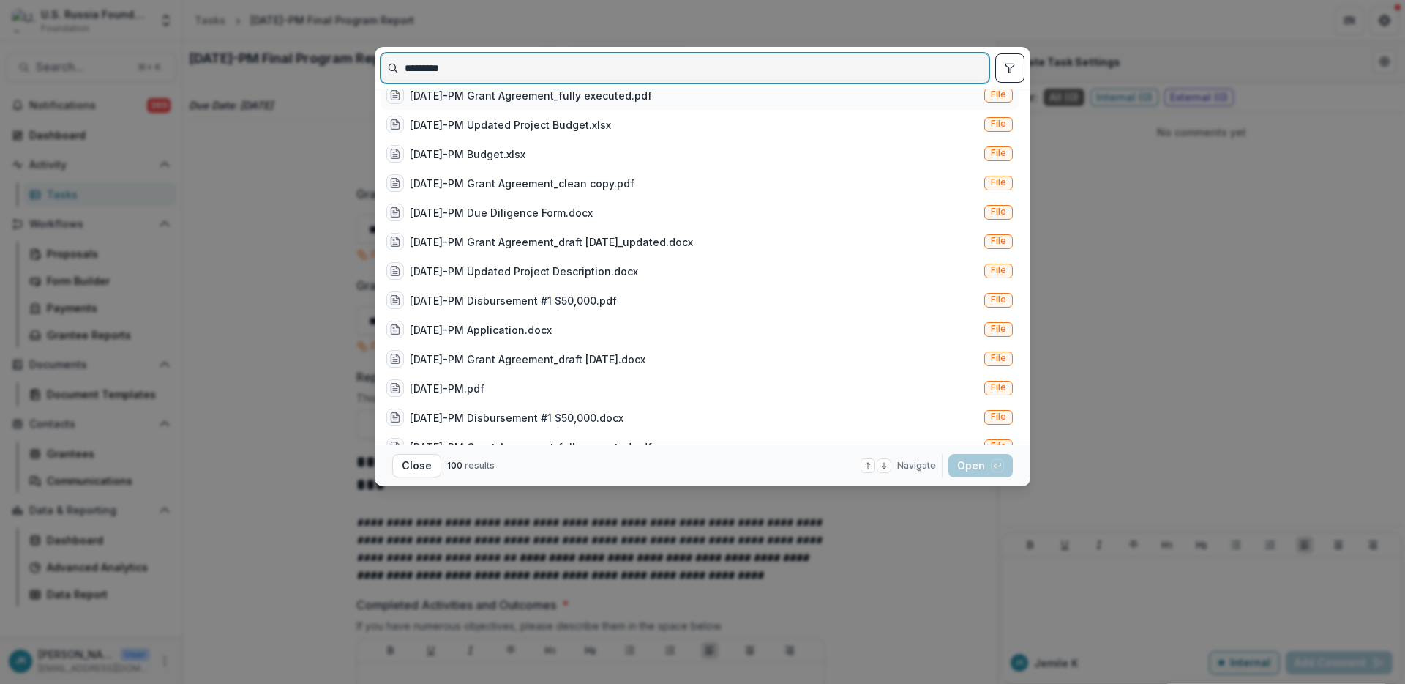
scroll to position [210, 0]
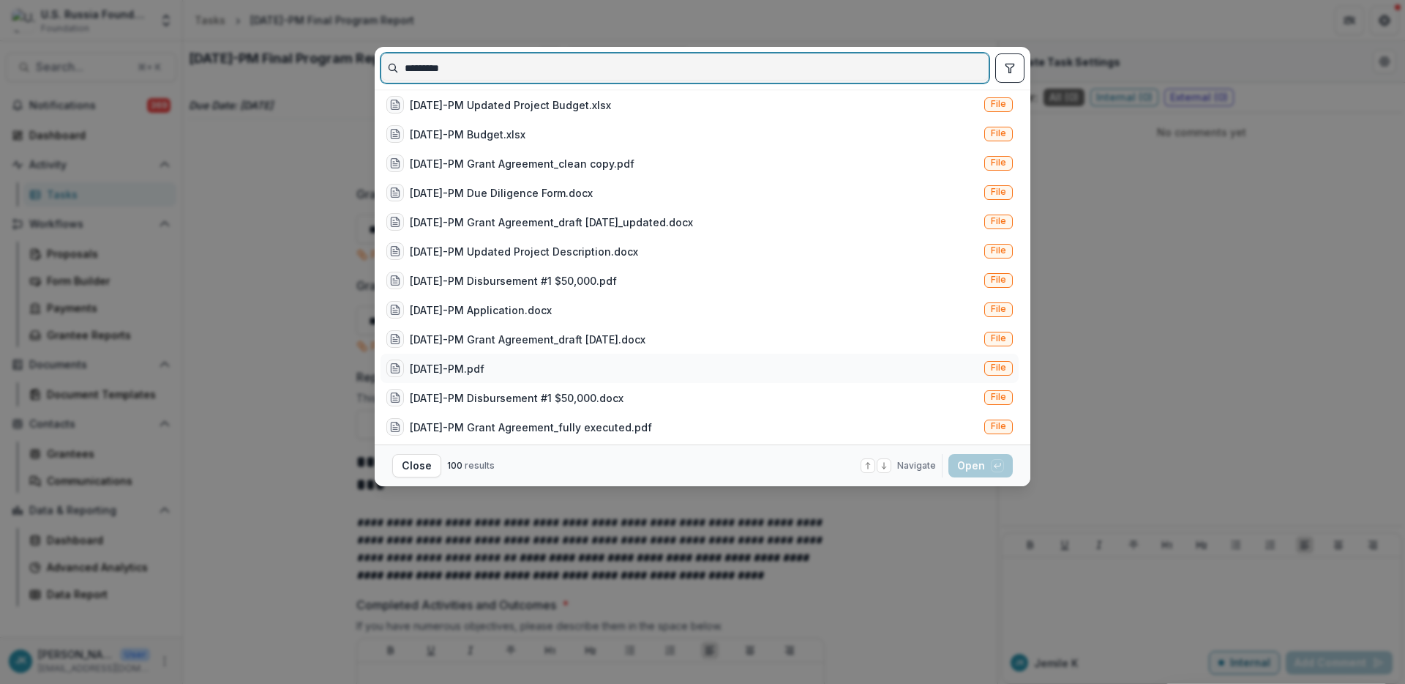
type input "*********"
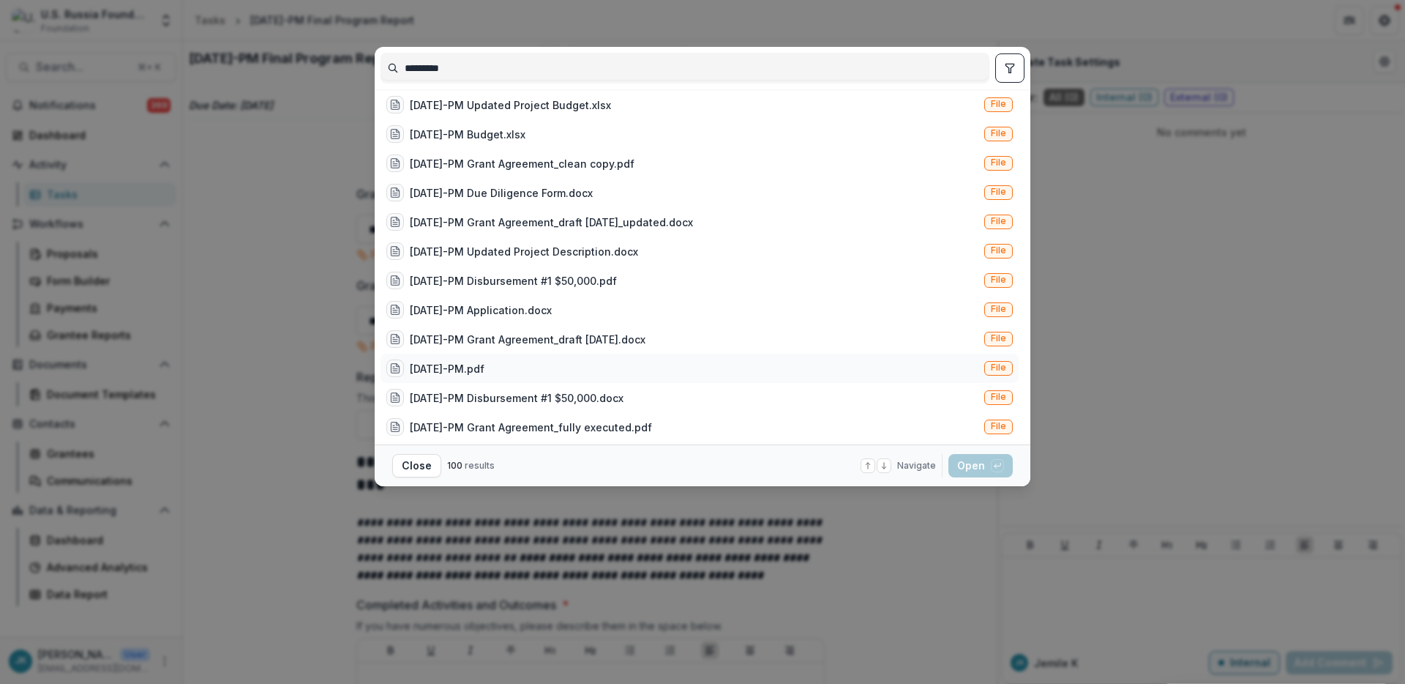
click at [444, 361] on div "24-AUG-93-PM.pdf" at bounding box center [447, 368] width 75 height 15
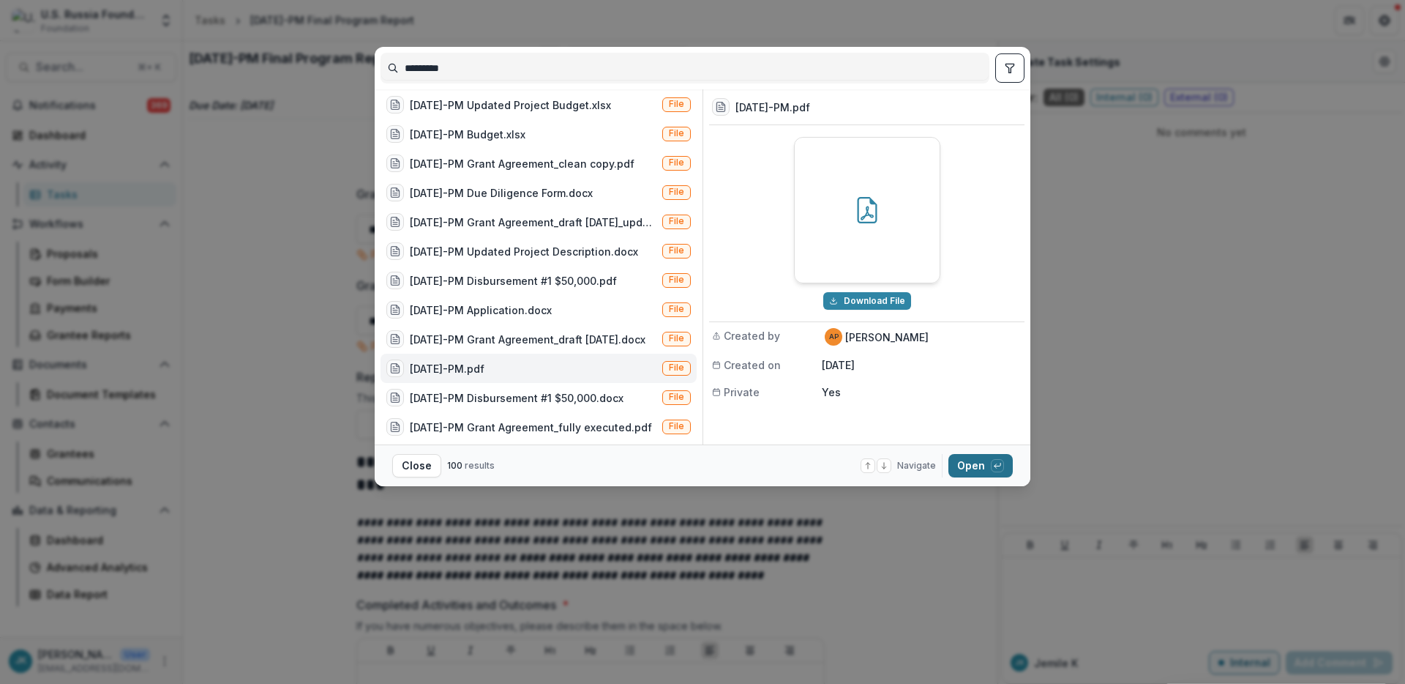
click at [977, 461] on button "Open with enter key" at bounding box center [981, 465] width 64 height 23
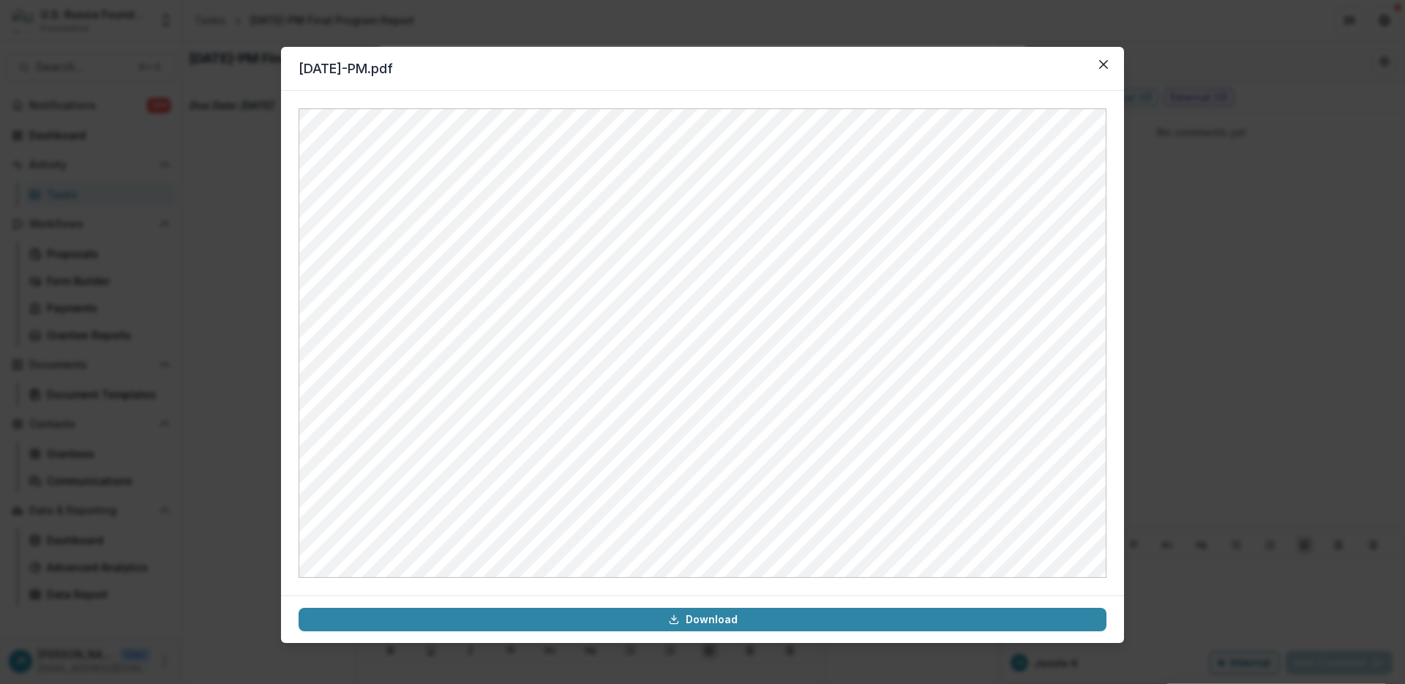
click at [255, 259] on div "24-AUG-93-PM.pdf Download" at bounding box center [702, 342] width 1405 height 684
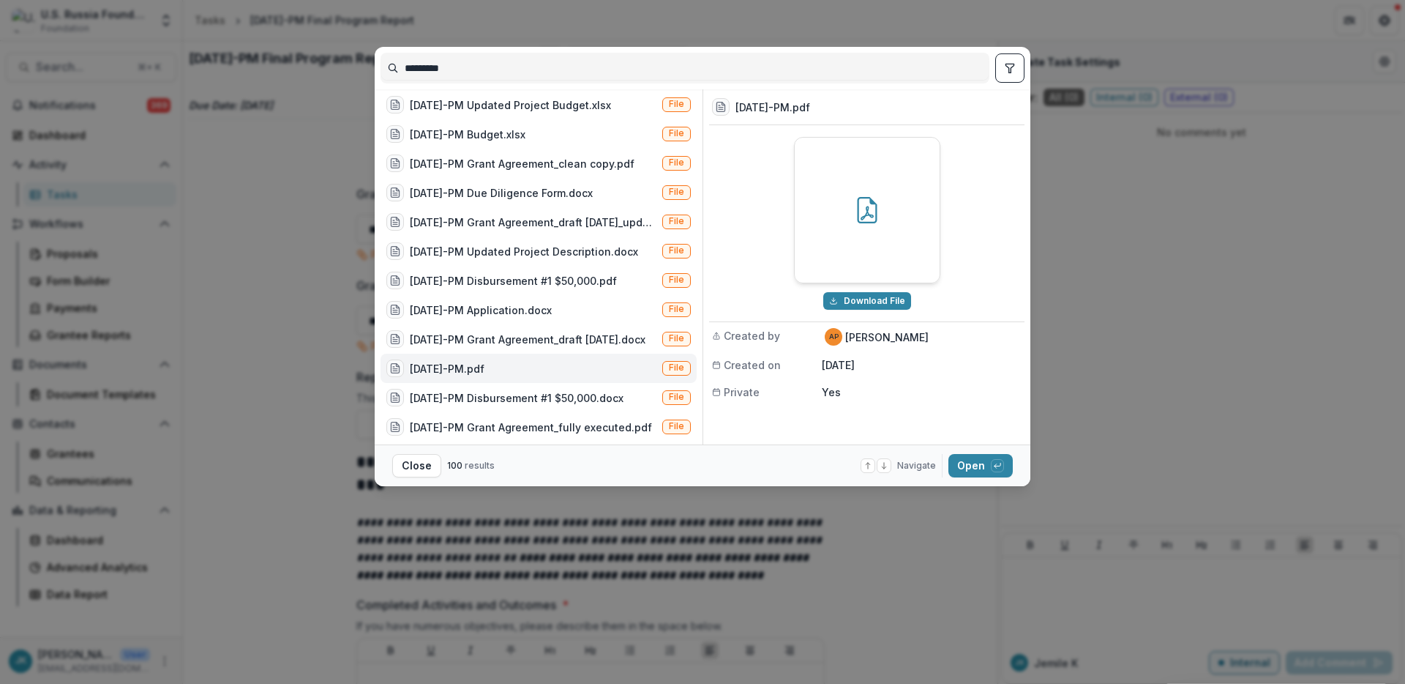
click at [223, 163] on div "********* 24-AUG-93-PM Expense Summary #1 Task 24-AUG-93-PM Program Report #1 T…" at bounding box center [702, 342] width 1405 height 684
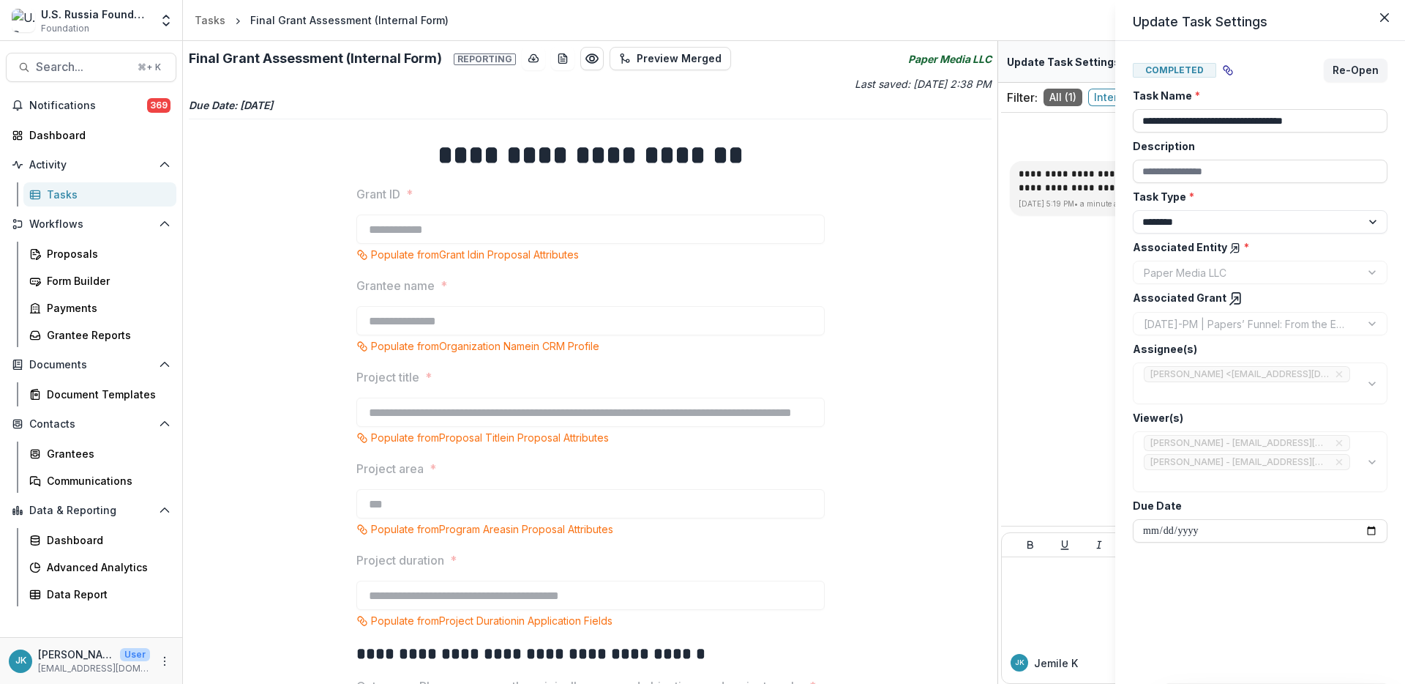
click at [834, 343] on div "**********" at bounding box center [702, 342] width 1405 height 684
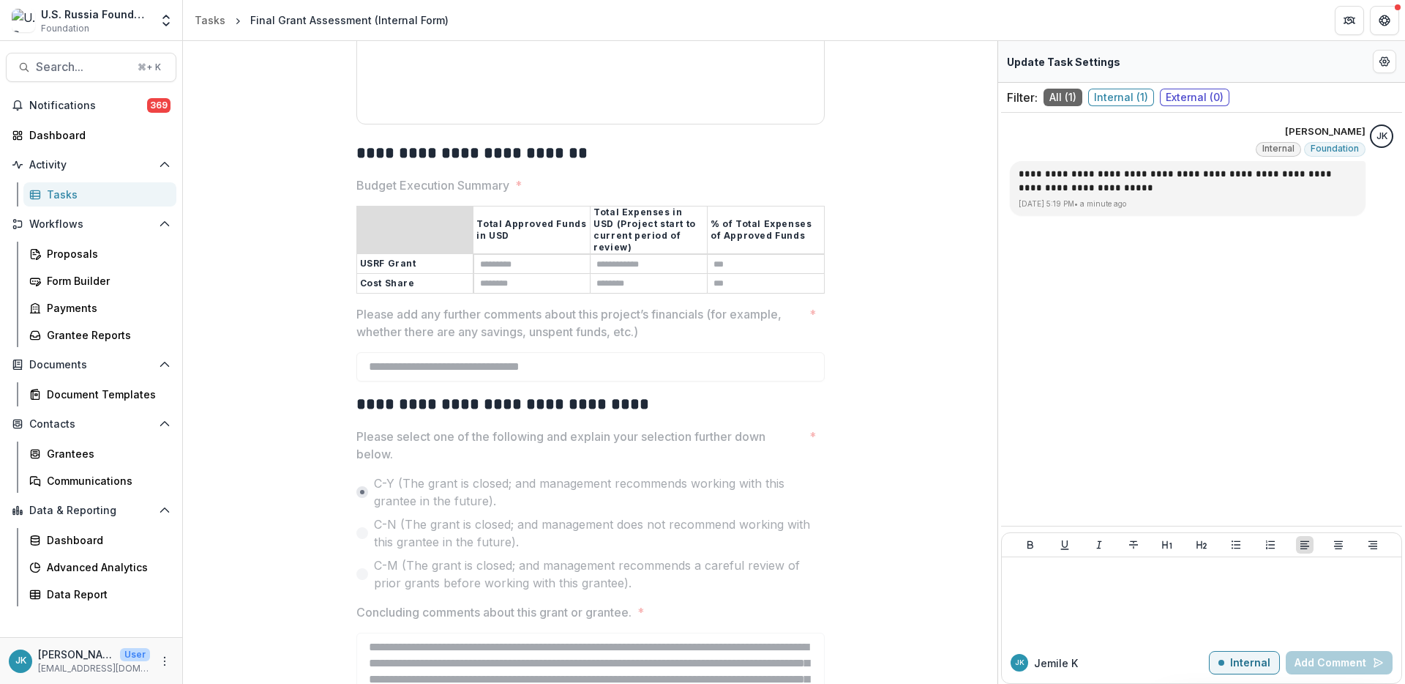
scroll to position [1997, 0]
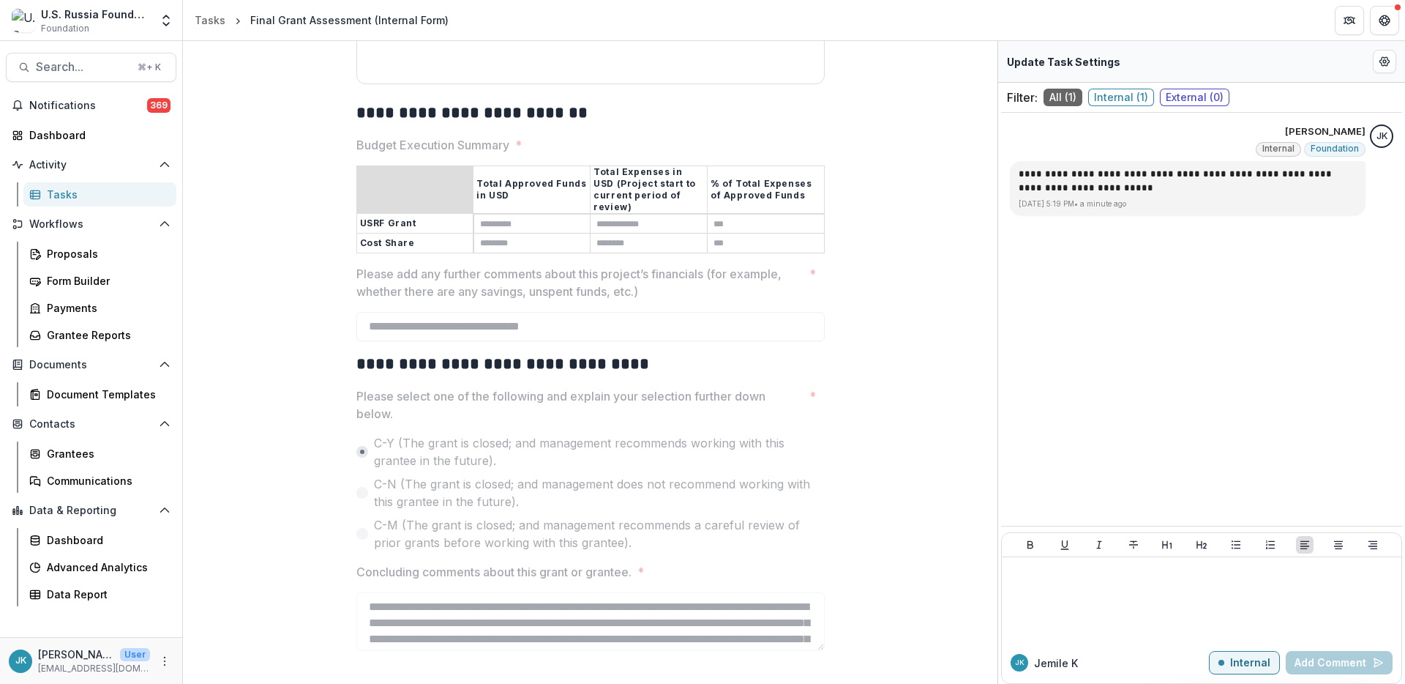
click at [667, 162] on div at bounding box center [590, 163] width 468 height 6
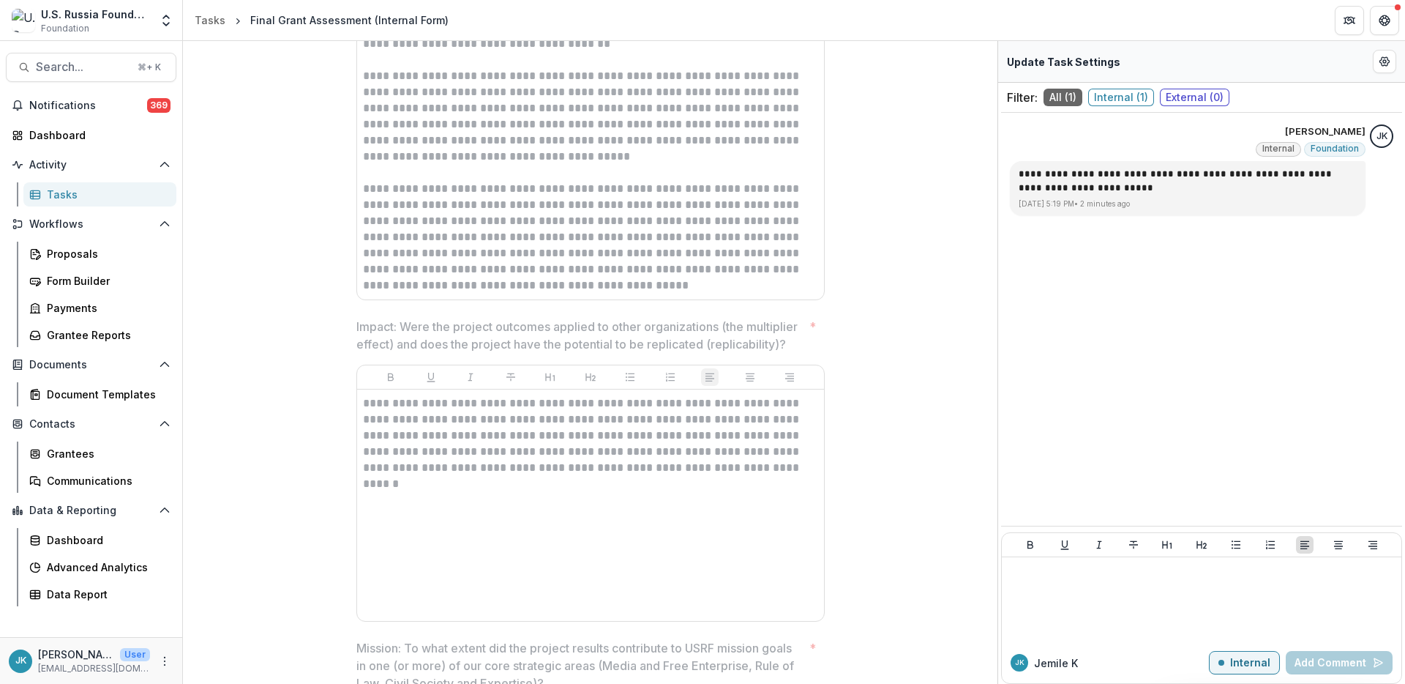
scroll to position [762, 0]
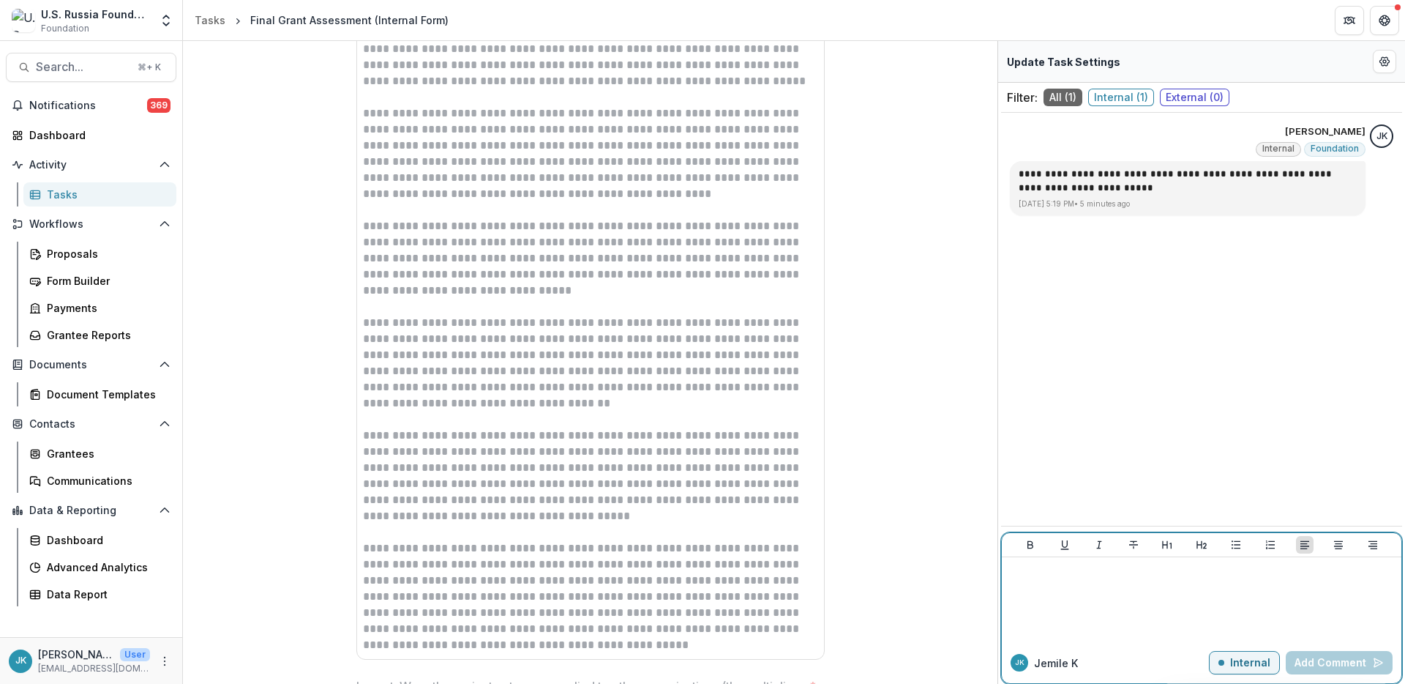
click at [1151, 595] on div at bounding box center [1202, 599] width 388 height 73
click at [1083, 580] on div at bounding box center [1202, 599] width 388 height 73
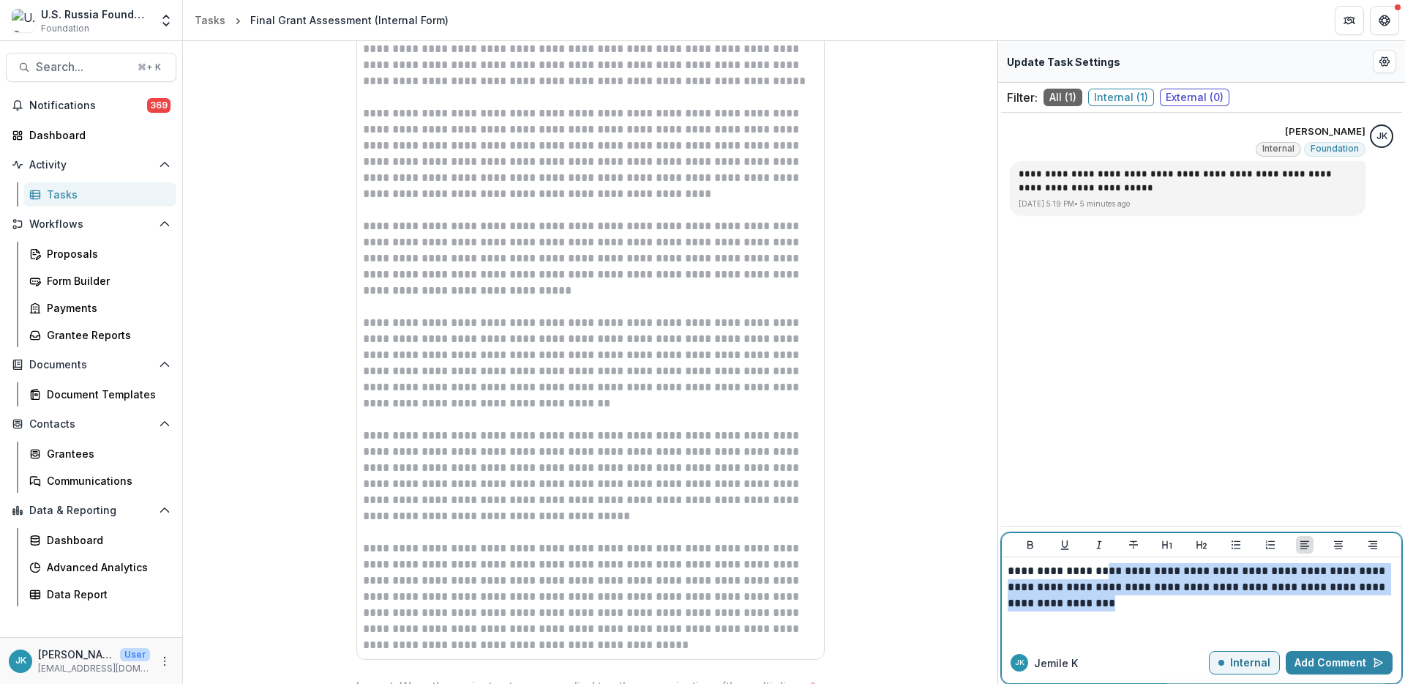
drag, startPoint x: 1173, startPoint y: 615, endPoint x: 1110, endPoint y: 571, distance: 76.7
click at [1110, 571] on div "**********" at bounding box center [1202, 599] width 388 height 73
drag, startPoint x: 1282, startPoint y: 571, endPoint x: 895, endPoint y: 524, distance: 389.3
click at [895, 524] on div "**********" at bounding box center [794, 362] width 1222 height 643
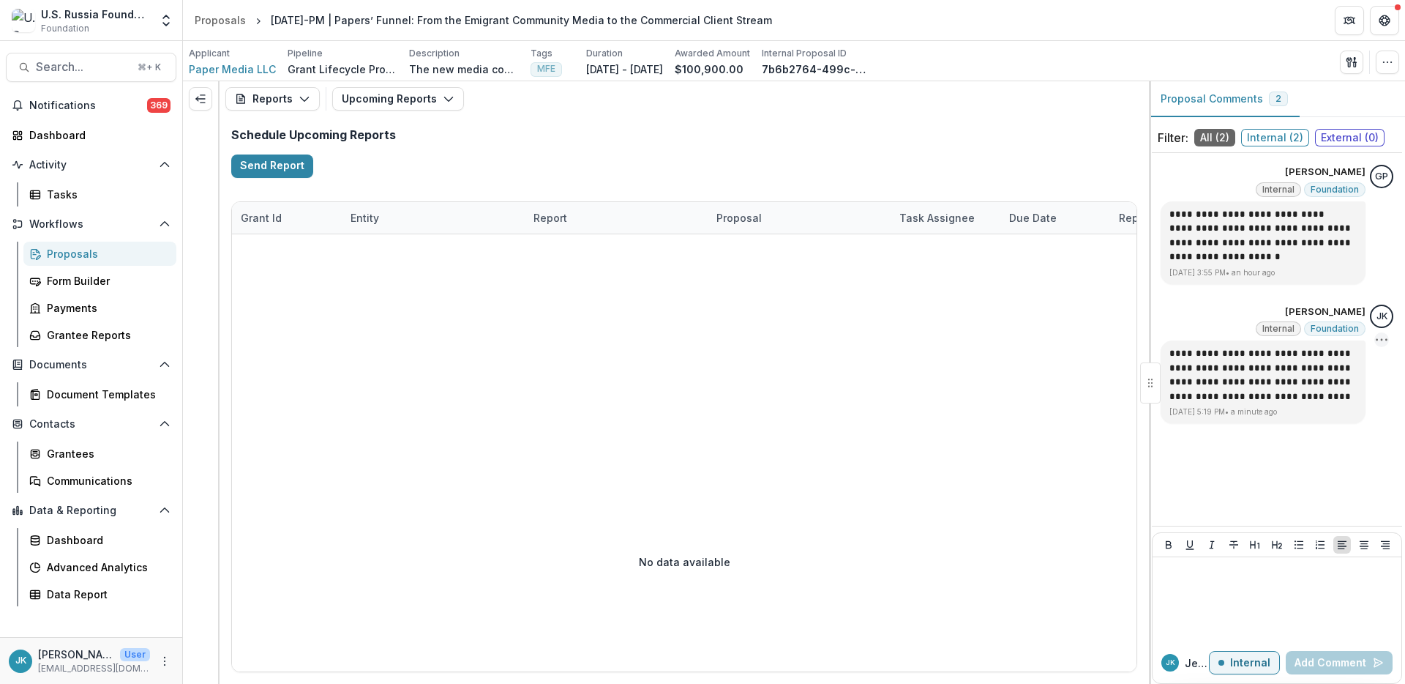
click at [1385, 339] on icon "Options" at bounding box center [1382, 339] width 15 height 15
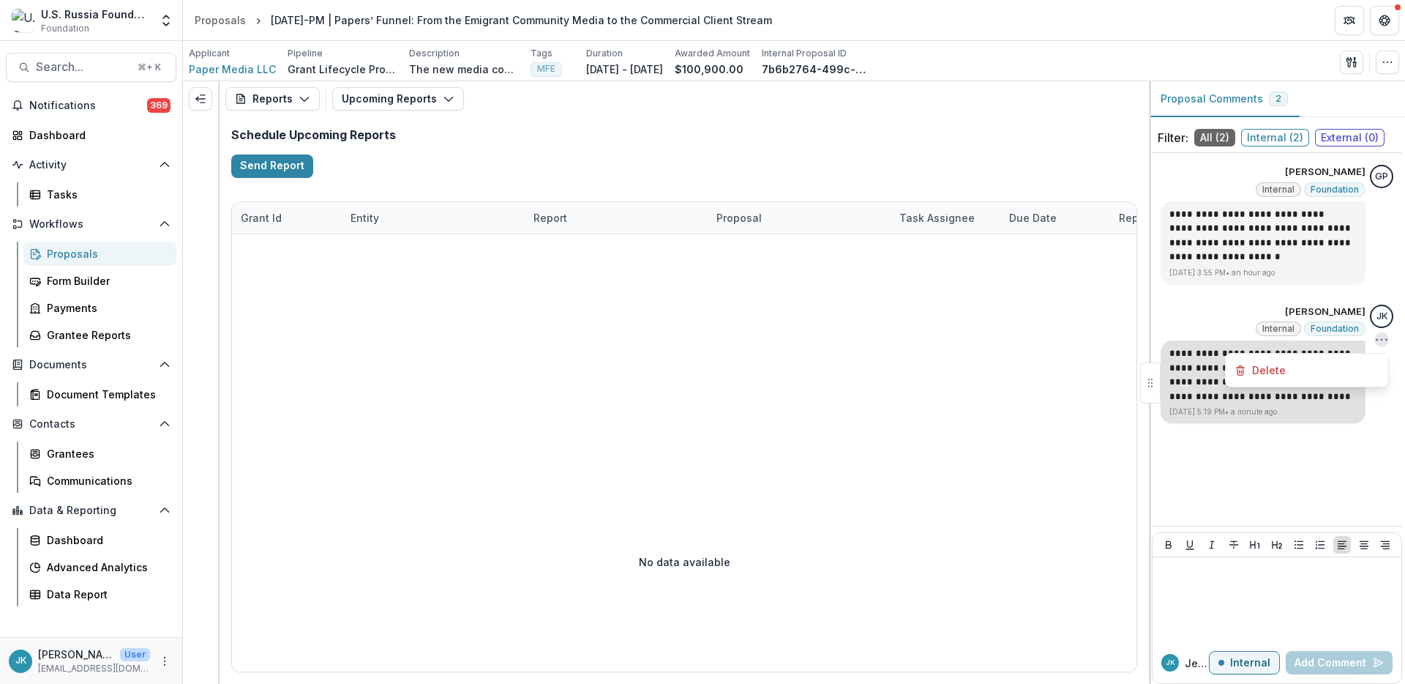
click at [1251, 419] on div "**********" at bounding box center [1263, 381] width 205 height 83
click at [1201, 374] on p "**********" at bounding box center [1263, 374] width 187 height 57
copy p "**********"
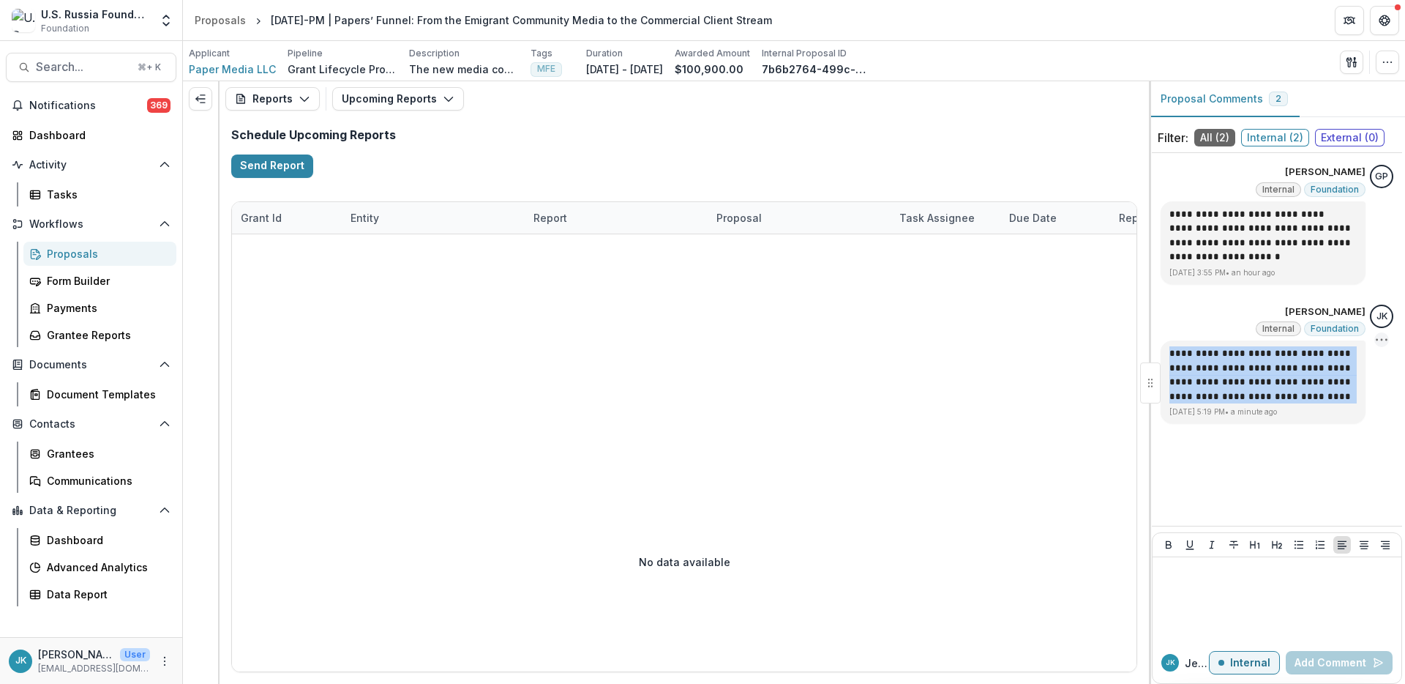
click at [1375, 335] on icon "Options" at bounding box center [1382, 339] width 15 height 15
click at [1333, 365] on button "Delete" at bounding box center [1307, 369] width 157 height 27
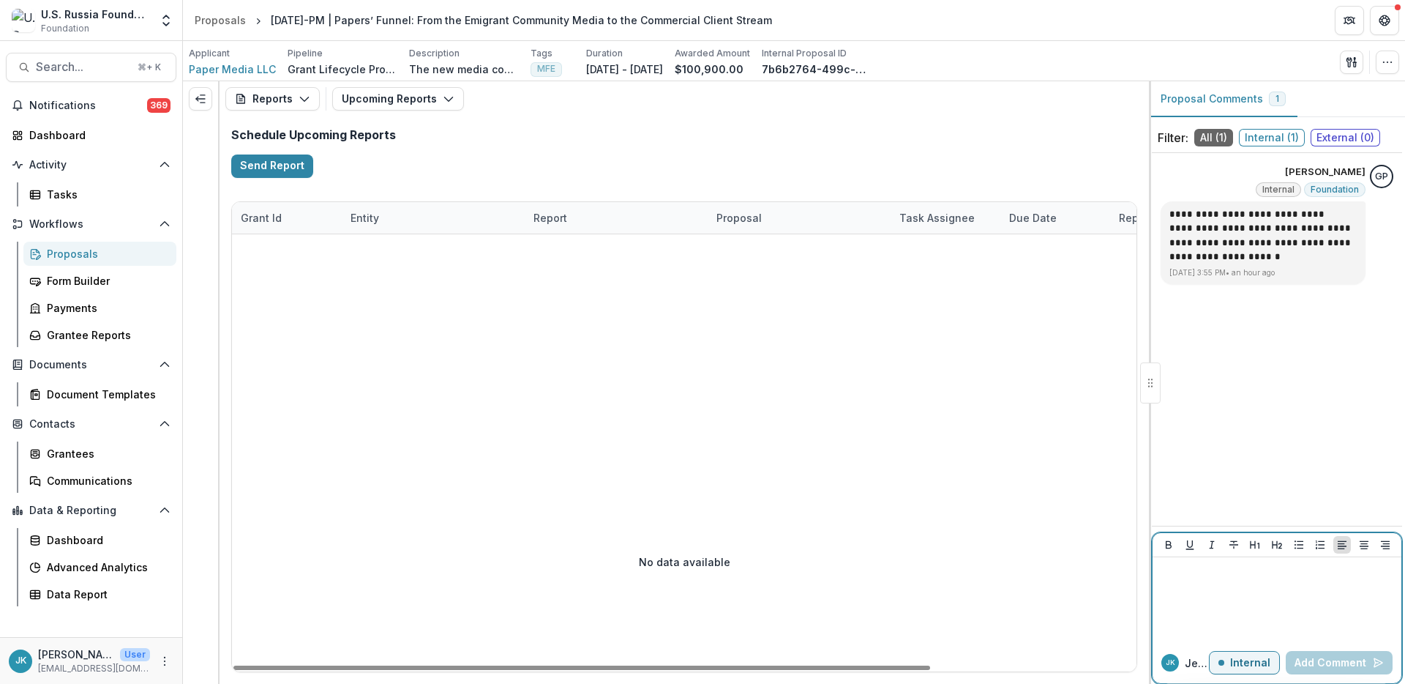
click at [1191, 584] on div at bounding box center [1277, 599] width 237 height 73
paste div
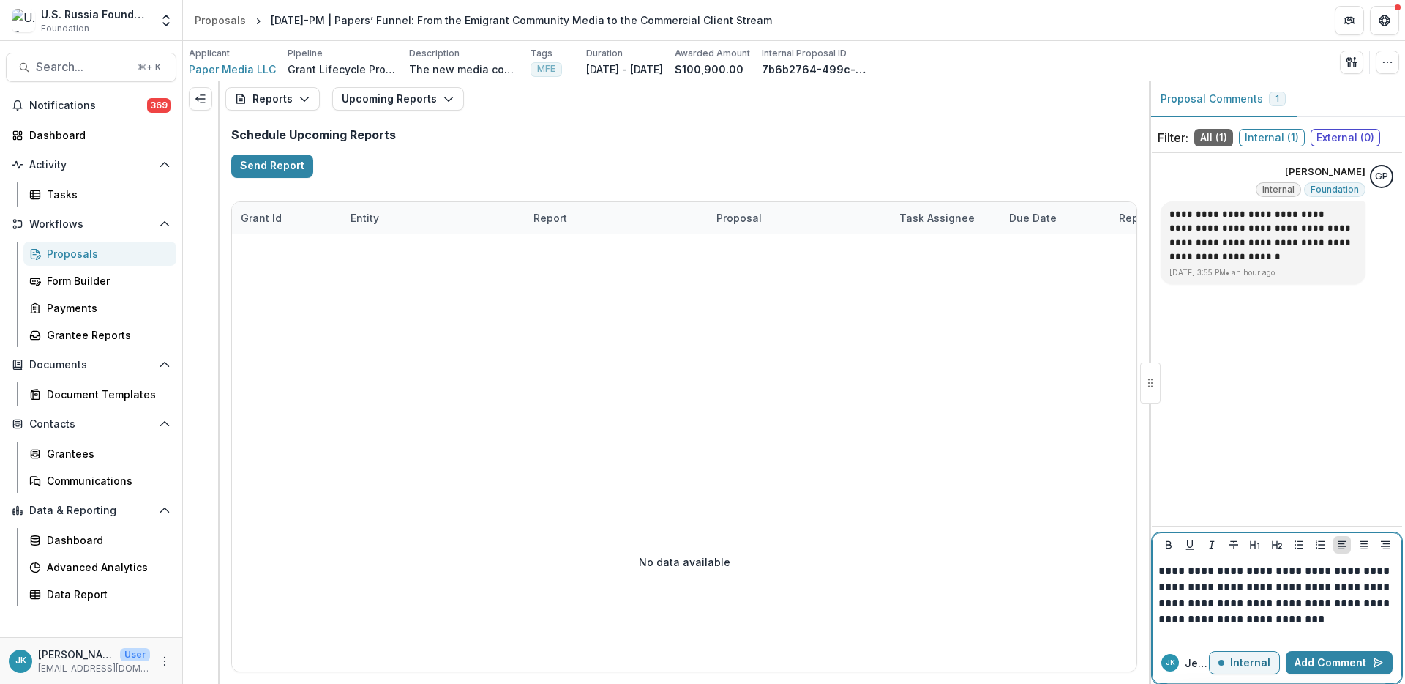
click at [1213, 581] on p "**********" at bounding box center [1277, 595] width 237 height 64
drag, startPoint x: 1255, startPoint y: 567, endPoint x: 1289, endPoint y: 578, distance: 35.4
click at [1255, 567] on p "**********" at bounding box center [1277, 595] width 237 height 64
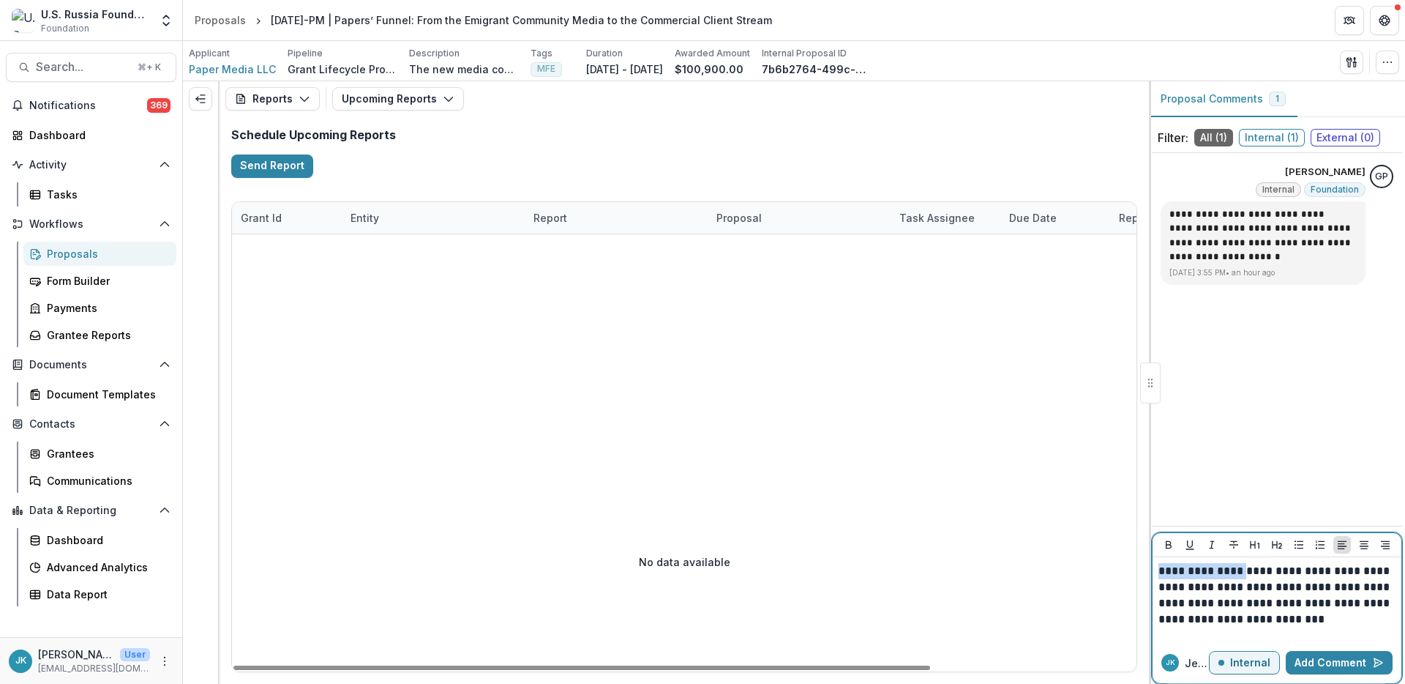
drag, startPoint x: 1254, startPoint y: 571, endPoint x: 1107, endPoint y: 577, distance: 147.2
click at [1107, 577] on div "**********" at bounding box center [794, 382] width 1222 height 602
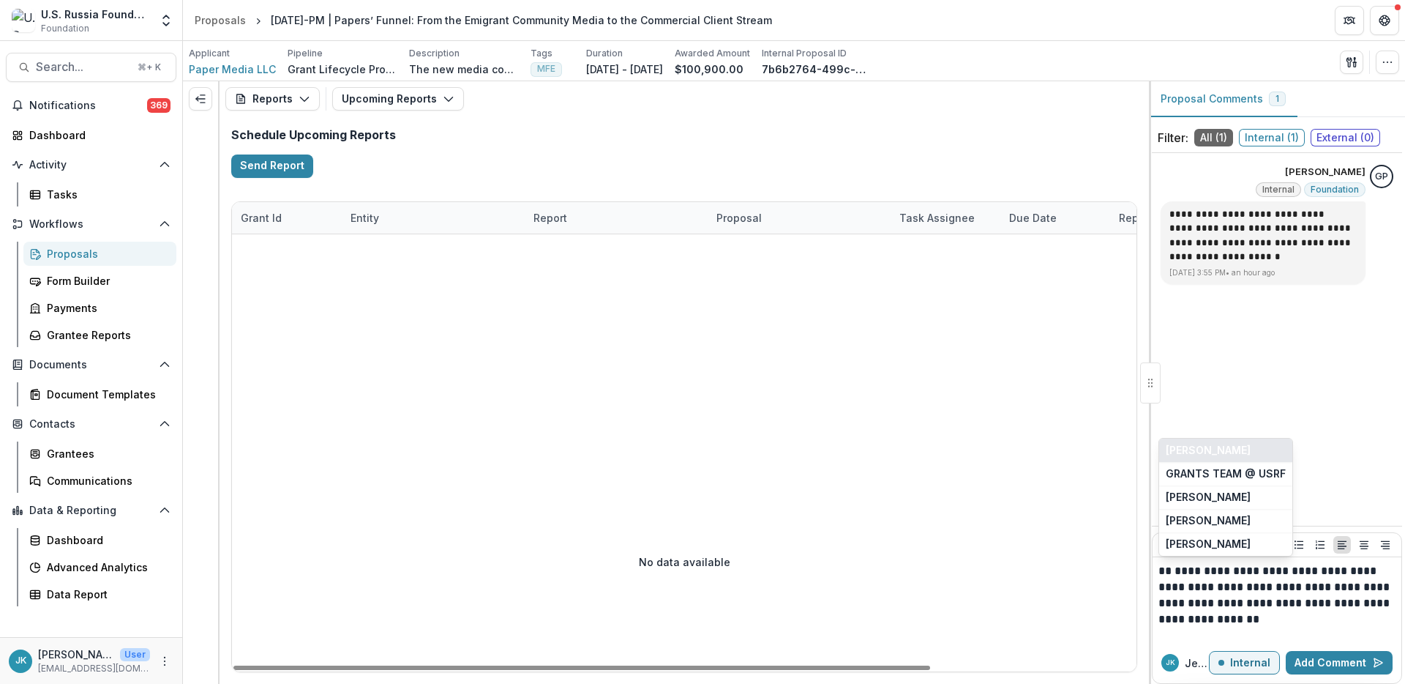
click at [1208, 455] on button "Gennady Podolny" at bounding box center [1225, 449] width 133 height 23
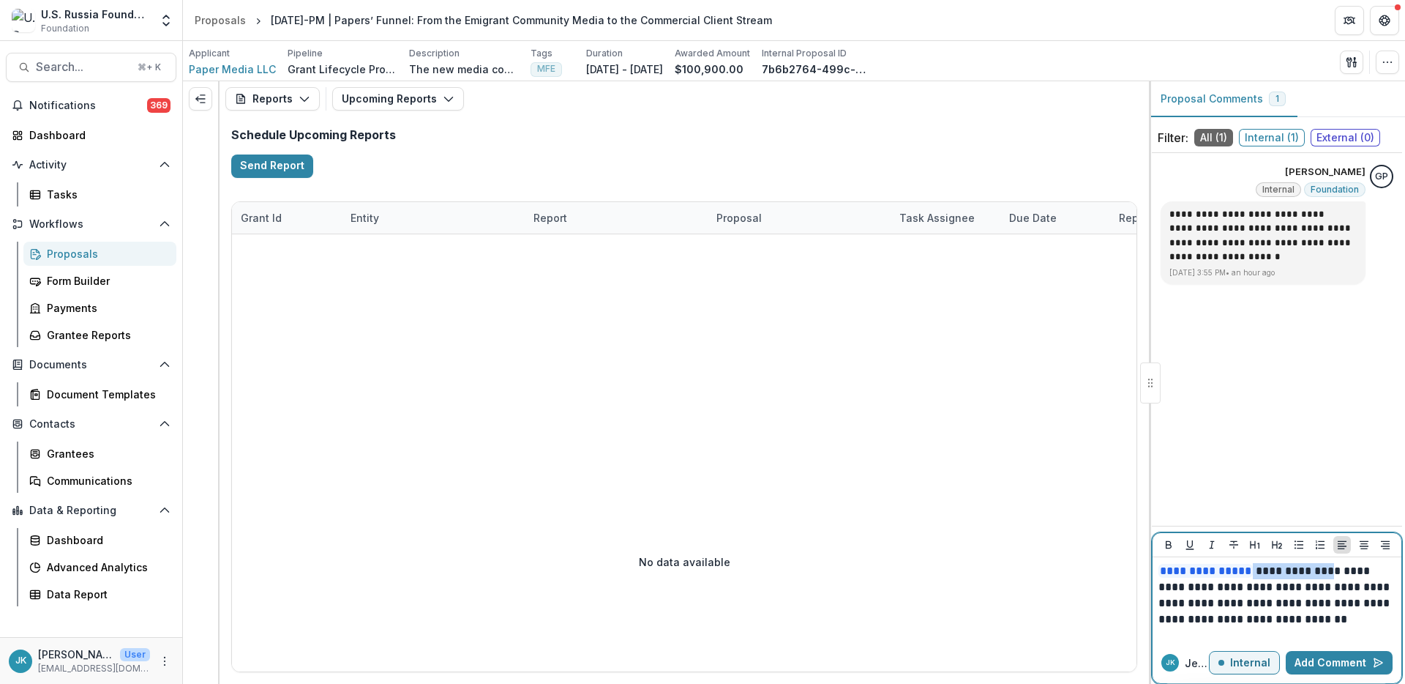
drag, startPoint x: 1333, startPoint y: 572, endPoint x: 1260, endPoint y: 572, distance: 73.2
click at [1260, 572] on p "**********" at bounding box center [1277, 595] width 237 height 64
click at [1231, 600] on p "**********" at bounding box center [1277, 595] width 237 height 64
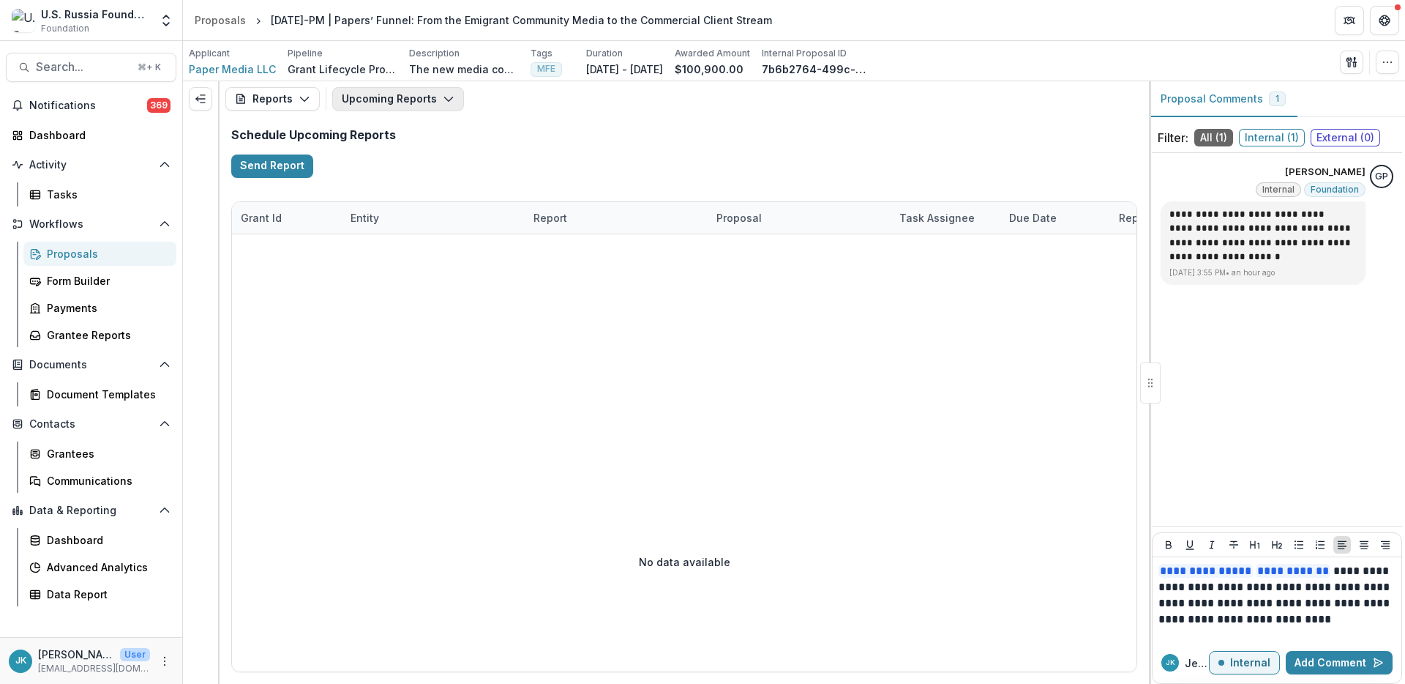
click at [384, 106] on button "Upcoming Reports" at bounding box center [398, 98] width 132 height 23
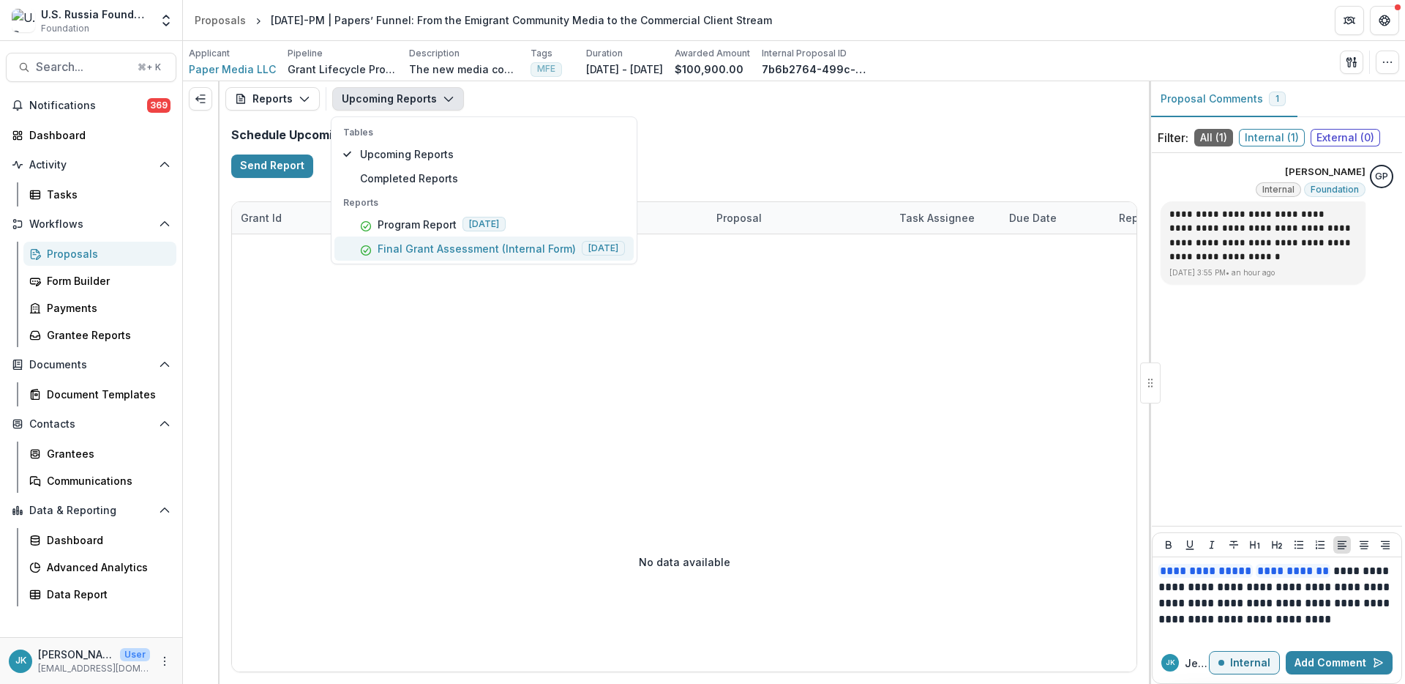
click at [436, 247] on p "Final Grant Assessment (Internal Form)" at bounding box center [477, 248] width 198 height 15
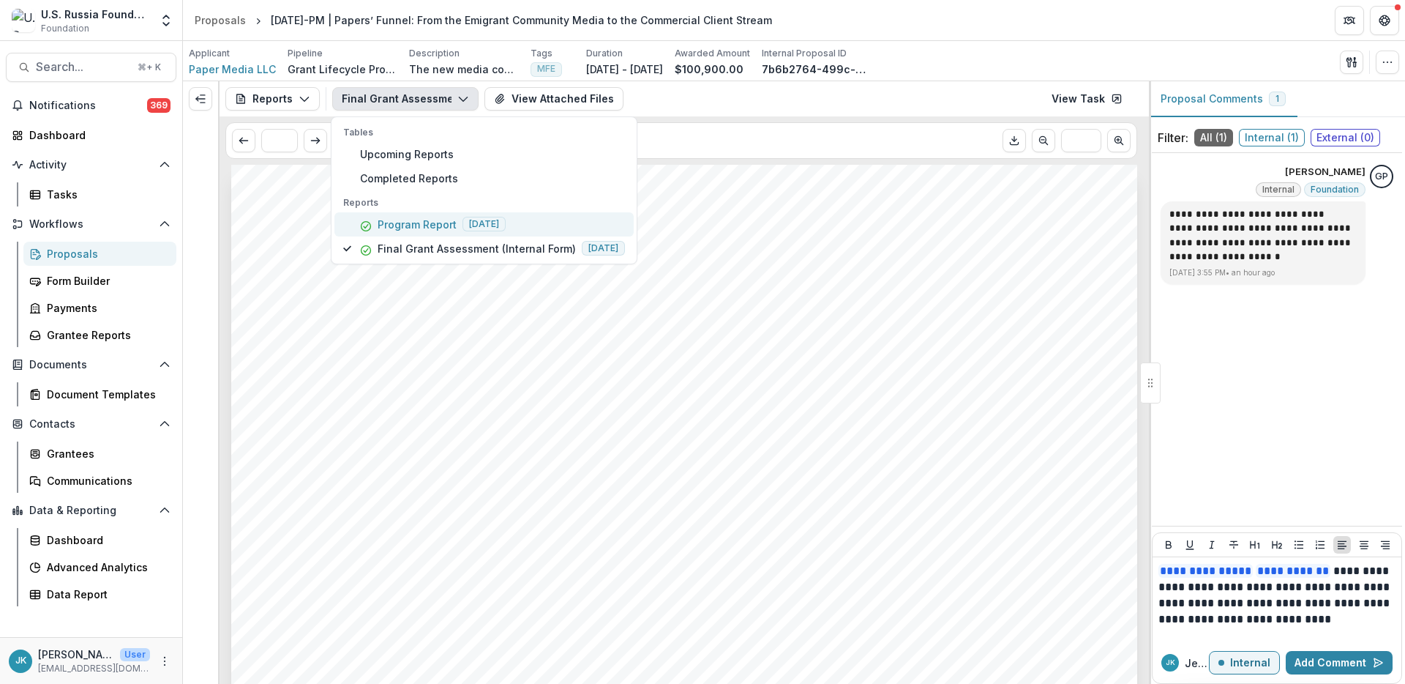
click at [405, 224] on p "Program Report" at bounding box center [417, 224] width 79 height 15
click at [229, 67] on span "Paper Media LLC" at bounding box center [232, 68] width 87 height 15
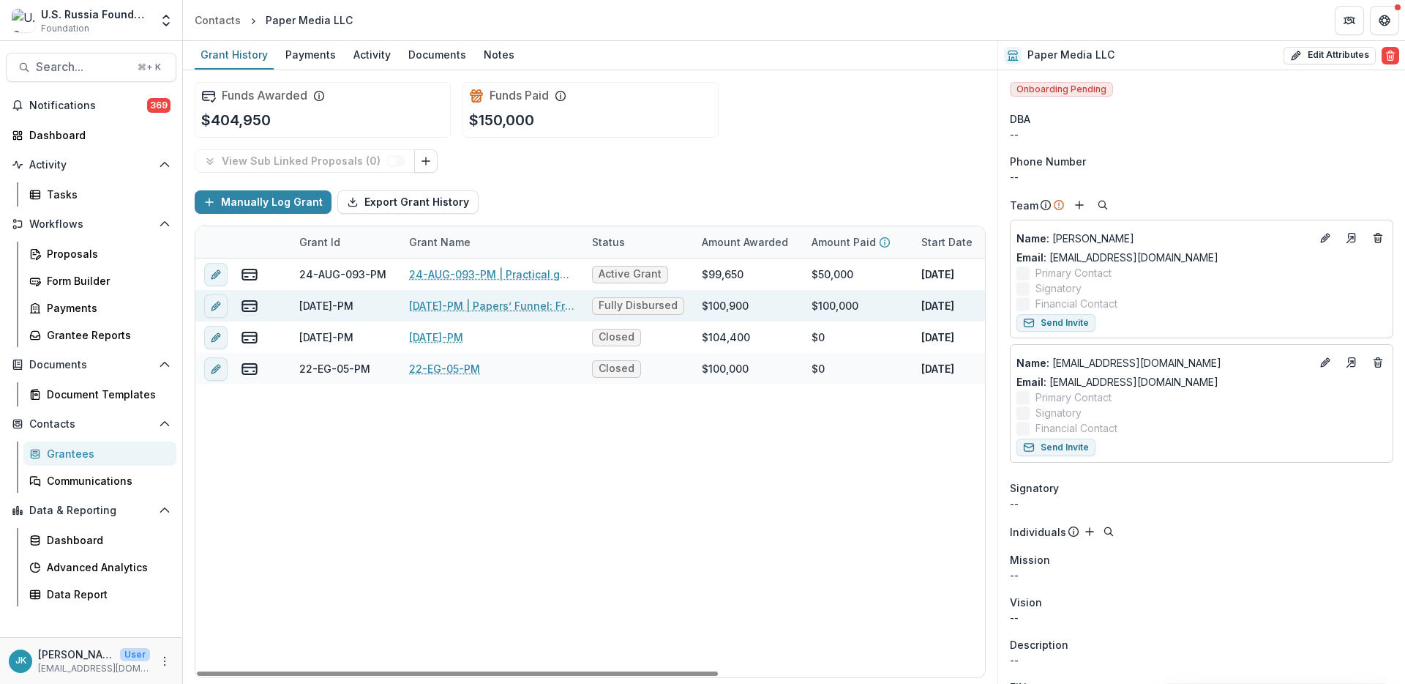
click at [444, 302] on link "23-DEC-11-PM | Papers’ Funnel: From the Emigrant Community Media to the Commerc…" at bounding box center [491, 305] width 165 height 15
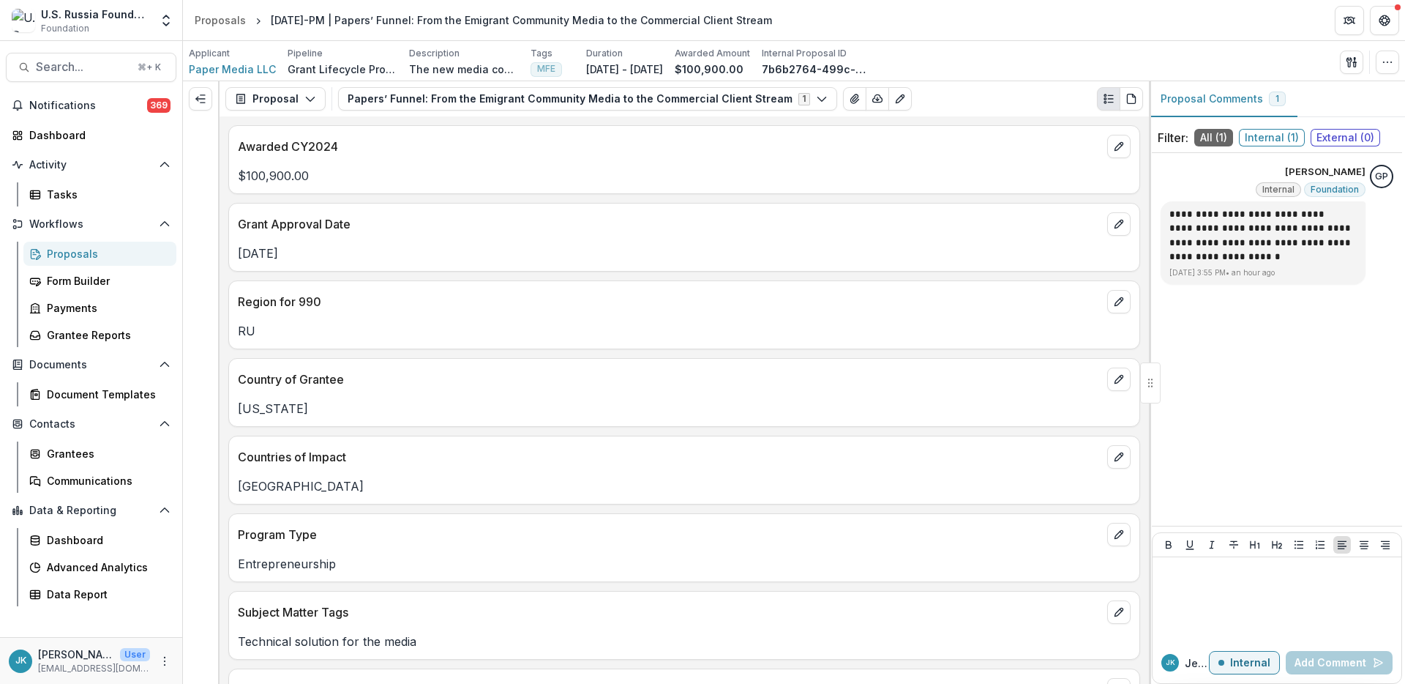
scroll to position [3, 0]
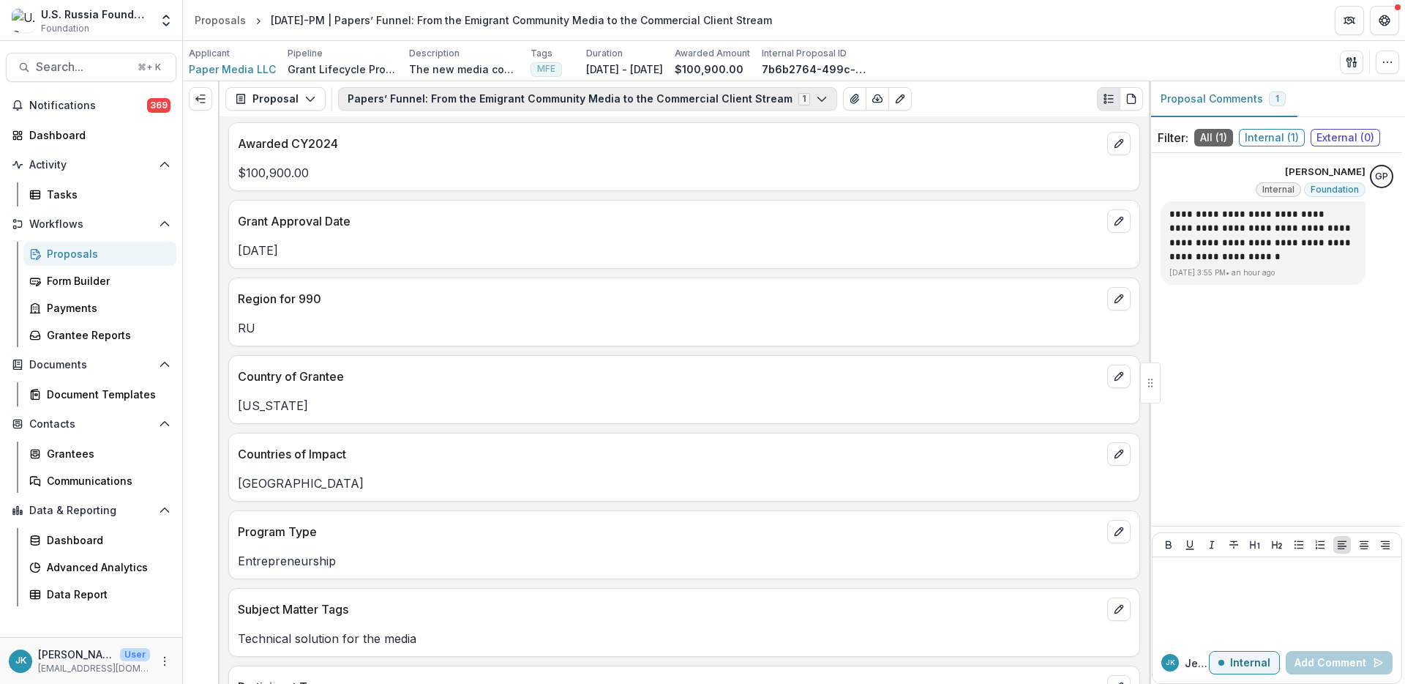
click at [394, 104] on button "Papers’ Funnel: From the Emigrant Community Media to the Commercial Client Stre…" at bounding box center [587, 98] width 499 height 23
click at [279, 92] on button "Proposal" at bounding box center [275, 98] width 100 height 23
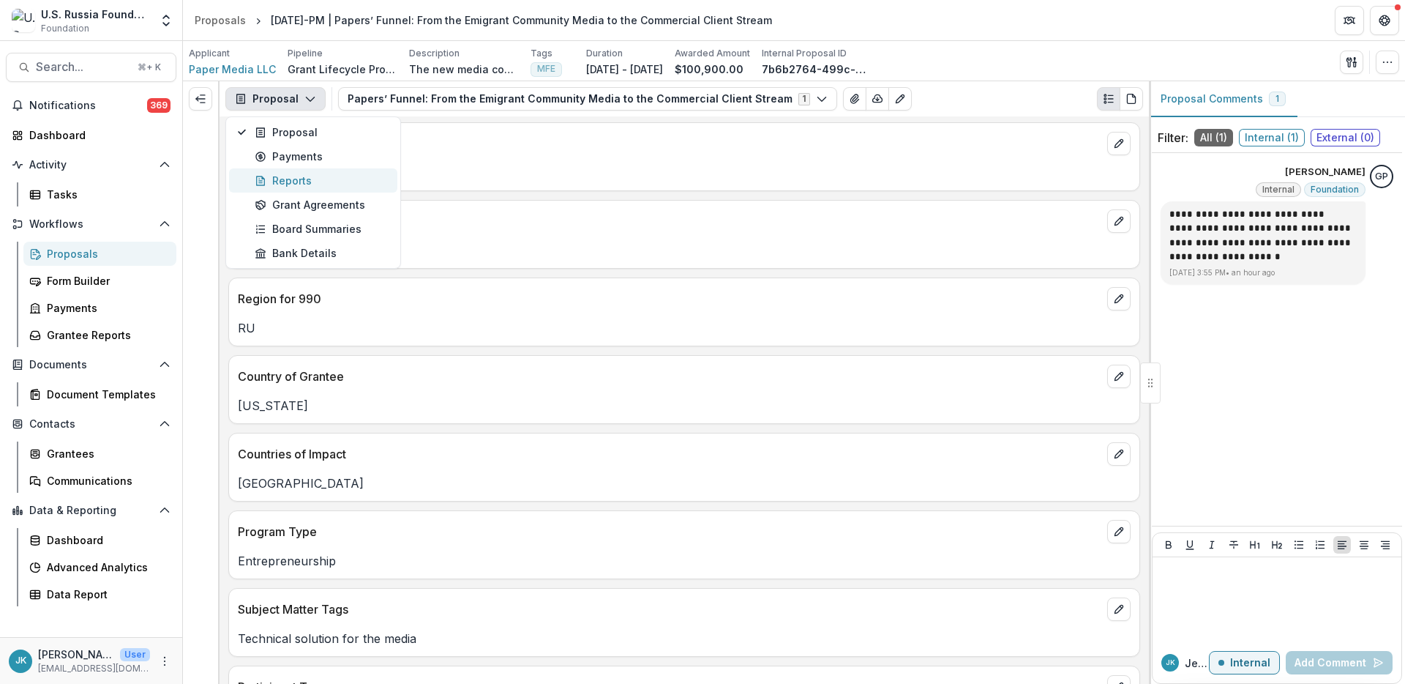
click at [298, 179] on div "Reports" at bounding box center [322, 180] width 134 height 15
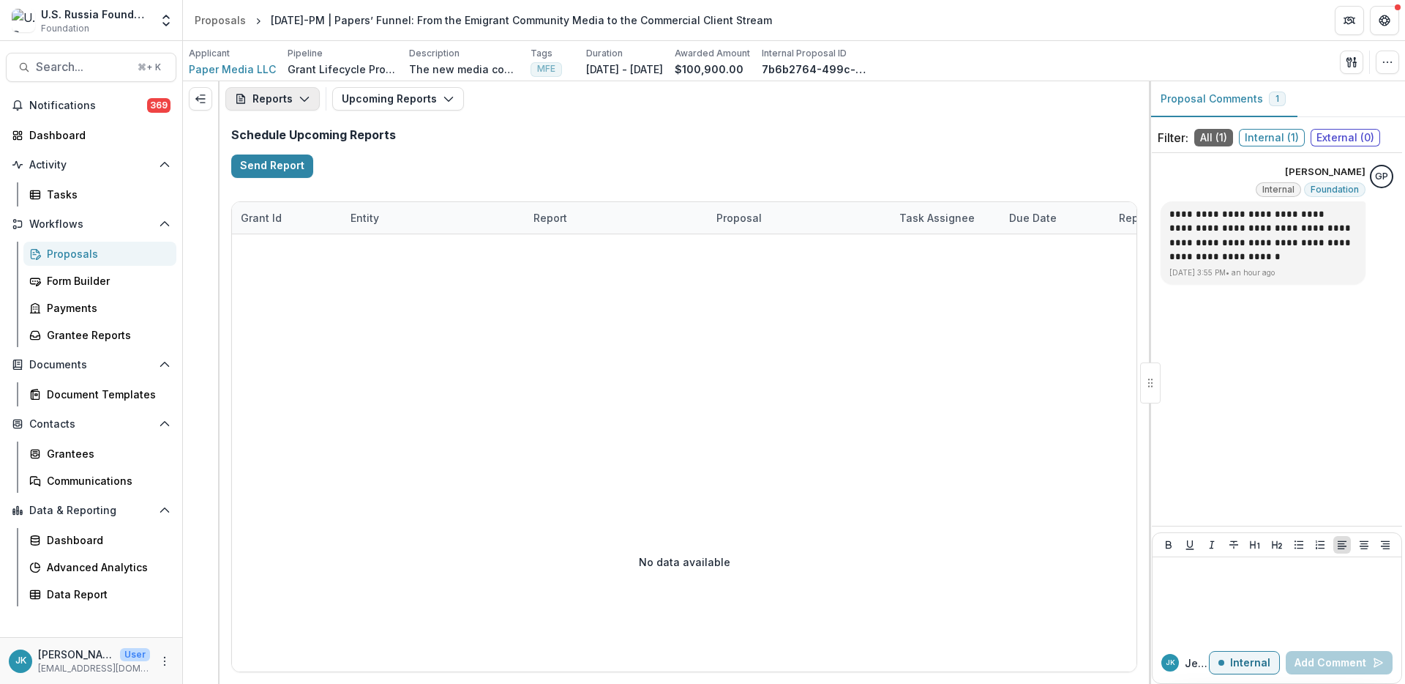
click at [285, 105] on button "Reports" at bounding box center [272, 98] width 94 height 23
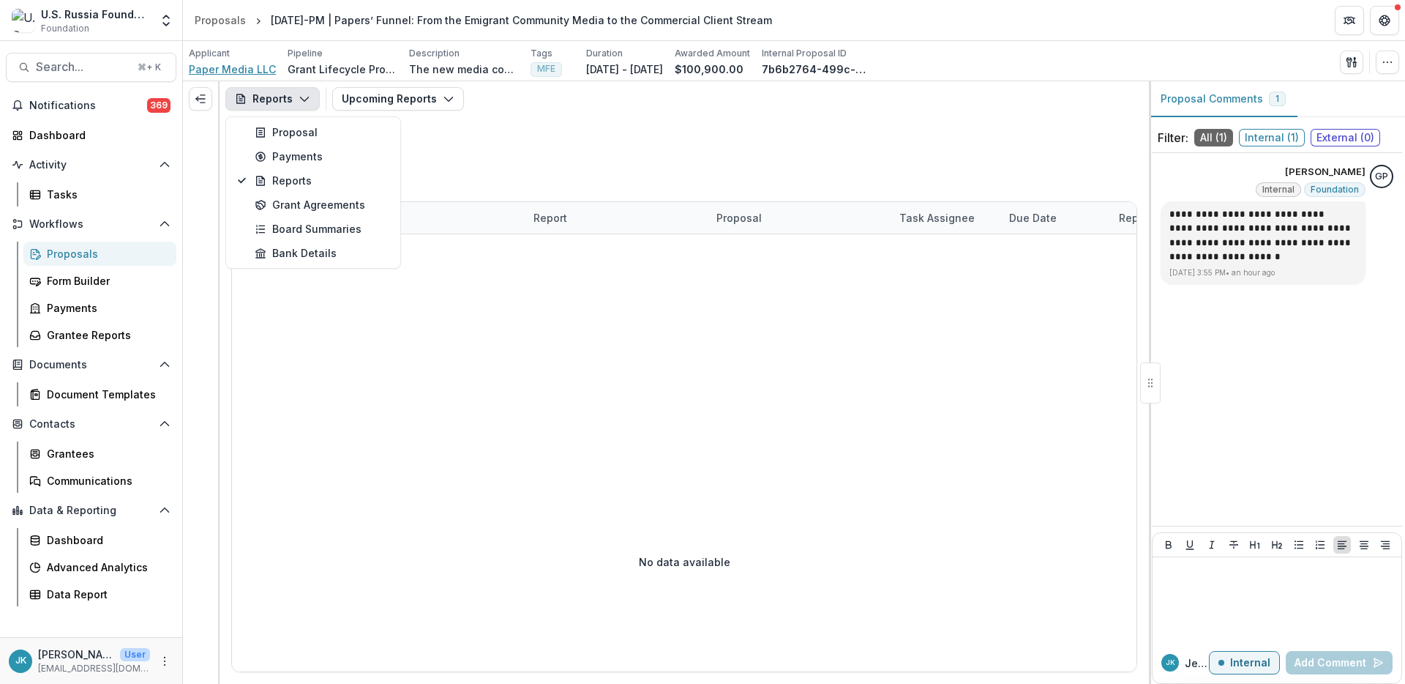
click at [238, 63] on span "Paper Media LLC" at bounding box center [232, 68] width 87 height 15
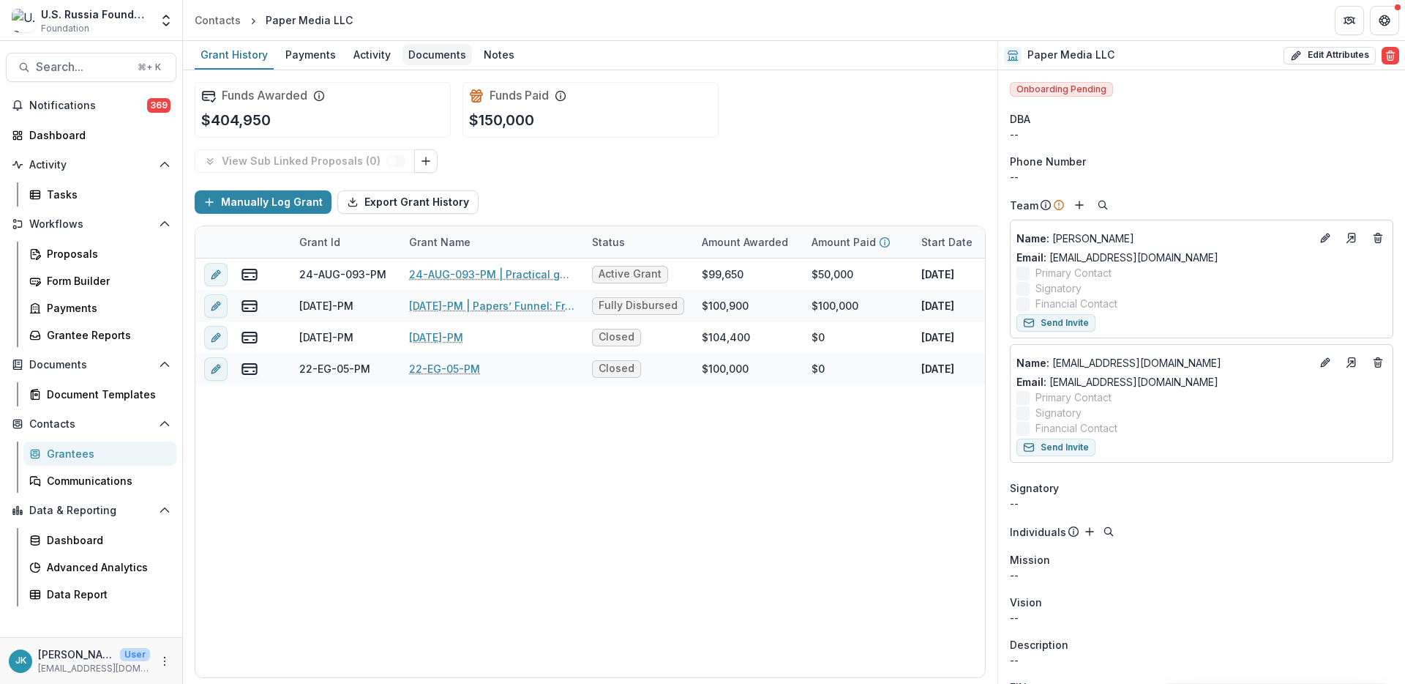
click at [423, 55] on div "Documents" at bounding box center [438, 54] width 70 height 21
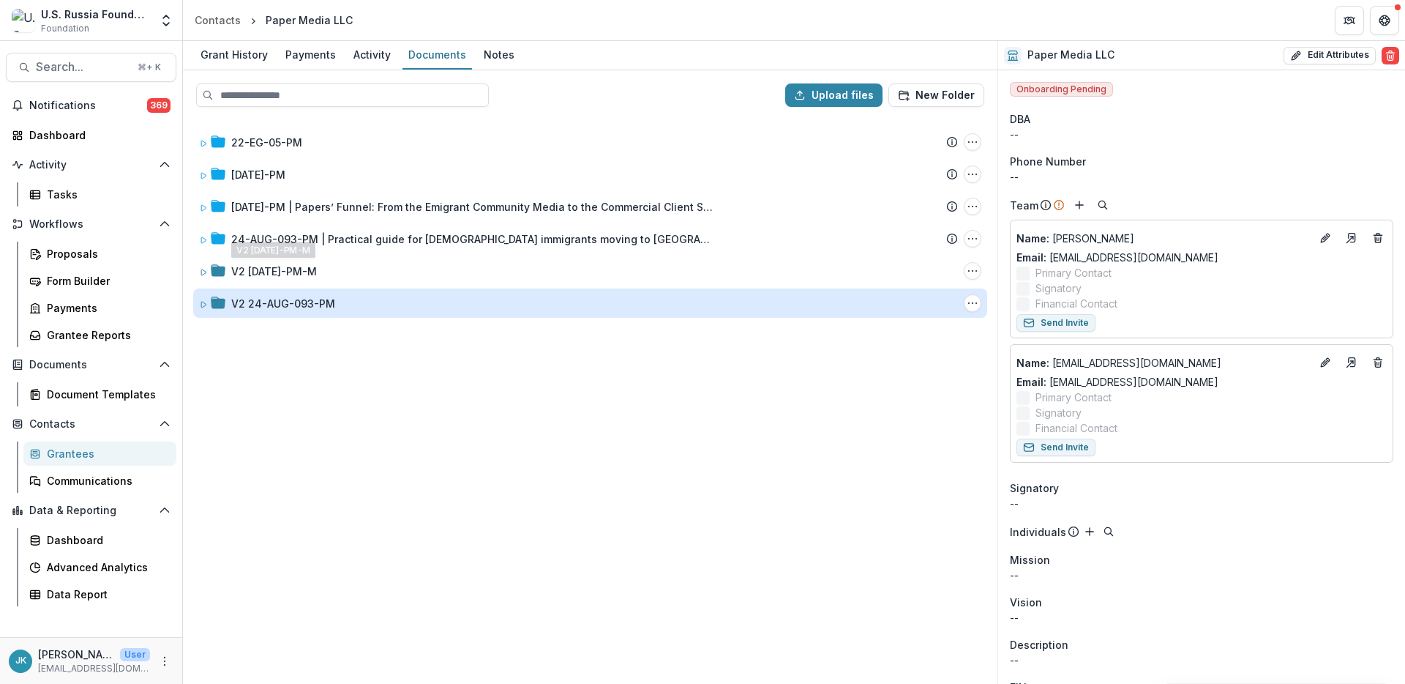
click at [313, 307] on div "V2 24-AUG-093-PM" at bounding box center [283, 303] width 104 height 15
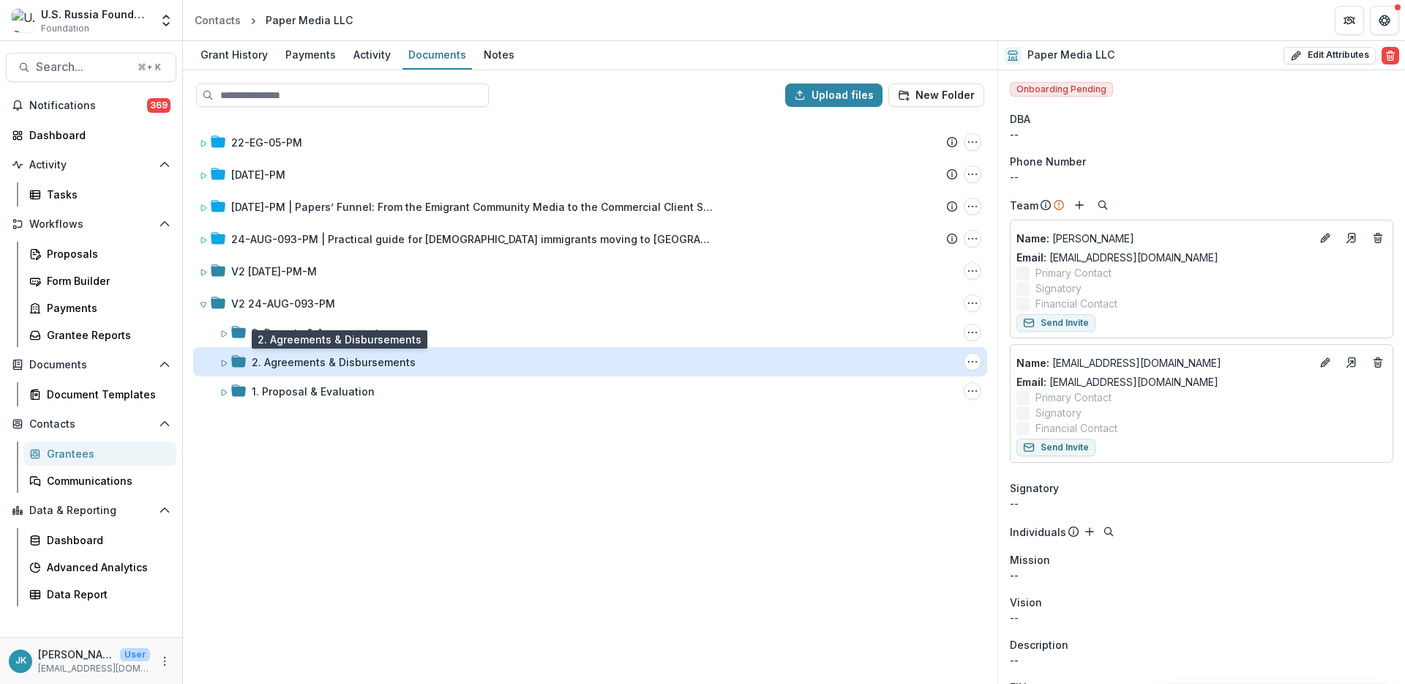
click at [308, 367] on div "2. Agreements & Disbursements" at bounding box center [334, 361] width 164 height 15
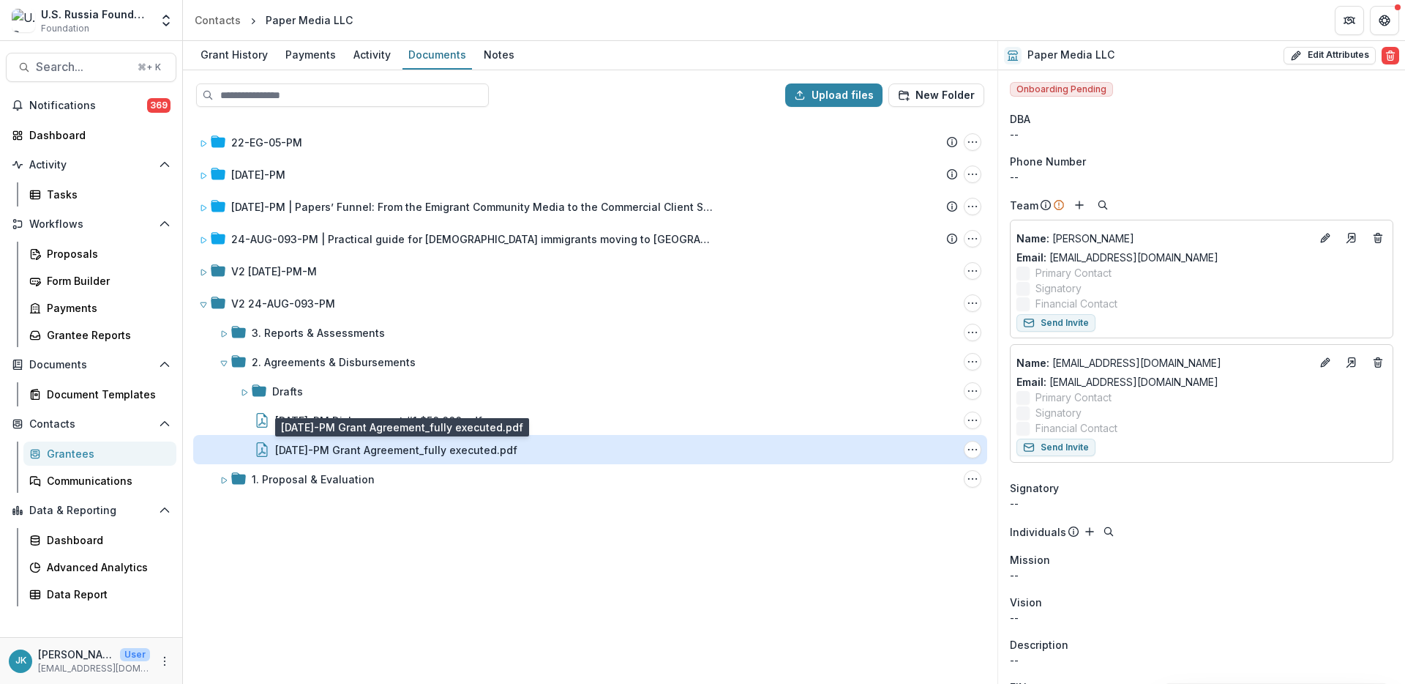
click at [281, 448] on div "24-AUG-93-PM Grant Agreement_fully executed.pdf" at bounding box center [396, 449] width 242 height 15
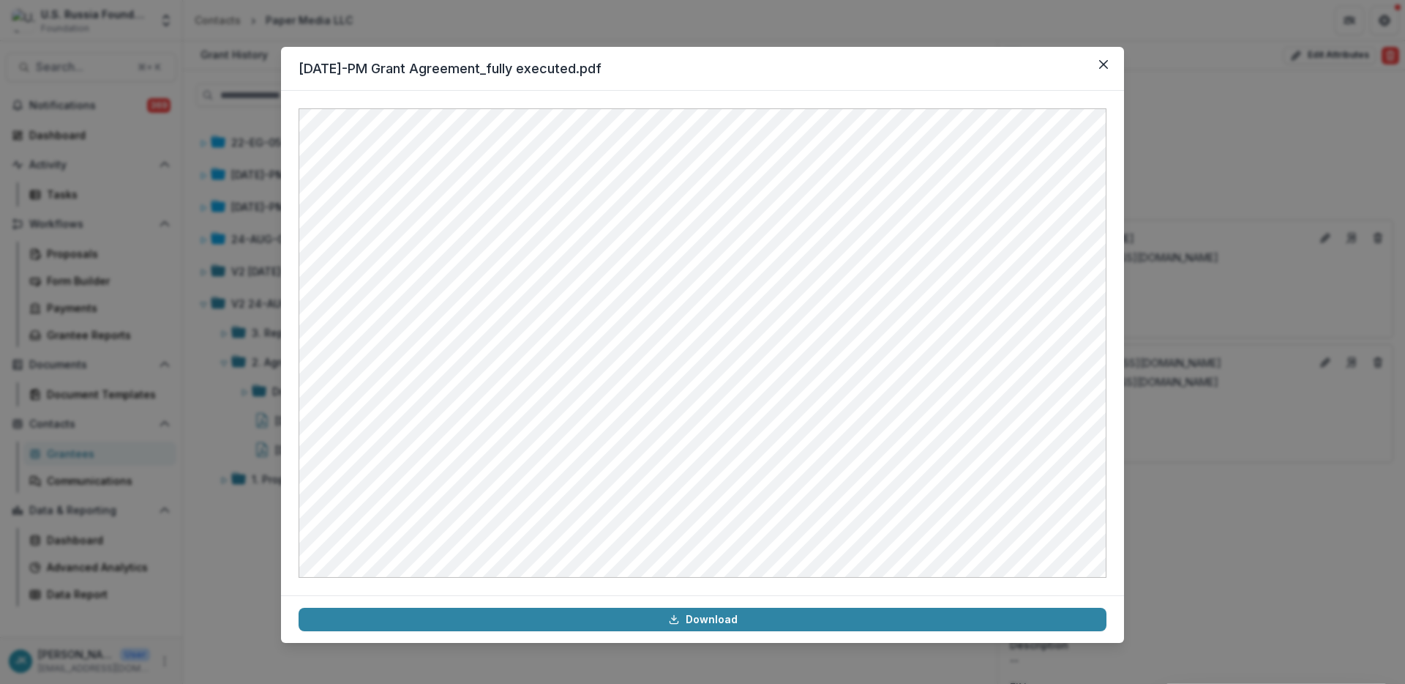
click at [242, 425] on div "24-AUG-93-PM Grant Agreement_fully executed.pdf Download" at bounding box center [702, 342] width 1405 height 684
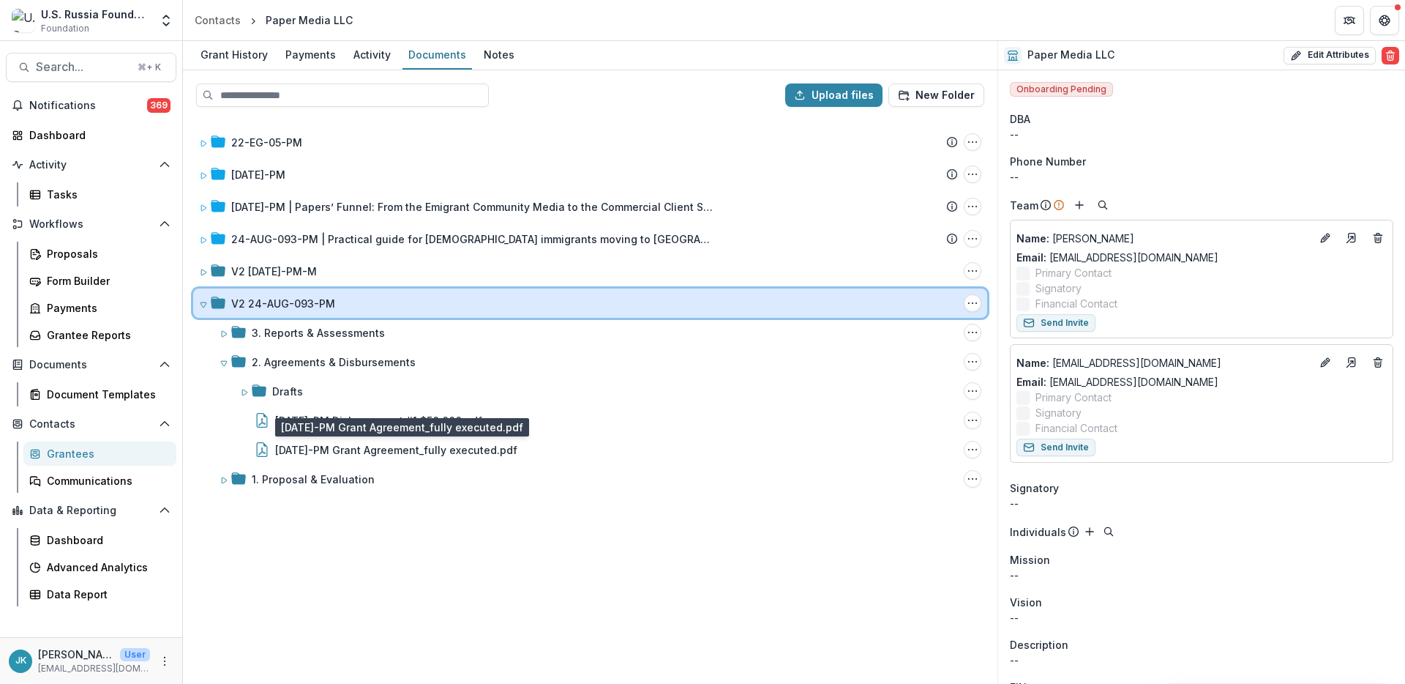
click at [201, 302] on icon at bounding box center [203, 304] width 9 height 9
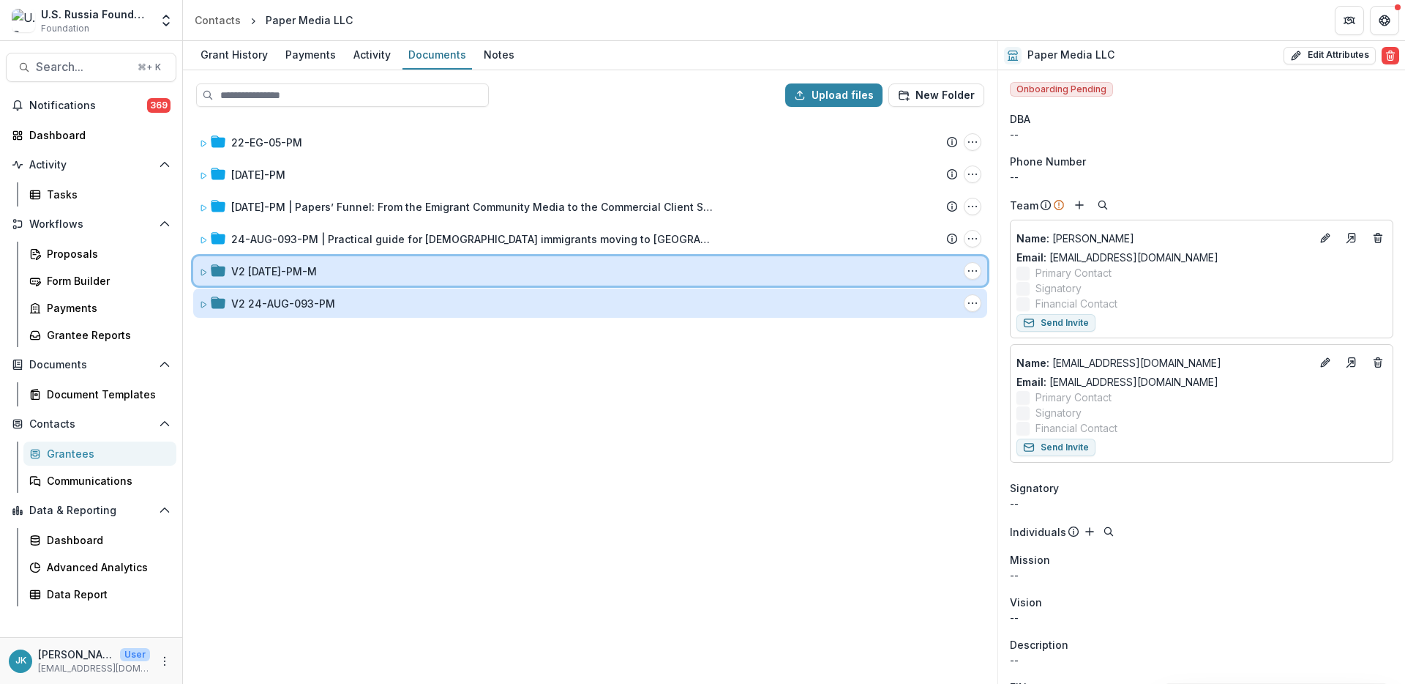
click at [204, 270] on icon at bounding box center [203, 272] width 5 height 6
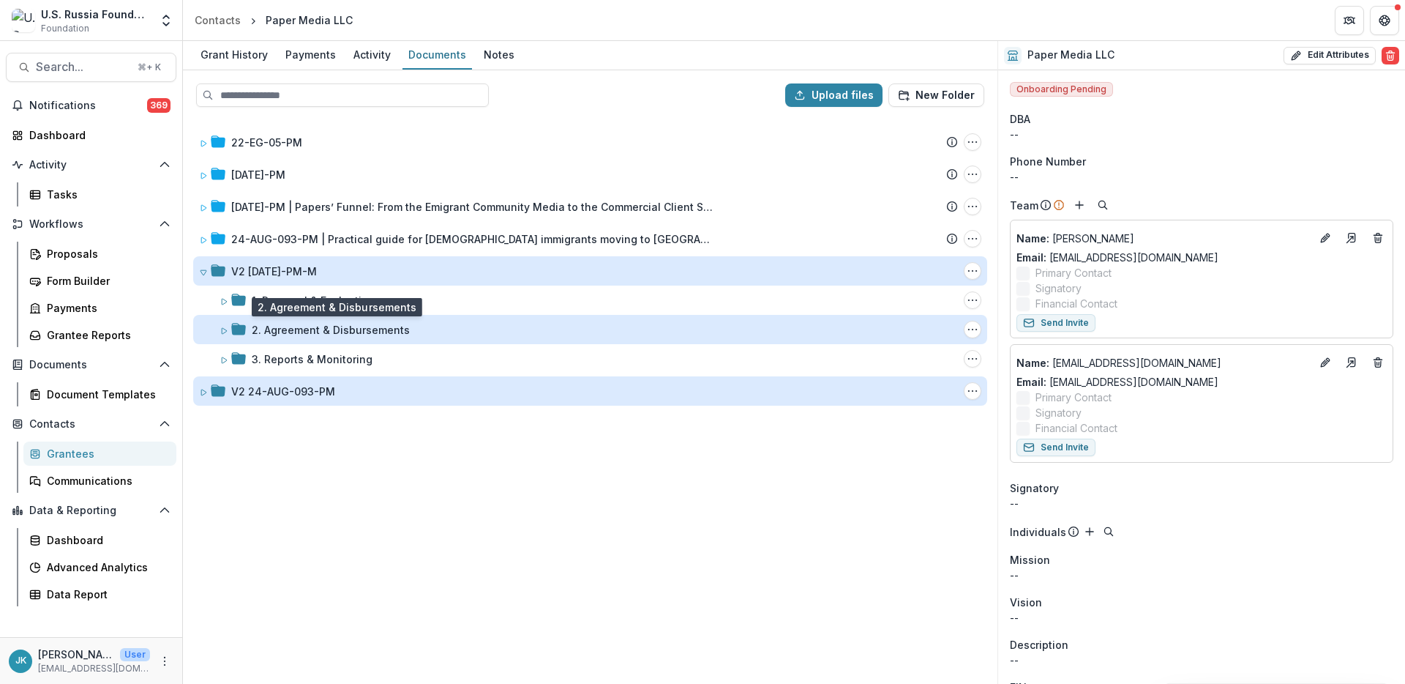
click at [300, 334] on div "2. Agreement & Disbursements" at bounding box center [331, 329] width 158 height 15
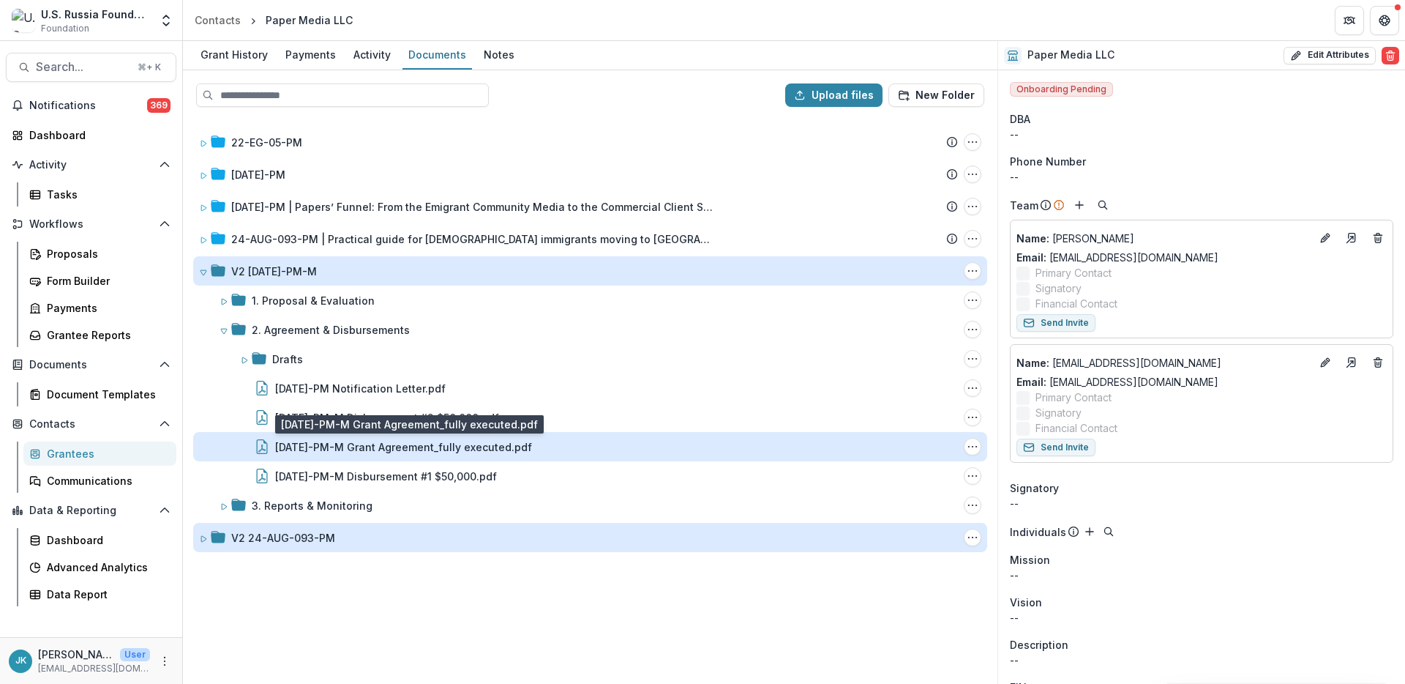
click at [311, 442] on div "23-DEC-11-PM-M Grant Agreement_fully executed.pdf" at bounding box center [403, 446] width 257 height 15
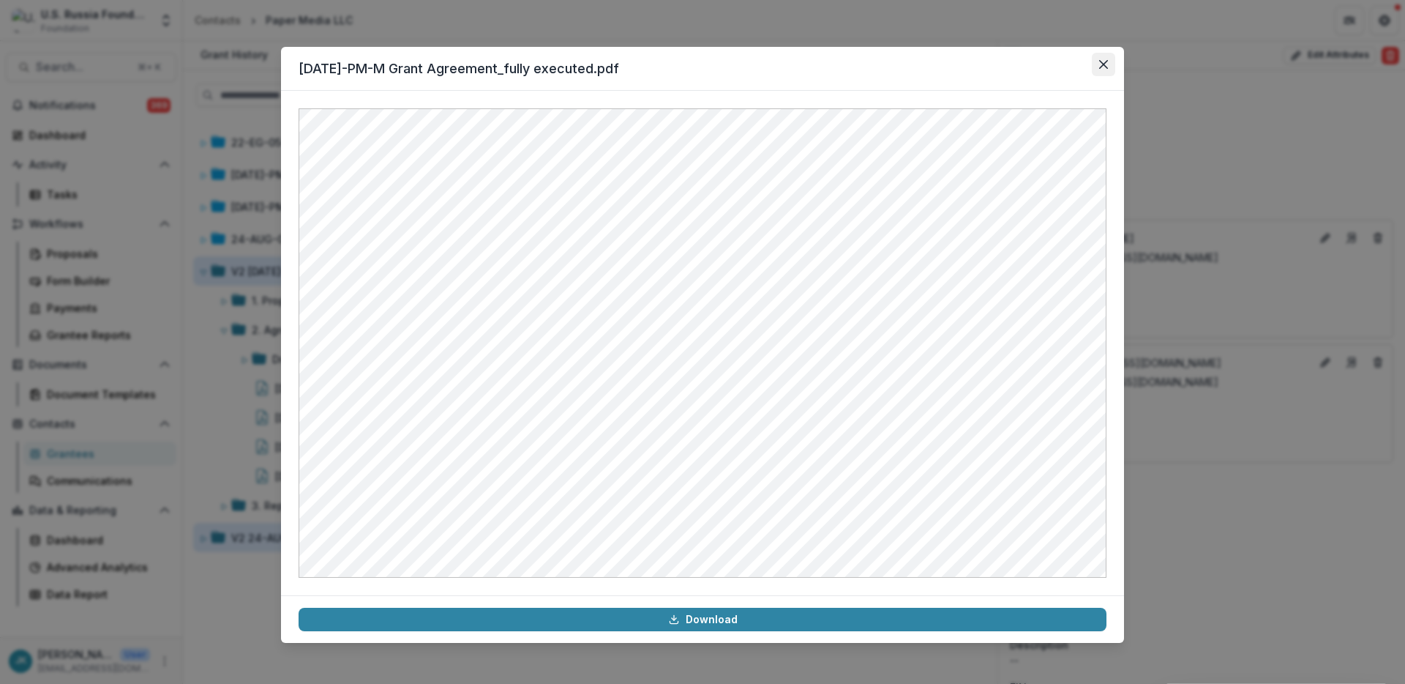
click at [1095, 61] on button "Close" at bounding box center [1103, 64] width 23 height 23
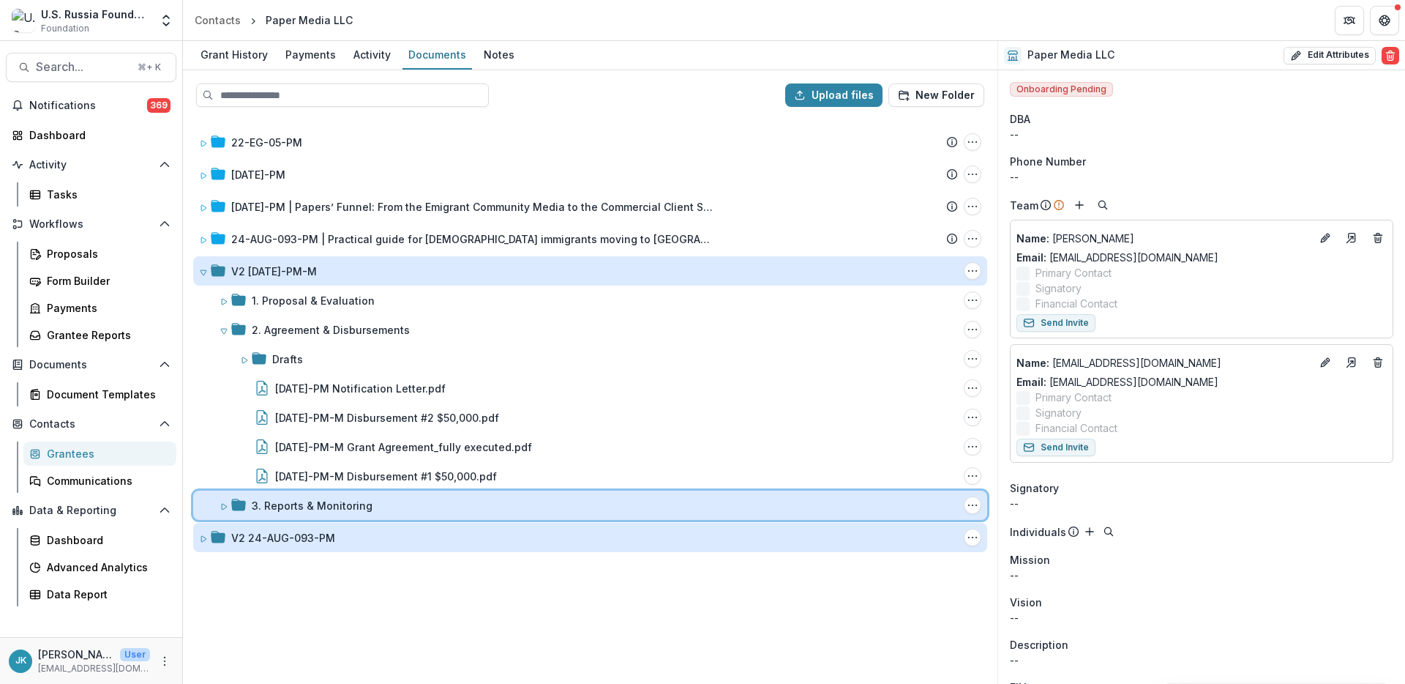
click at [309, 515] on div "3. Reports & Monitoring Folder Options Rename Add Subfolder Delete" at bounding box center [590, 504] width 794 height 29
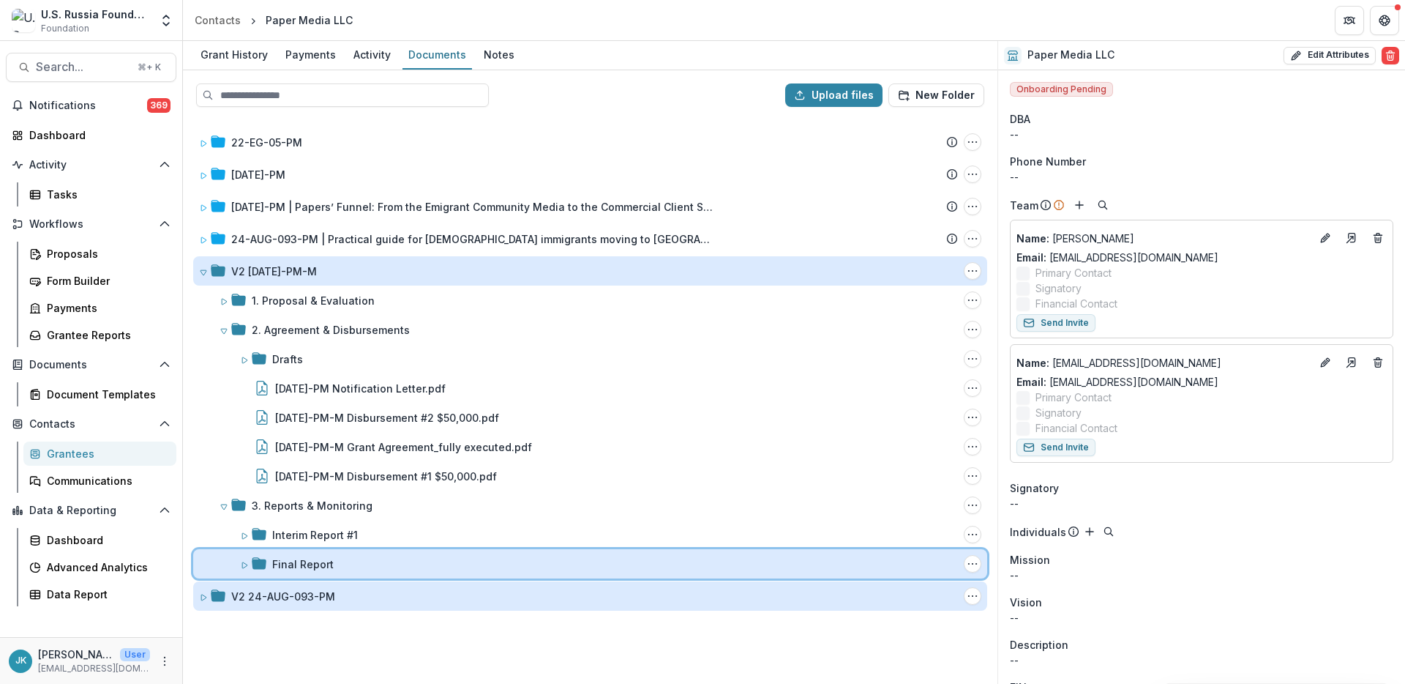
click at [271, 568] on div "Final Report" at bounding box center [599, 563] width 718 height 15
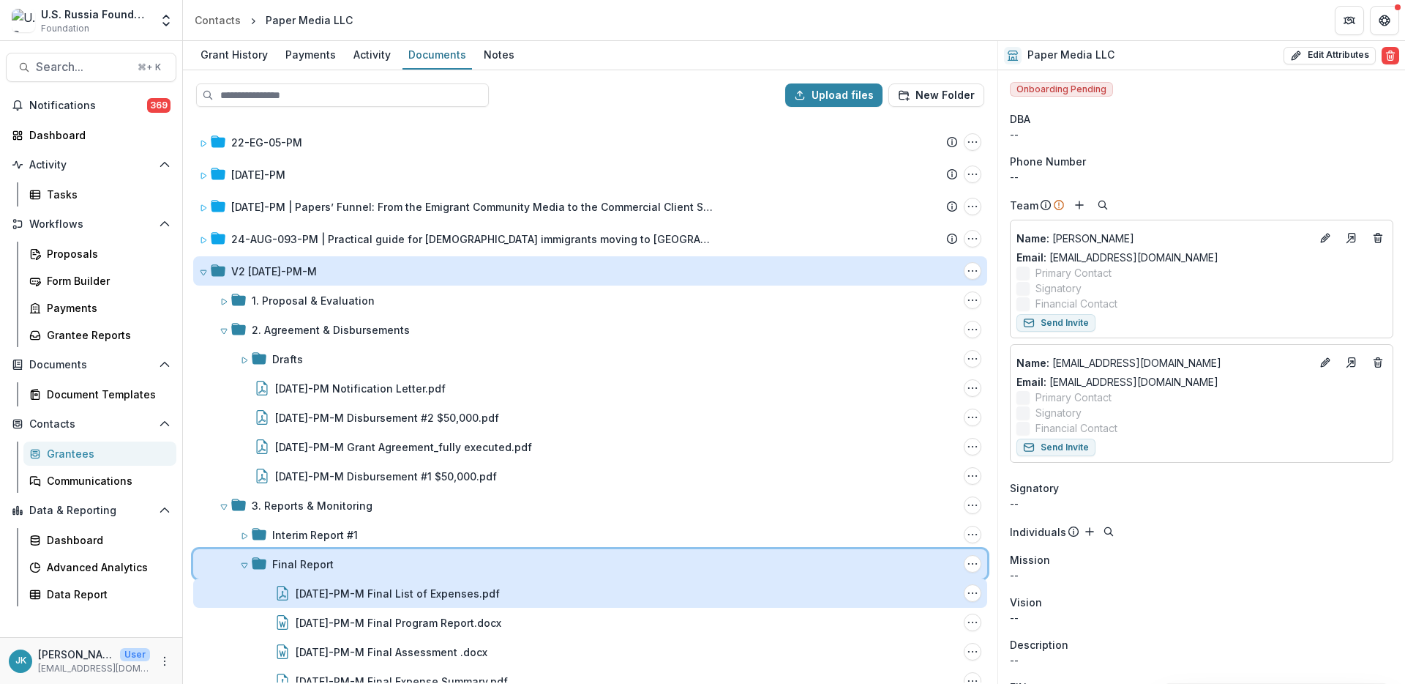
scroll to position [54, 0]
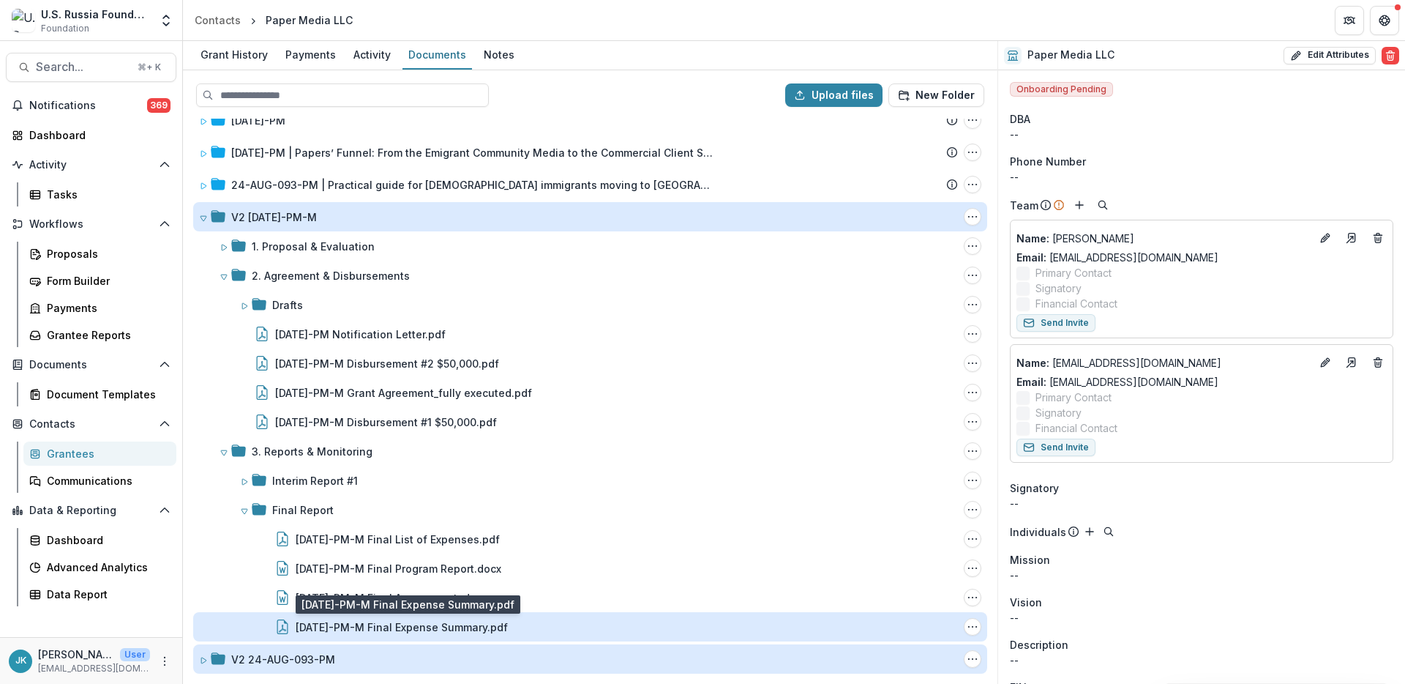
click at [405, 626] on div "23-DEC-11-PM-M Final Expense Summary.pdf" at bounding box center [402, 626] width 212 height 15
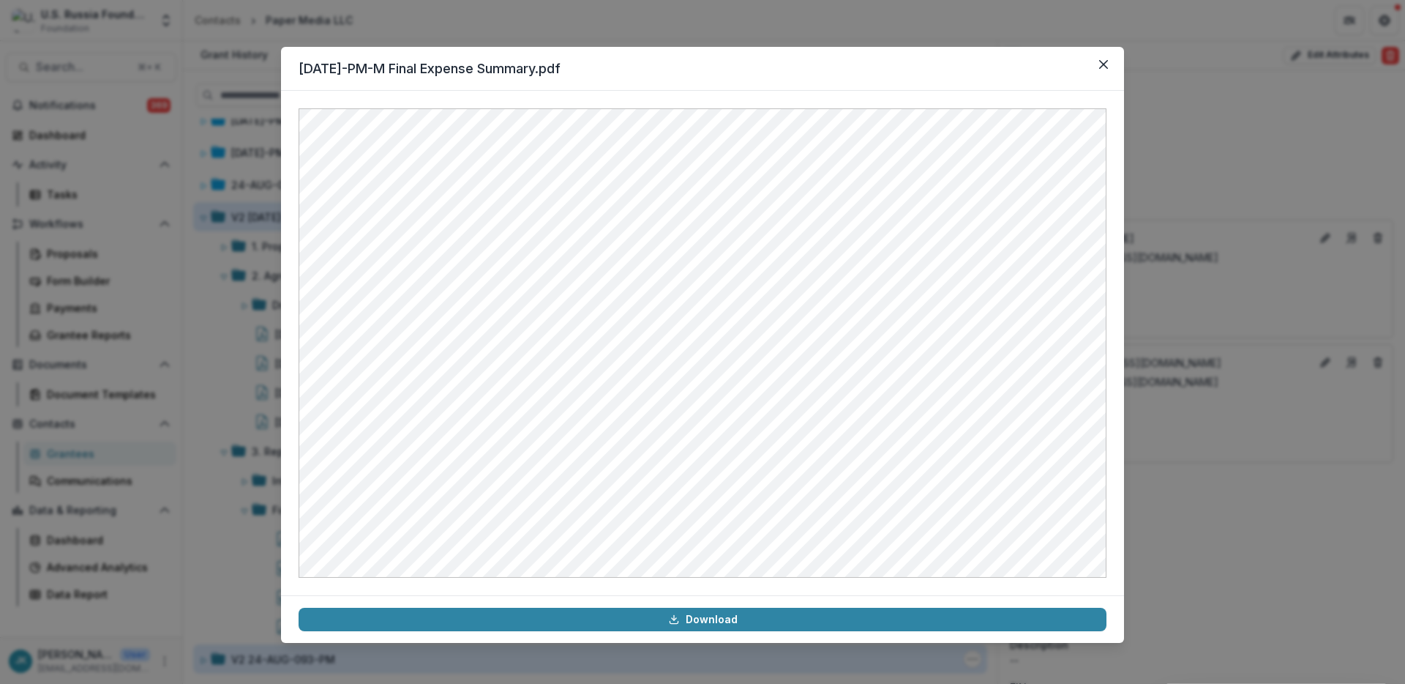
click at [1210, 576] on div "23-DEC-11-PM-M Final Expense Summary.pdf Download" at bounding box center [702, 342] width 1405 height 684
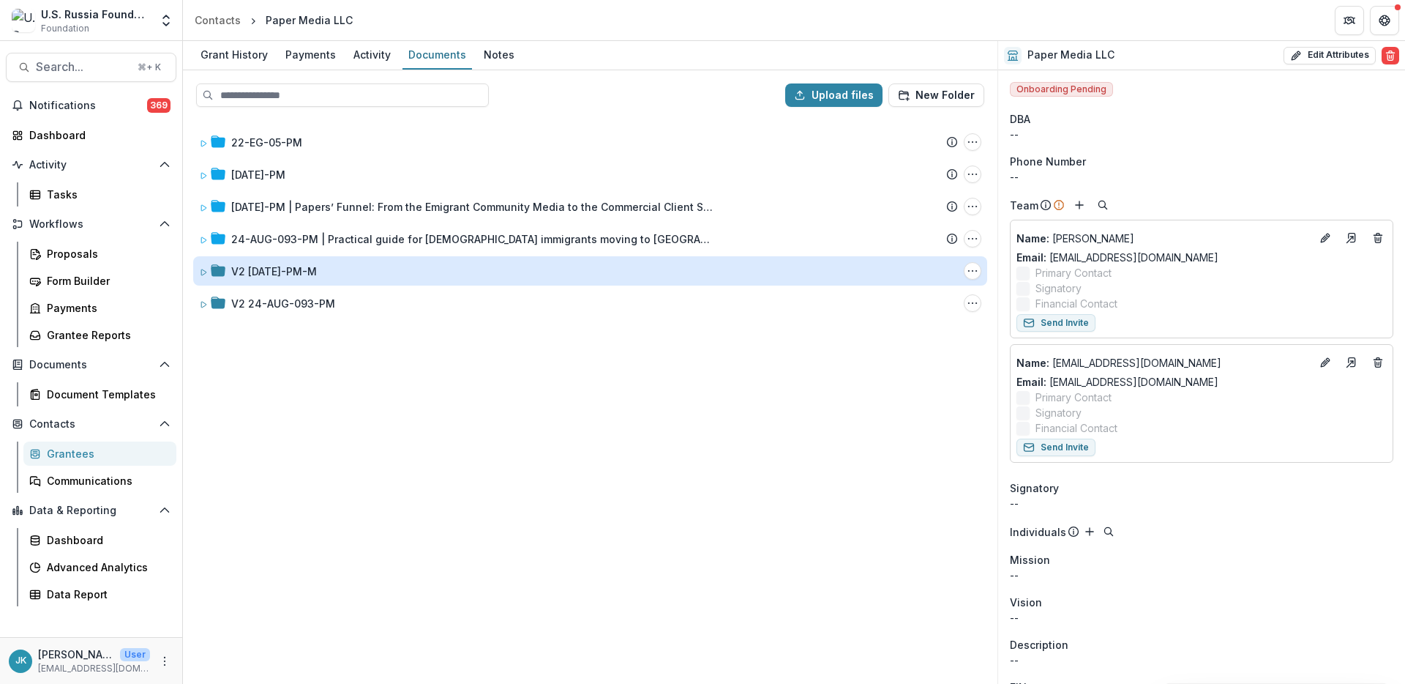
click at [277, 269] on div "V2 [DATE]-PM-M" at bounding box center [274, 270] width 86 height 15
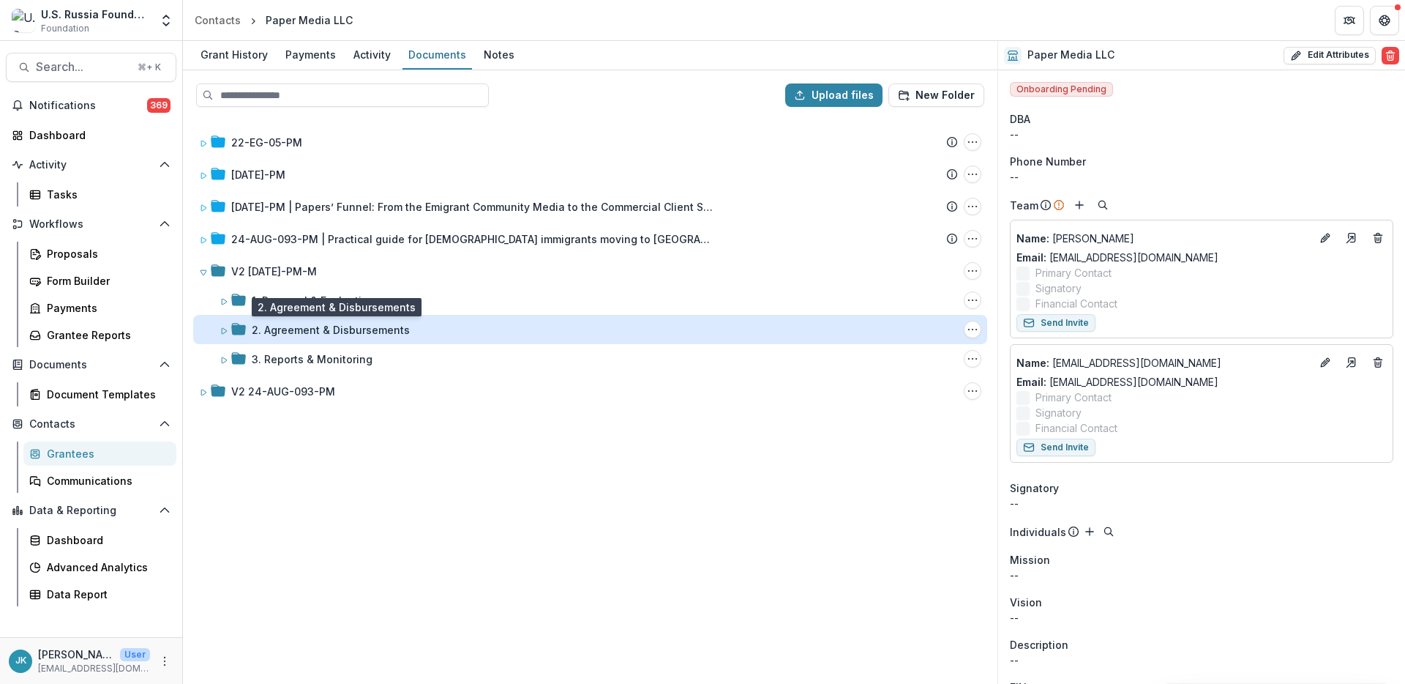
click at [302, 334] on div "2. Agreement & Disbursements" at bounding box center [331, 329] width 158 height 15
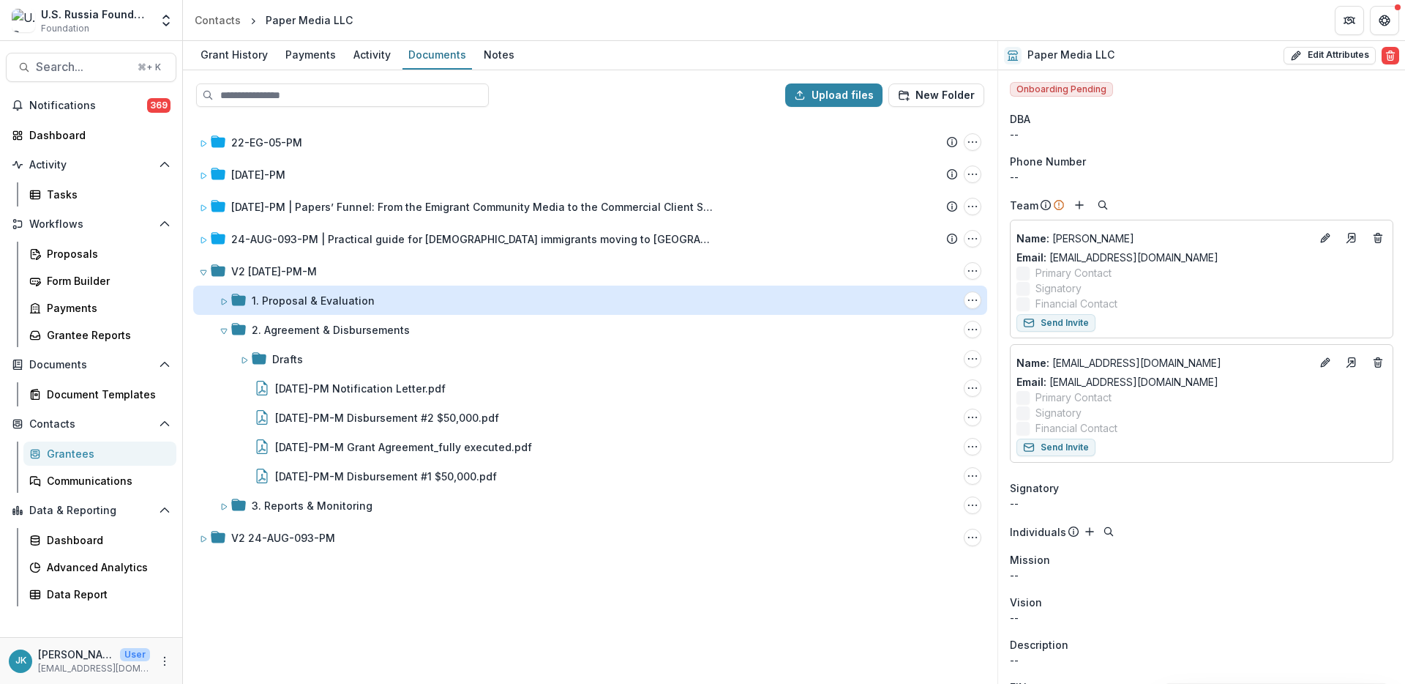
click at [291, 307] on div "1. Proposal & Evaluation" at bounding box center [313, 300] width 123 height 15
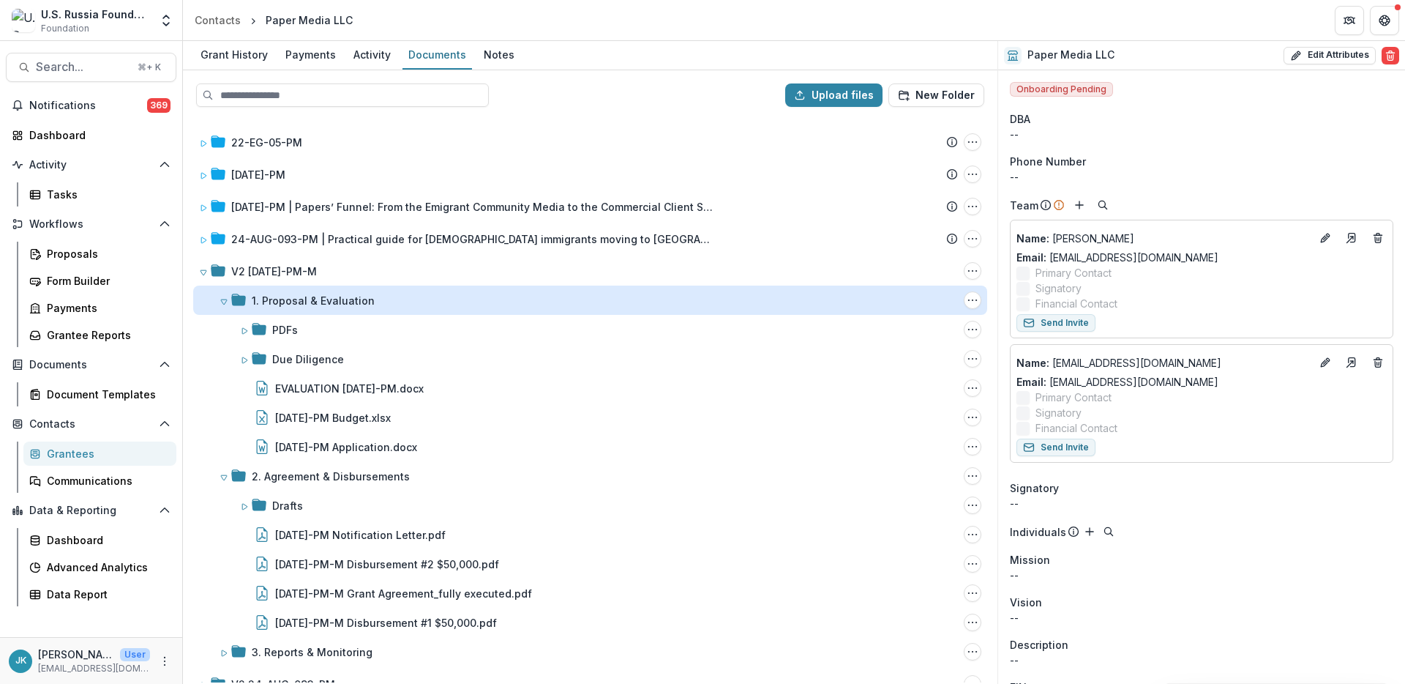
click at [288, 299] on div "1. Proposal & Evaluation" at bounding box center [313, 300] width 123 height 15
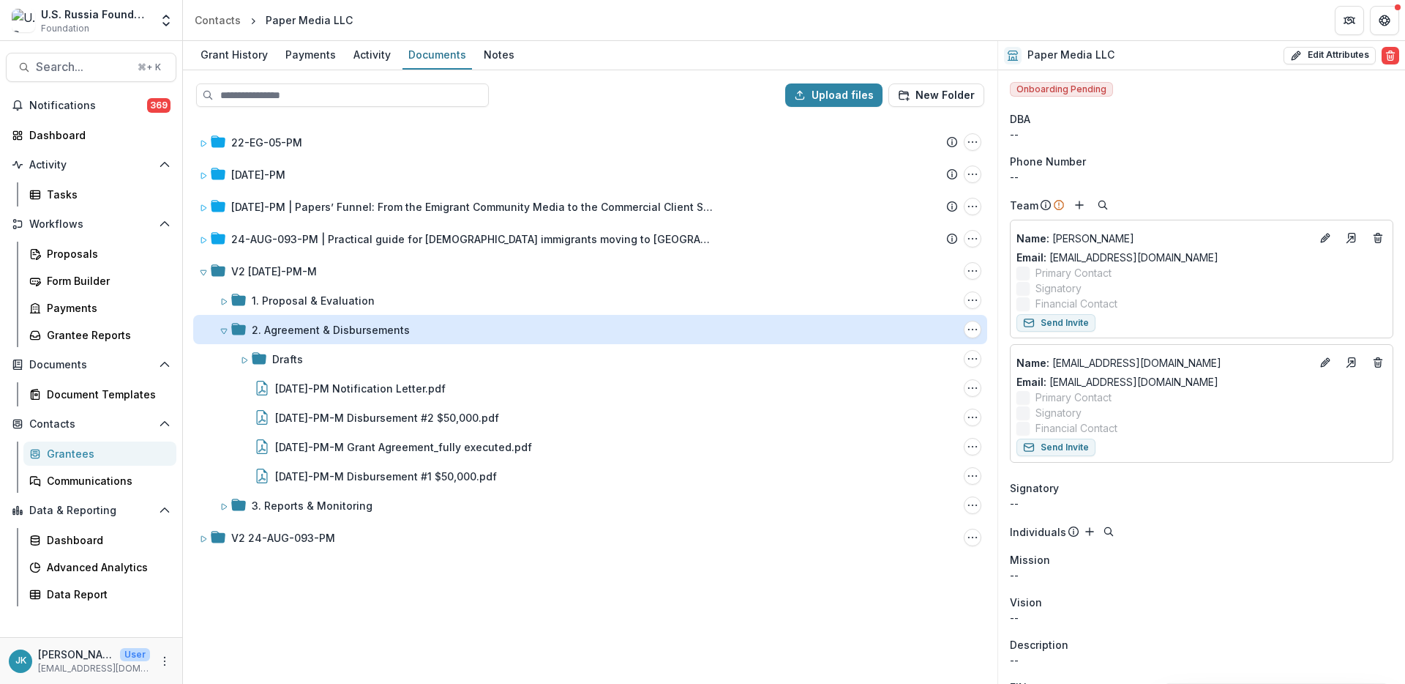
click at [281, 331] on div "2. Agreement & Disbursements" at bounding box center [331, 329] width 158 height 15
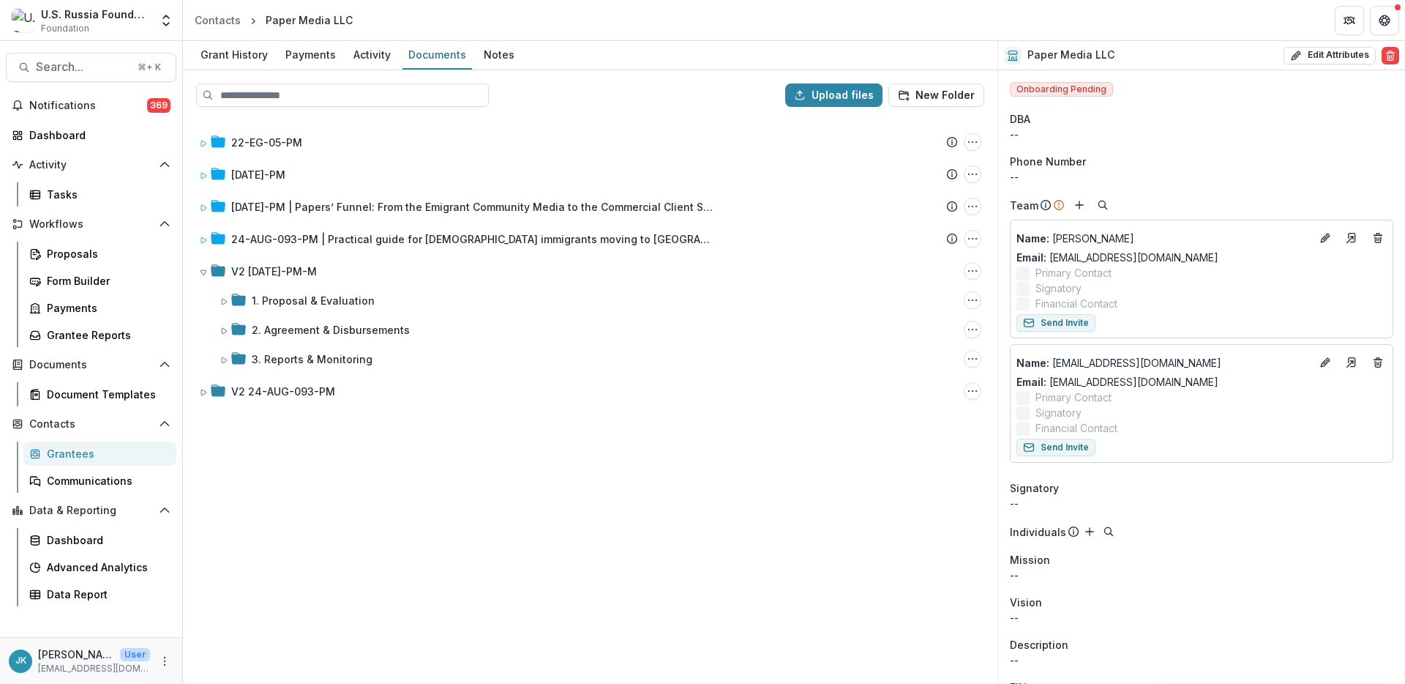
click at [286, 373] on div "22-EG-05-PM Submission Temelio Proposal Attached proposal documents Report Task…" at bounding box center [590, 401] width 812 height 564
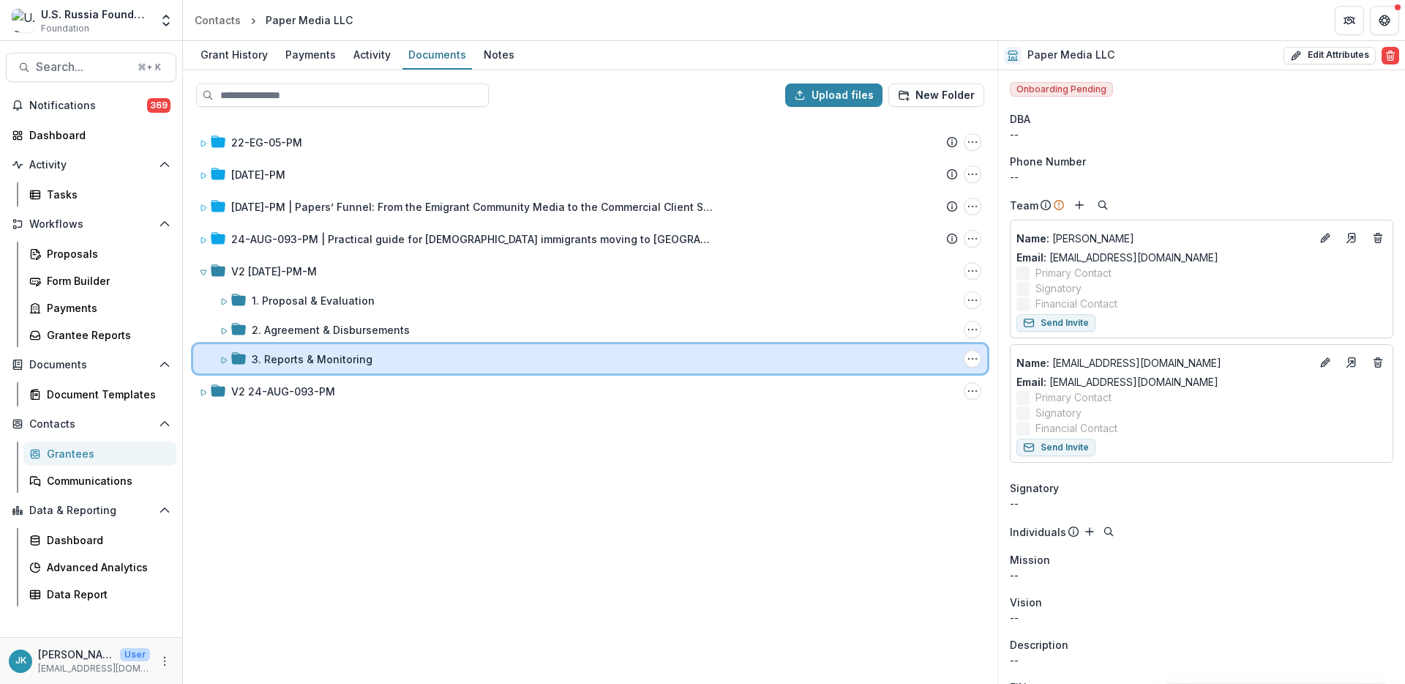
click at [286, 367] on div "3. Reports & Monitoring Folder Options Rename Add Subfolder Delete" at bounding box center [590, 358] width 794 height 29
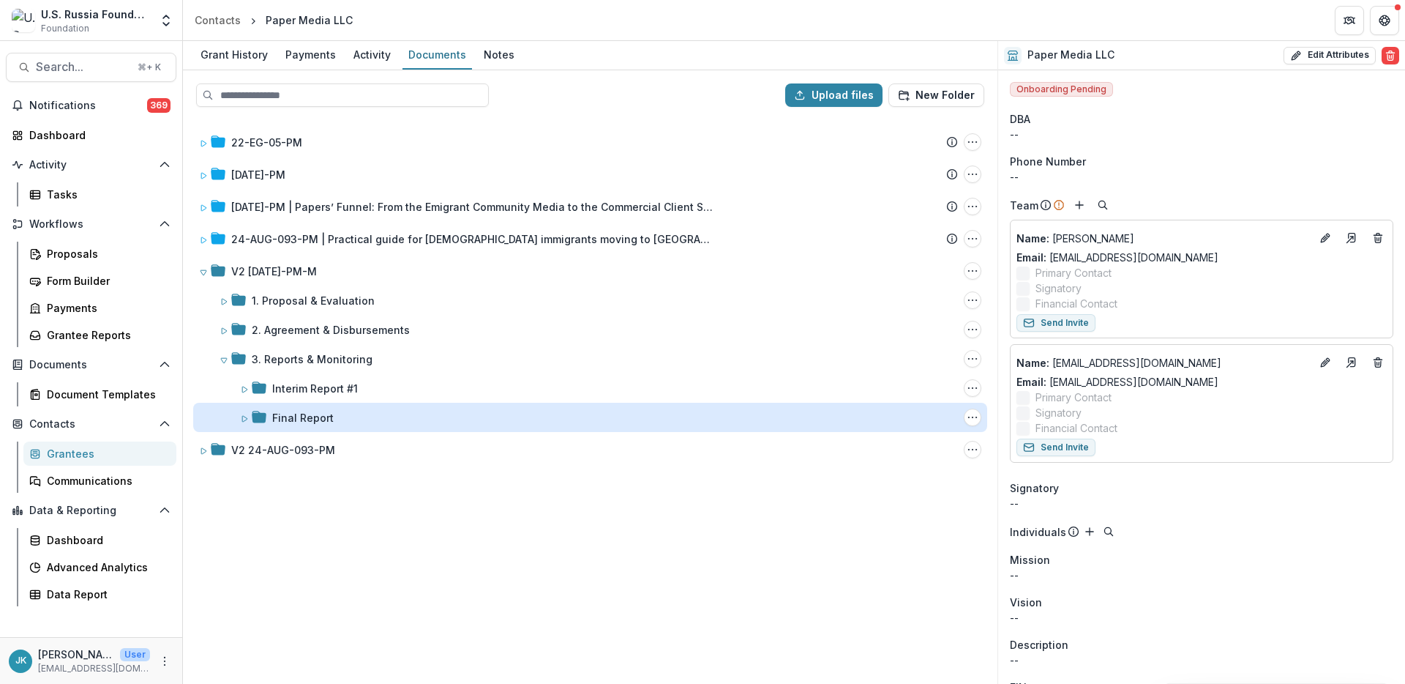
click at [305, 422] on div "Final Report" at bounding box center [302, 417] width 61 height 15
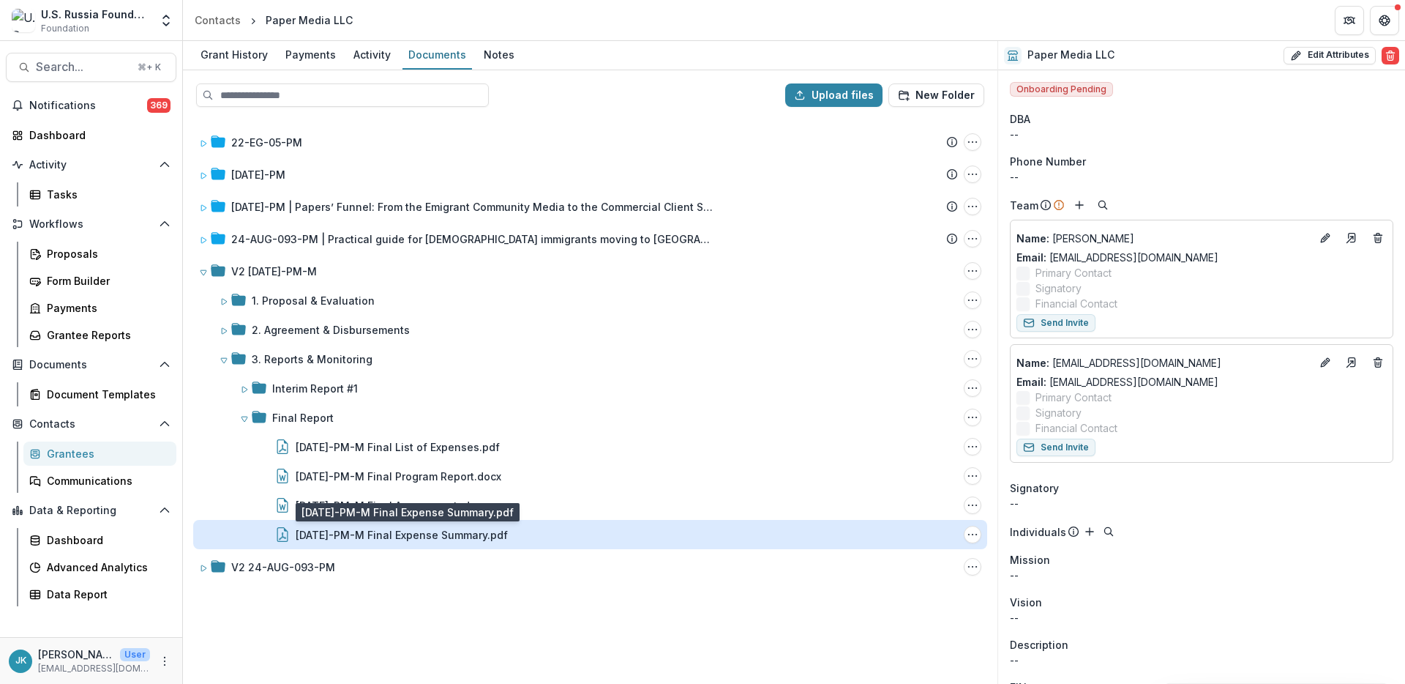
click at [364, 531] on div "23-DEC-11-PM-M Final Expense Summary.pdf" at bounding box center [402, 534] width 212 height 15
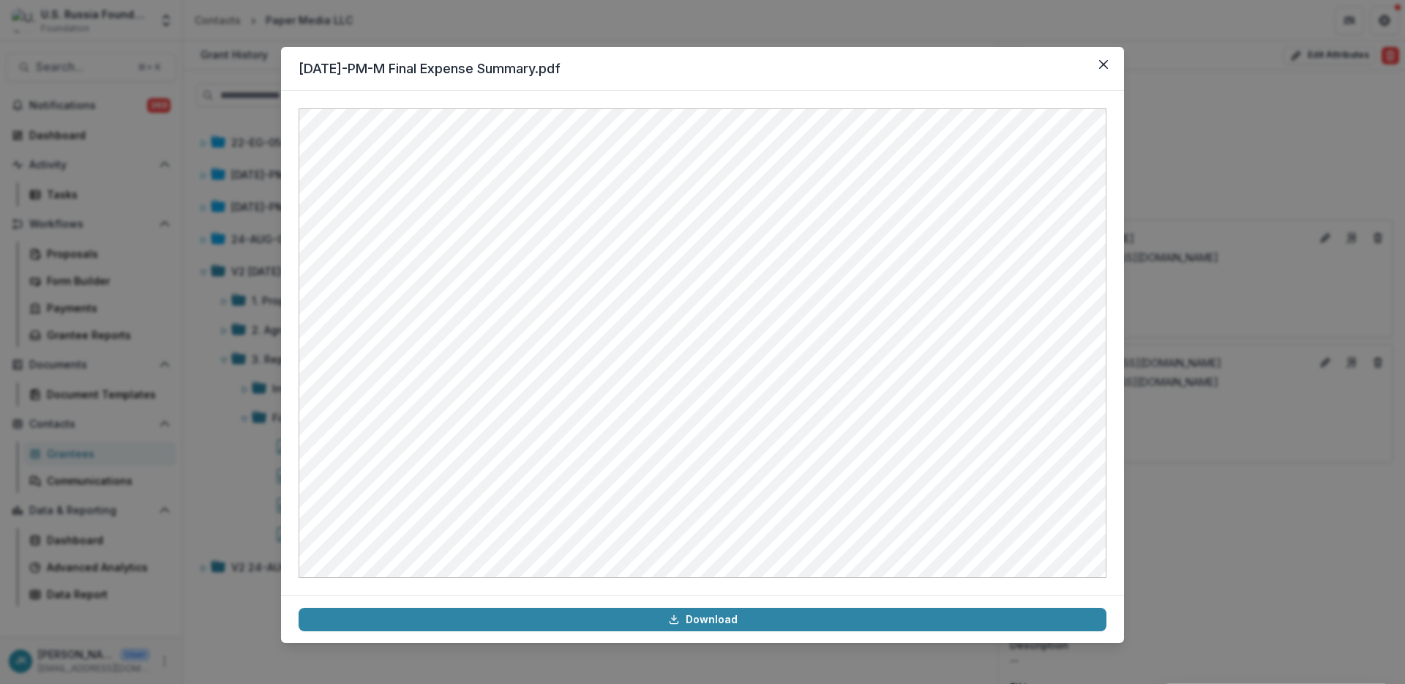
click at [1197, 335] on div "23-DEC-11-PM-M Final Expense Summary.pdf Download" at bounding box center [702, 342] width 1405 height 684
